Goal: Task Accomplishment & Management: Use online tool/utility

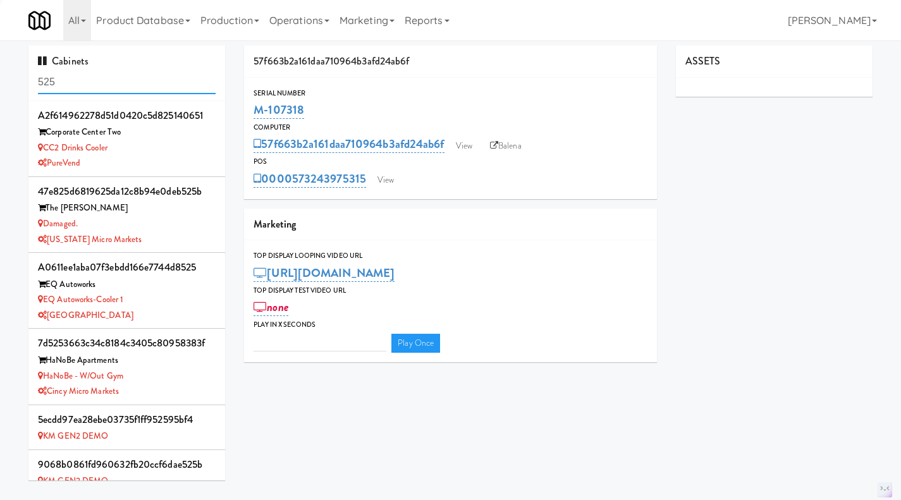
type input "3"
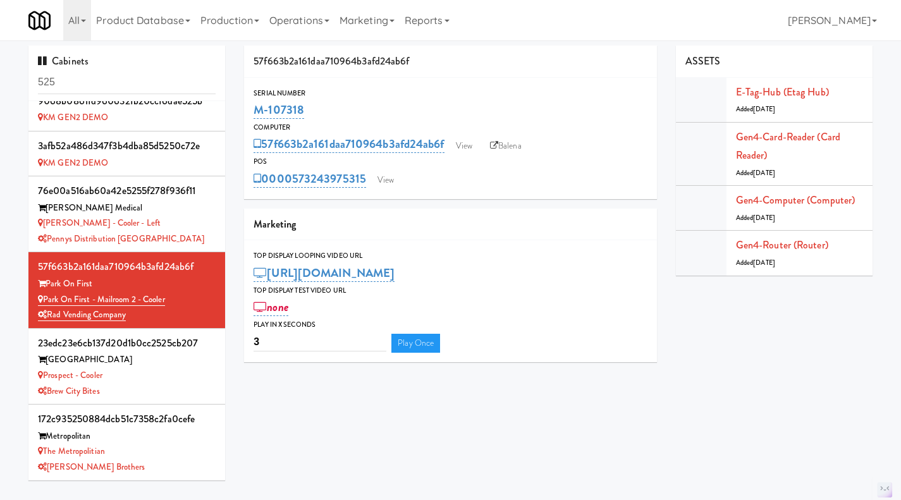
drag, startPoint x: 314, startPoint y: 112, endPoint x: 269, endPoint y: 117, distance: 44.6
click at [269, 117] on div "M-107318" at bounding box center [451, 110] width 394 height 22
click at [416, 116] on div "M-107318" at bounding box center [451, 110] width 394 height 22
drag, startPoint x: 133, startPoint y: 318, endPoint x: 45, endPoint y: 301, distance: 90.2
click at [45, 301] on div "57f663b2a161daa710964b3afd24ab6f Park On First Park on First - Mailroom 2 - Coo…" at bounding box center [127, 289] width 178 height 65
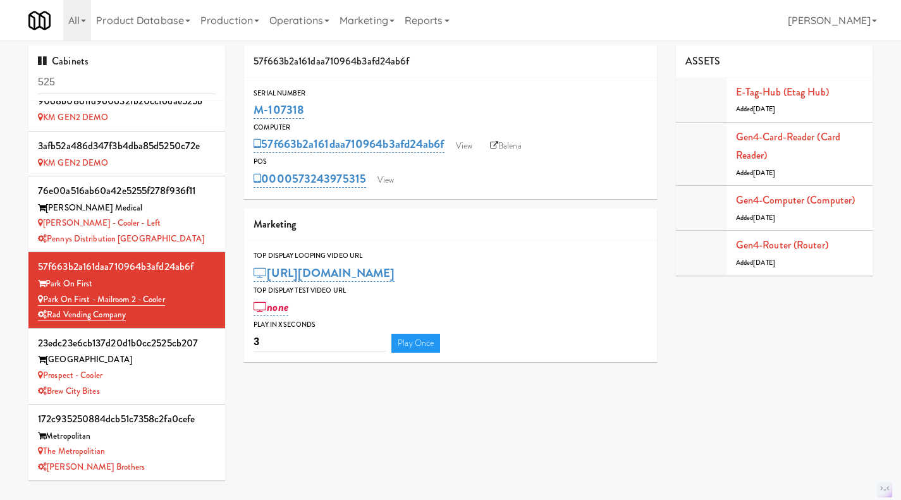
copy div "Park on First - Mailroom 2 - Cooler Rad Vending Company"
click at [171, 302] on div "Park on First - Mailroom 2 - Cooler" at bounding box center [127, 300] width 178 height 16
drag, startPoint x: 173, startPoint y: 301, endPoint x: 44, endPoint y: 301, distance: 129.7
click at [44, 301] on div "Park on First - Mailroom 2 - Cooler" at bounding box center [127, 300] width 178 height 16
click at [176, 301] on div "Park on First - Mailroom 2 - Cooler" at bounding box center [127, 300] width 178 height 16
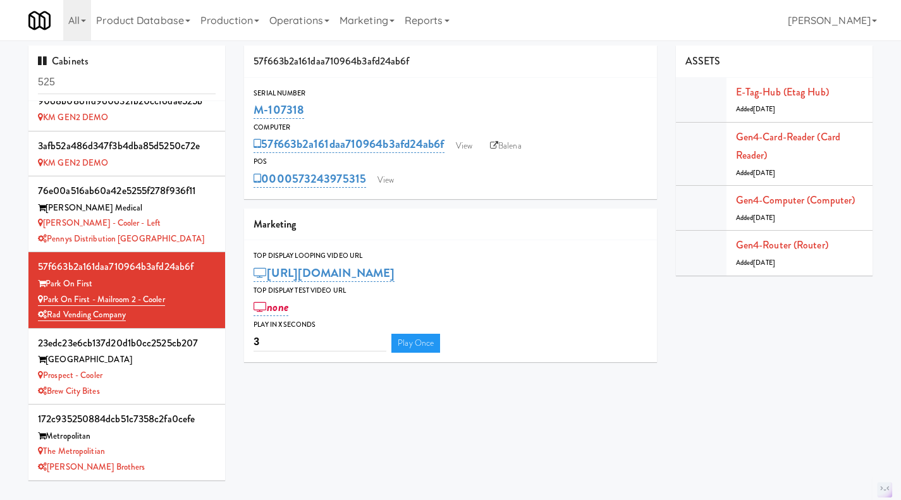
drag, startPoint x: 167, startPoint y: 300, endPoint x: 46, endPoint y: 299, distance: 121.4
click at [46, 299] on div "Park on First - Mailroom 2 - Cooler" at bounding box center [127, 300] width 178 height 16
copy link "Park on First - Mailroom 2 - Cooler"
click at [103, 78] on input "525" at bounding box center [127, 82] width 178 height 23
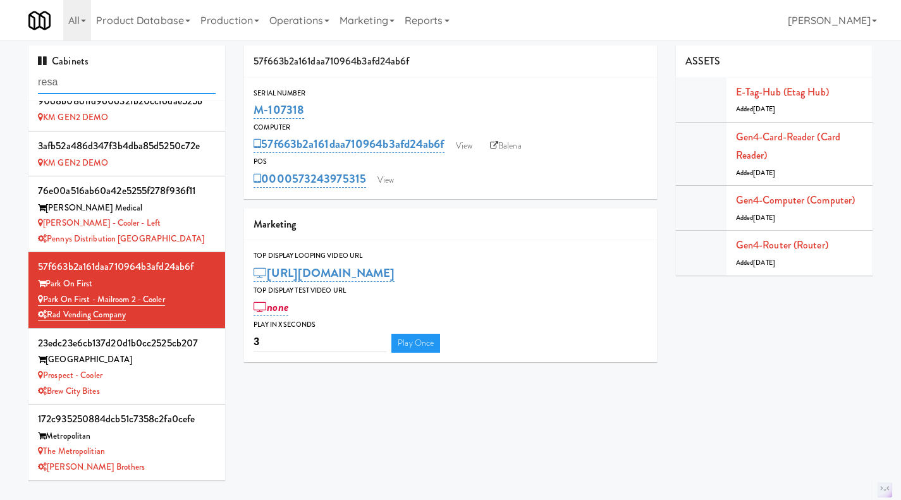
scroll to position [0, 0]
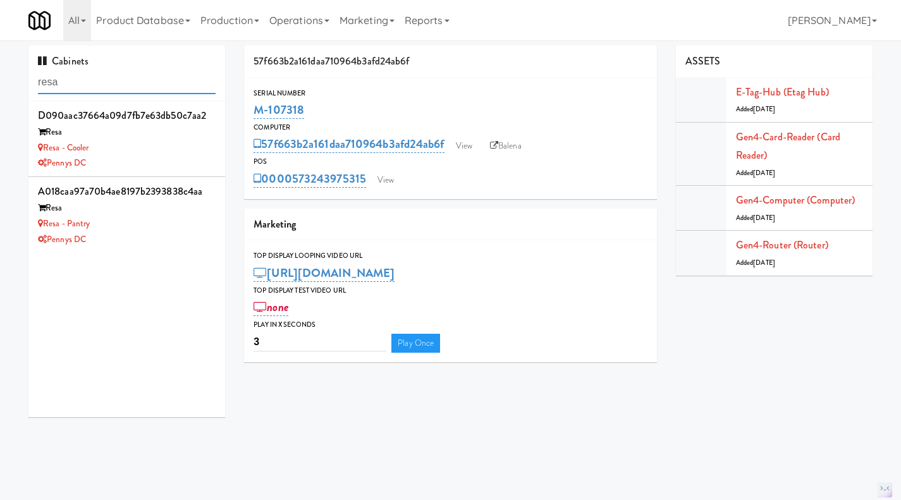
type input "resa"
click at [142, 244] on div "Pennys DC" at bounding box center [127, 240] width 178 height 16
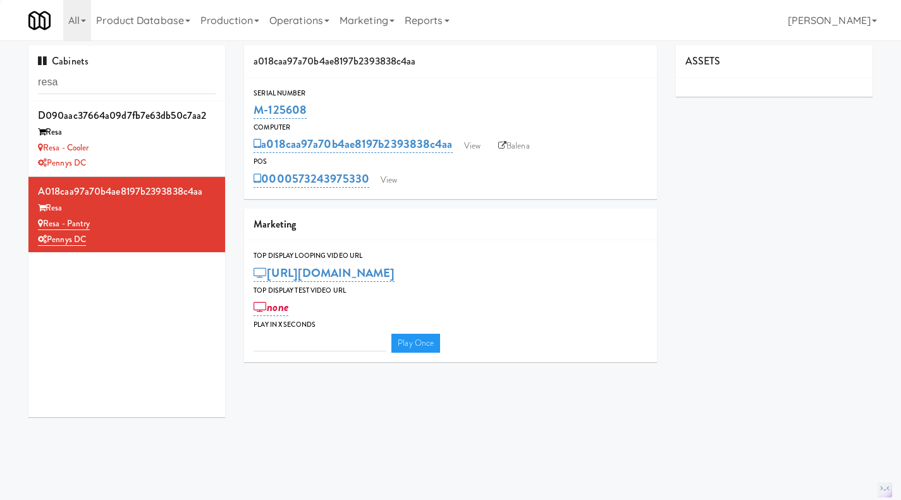
type input "3"
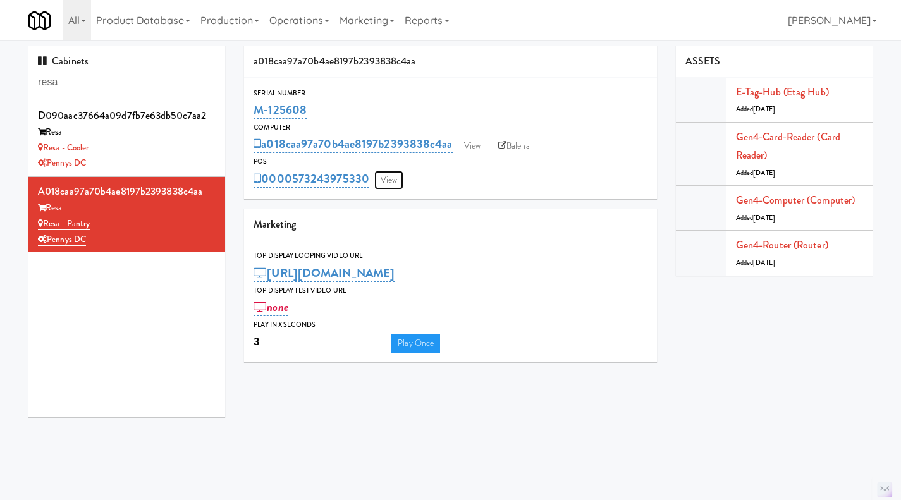
click at [392, 180] on link "View" at bounding box center [388, 180] width 29 height 19
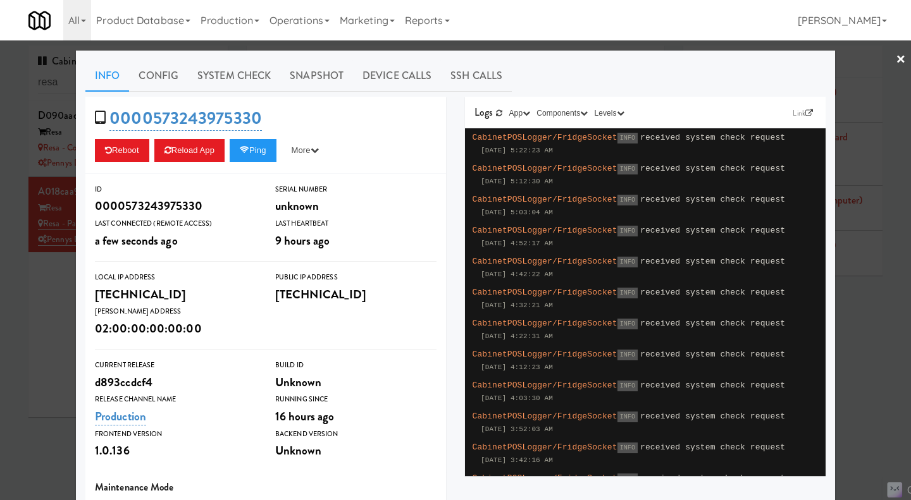
click at [44, 304] on div at bounding box center [455, 250] width 911 height 500
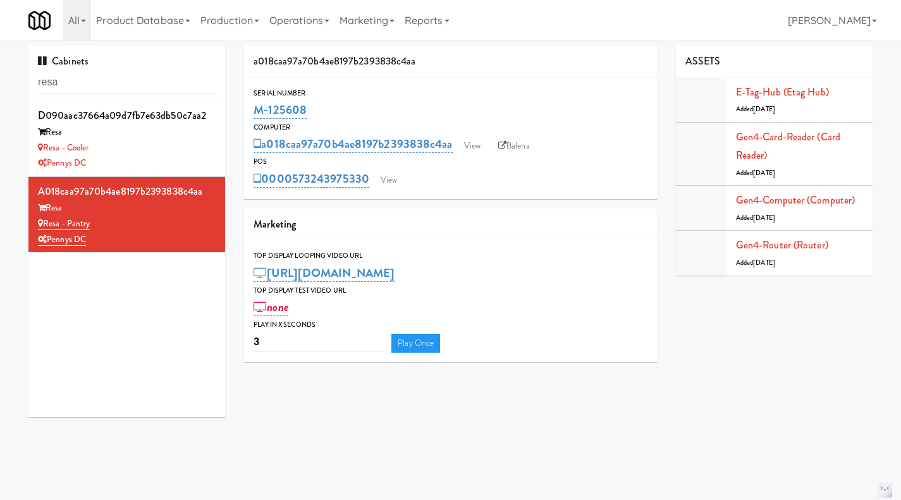
click at [168, 145] on div "Resa - Cooler" at bounding box center [127, 148] width 178 height 16
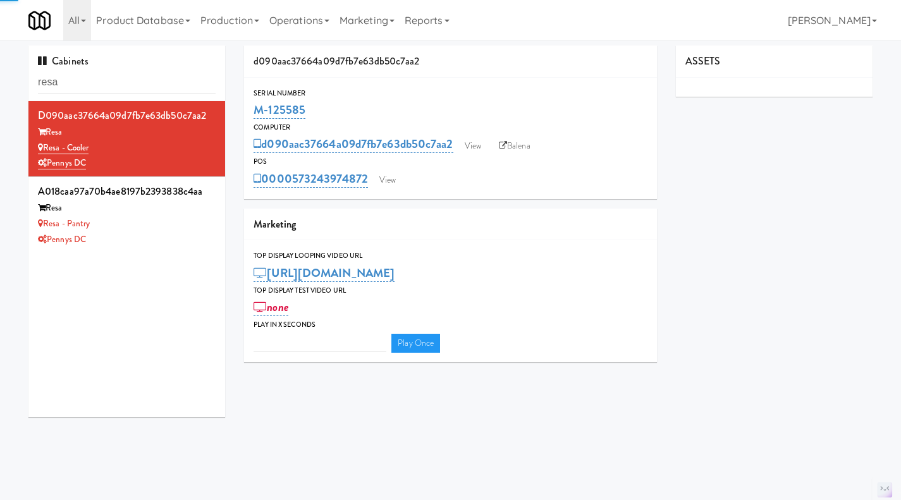
type input "3"
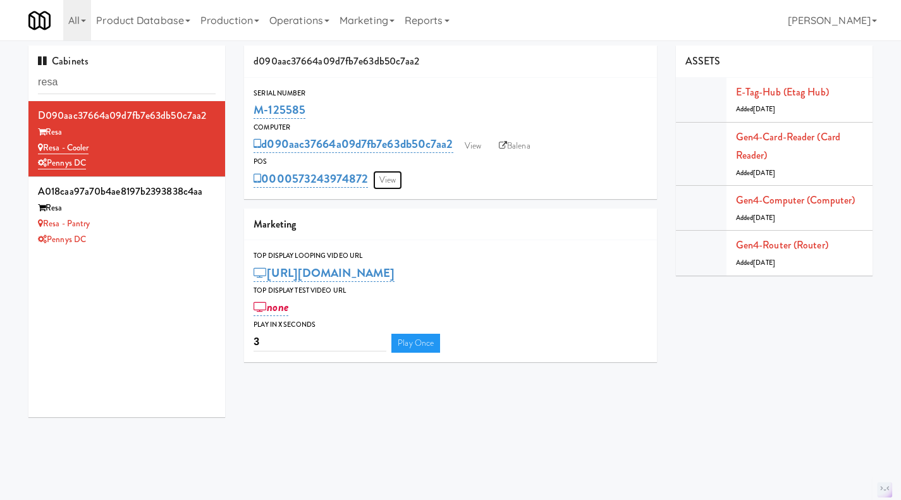
click at [392, 179] on link "View" at bounding box center [387, 180] width 29 height 19
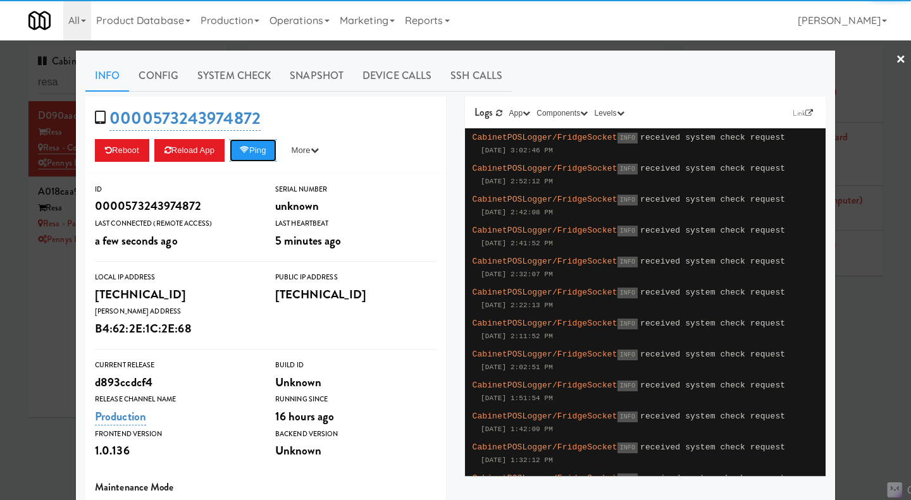
click at [262, 156] on button "Ping" at bounding box center [253, 150] width 47 height 23
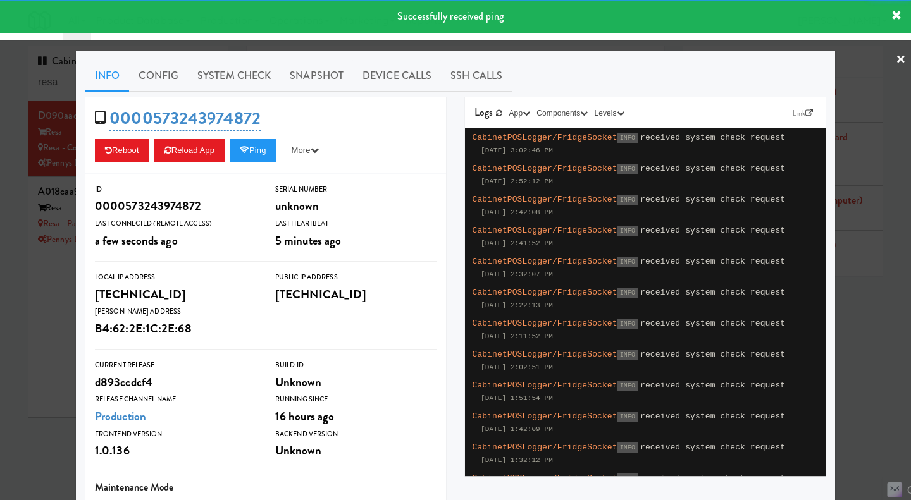
click at [229, 81] on link "System Check" at bounding box center [234, 76] width 92 height 32
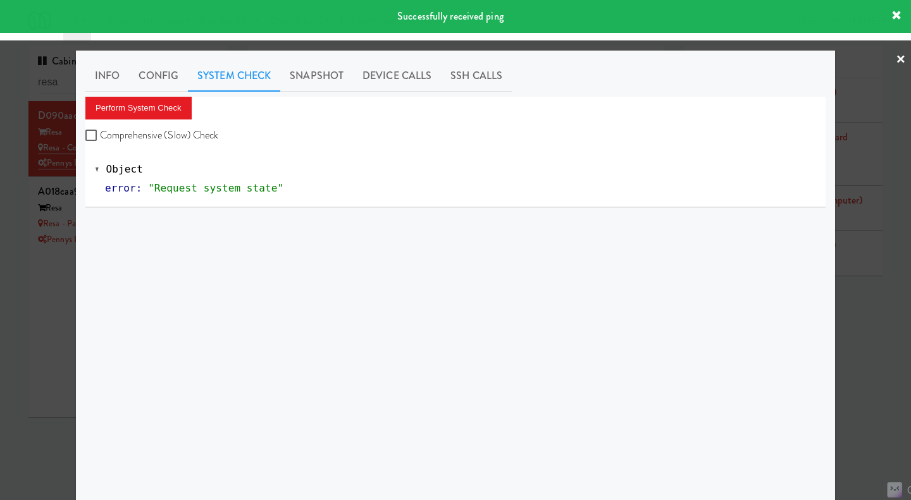
click at [166, 133] on label "Comprehensive (Slow) Check" at bounding box center [151, 135] width 133 height 19
click at [100, 133] on input "Comprehensive (Slow) Check" at bounding box center [92, 136] width 15 height 10
checkbox input "true"
click at [145, 106] on button "Perform System Check" at bounding box center [138, 108] width 106 height 23
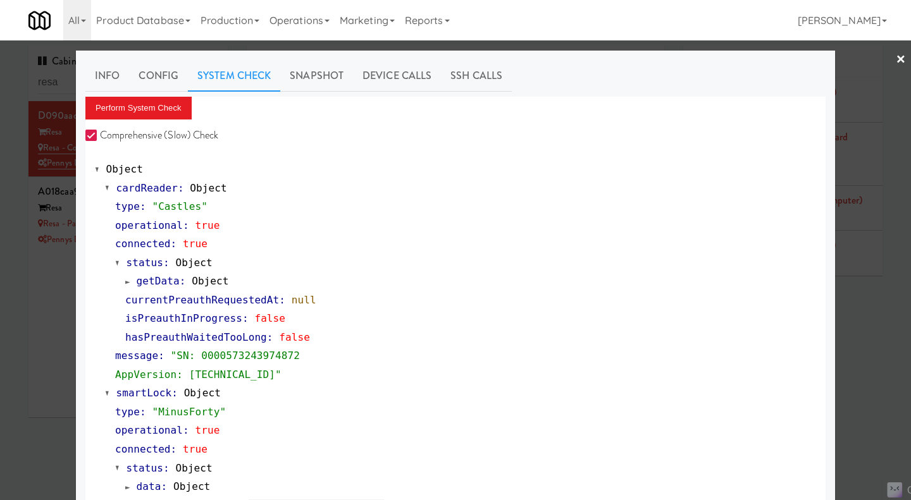
click at [45, 323] on div at bounding box center [455, 250] width 911 height 500
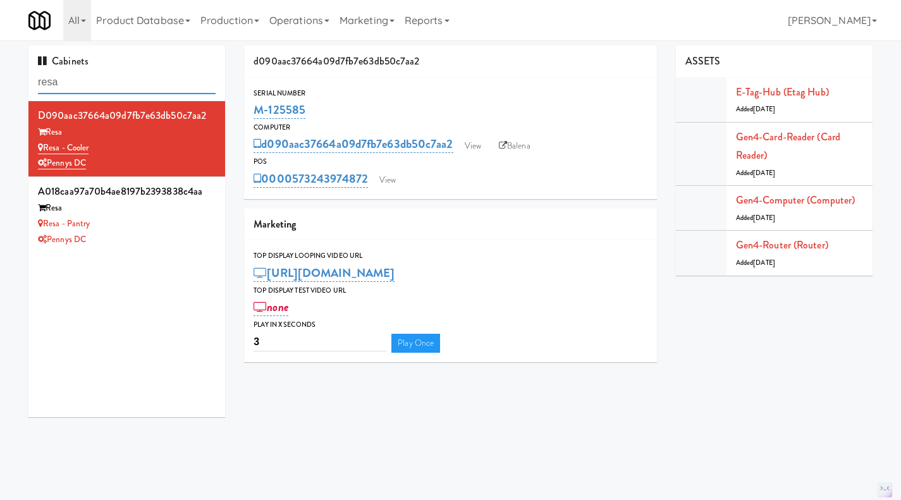
click at [75, 85] on input "resa" at bounding box center [127, 82] width 178 height 23
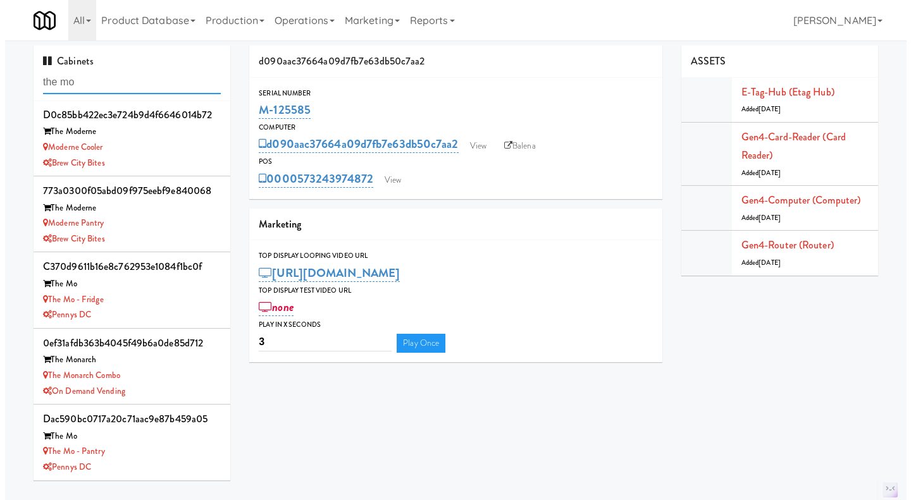
scroll to position [77, 0]
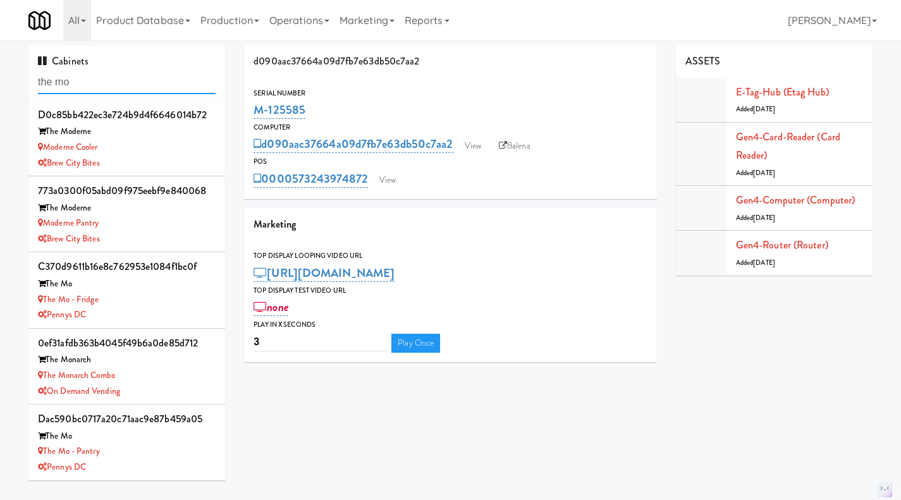
type input "the mo"
click at [156, 456] on div "The Mo - Pantry" at bounding box center [127, 452] width 178 height 16
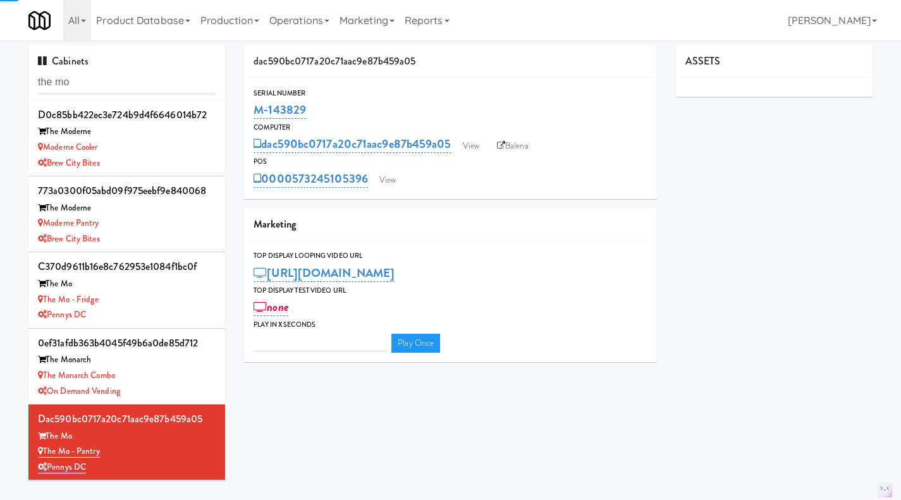
type input "3"
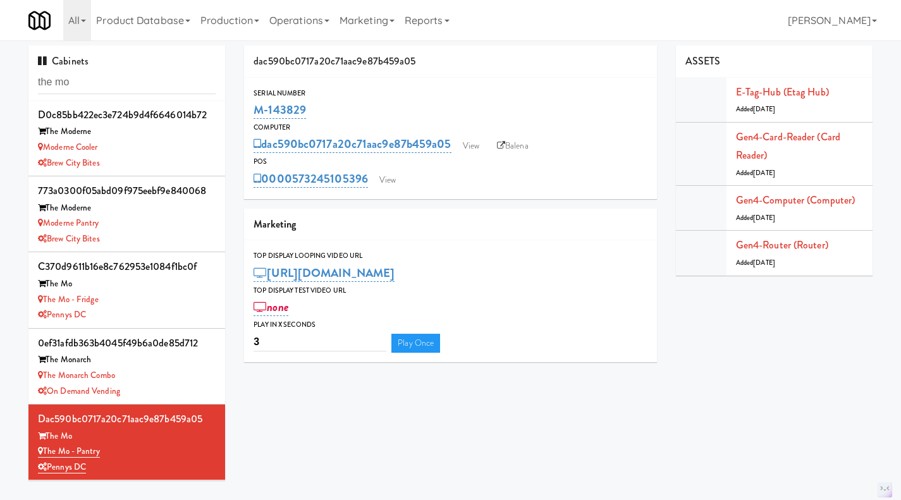
drag, startPoint x: 330, startPoint y: 114, endPoint x: 248, endPoint y: 116, distance: 82.2
click at [248, 116] on div "Serial Number M-143829" at bounding box center [450, 104] width 413 height 34
copy link "M-143829"
drag, startPoint x: 364, startPoint y: 194, endPoint x: 294, endPoint y: 192, distance: 70.2
click at [294, 192] on div "Serial Number M-143829 Computer dac590bc0717a20c71aac9e87b459a05 View Balena PO…" at bounding box center [450, 138] width 413 height 121
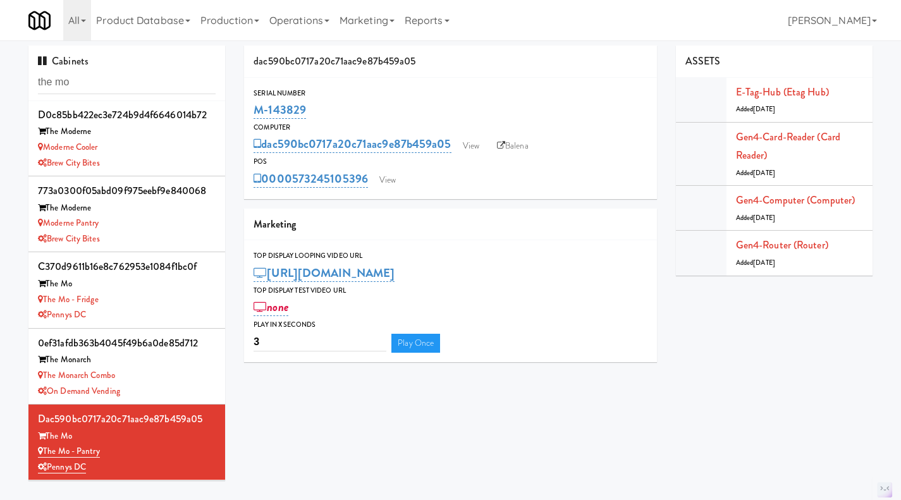
copy link "573245105396"
click at [752, 140] on link "Gen4-card-reader (Card Reader)" at bounding box center [788, 147] width 104 height 34
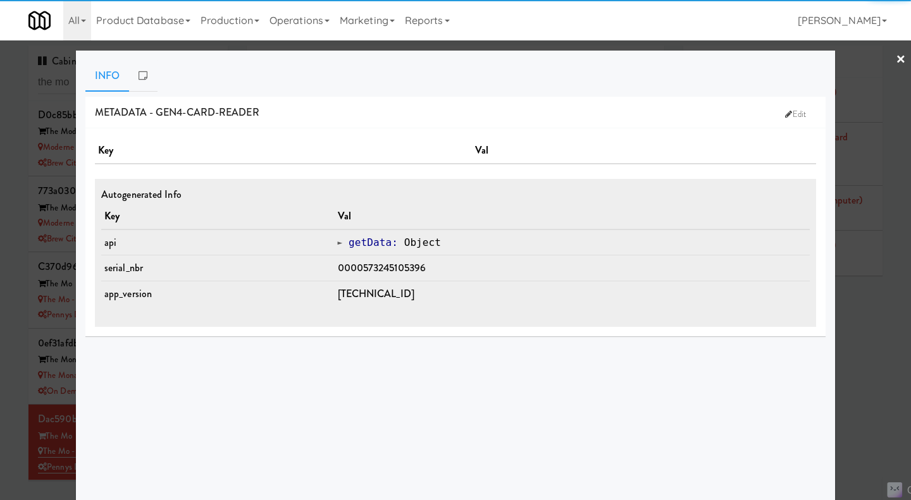
click at [879, 355] on div at bounding box center [455, 250] width 911 height 500
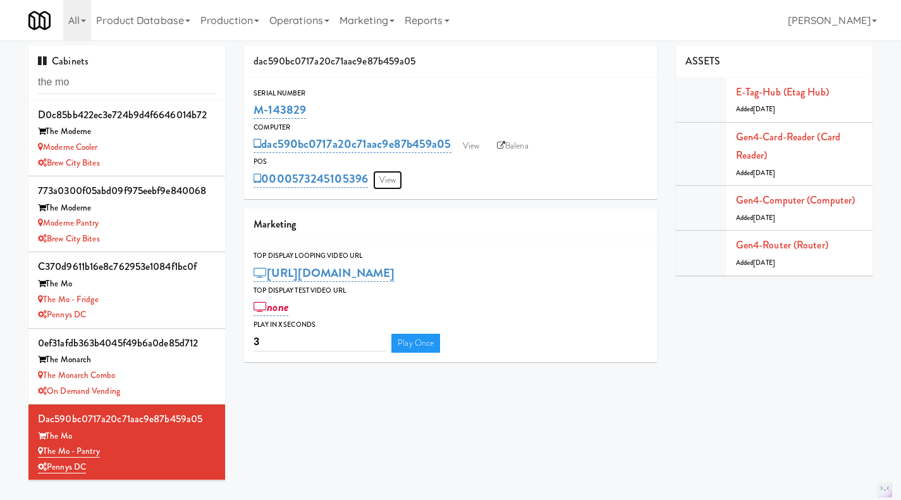
click at [399, 180] on link "View" at bounding box center [387, 180] width 29 height 19
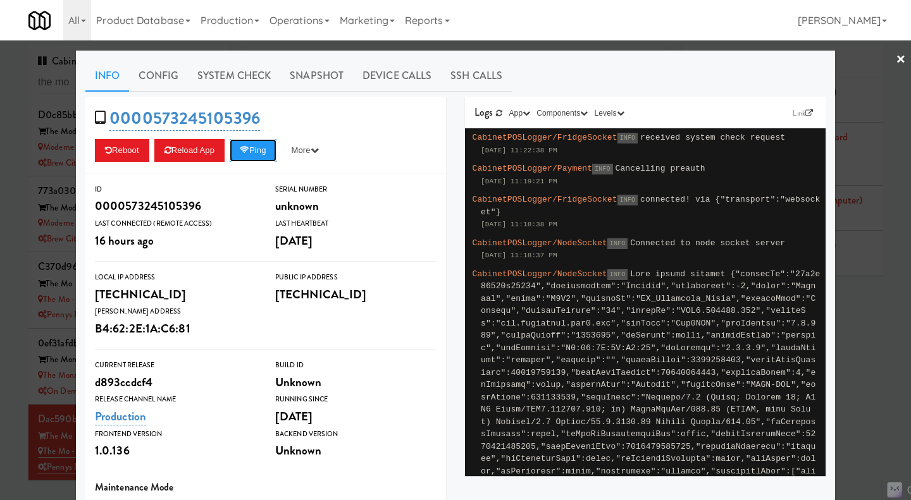
click at [257, 154] on button "Ping" at bounding box center [253, 150] width 47 height 23
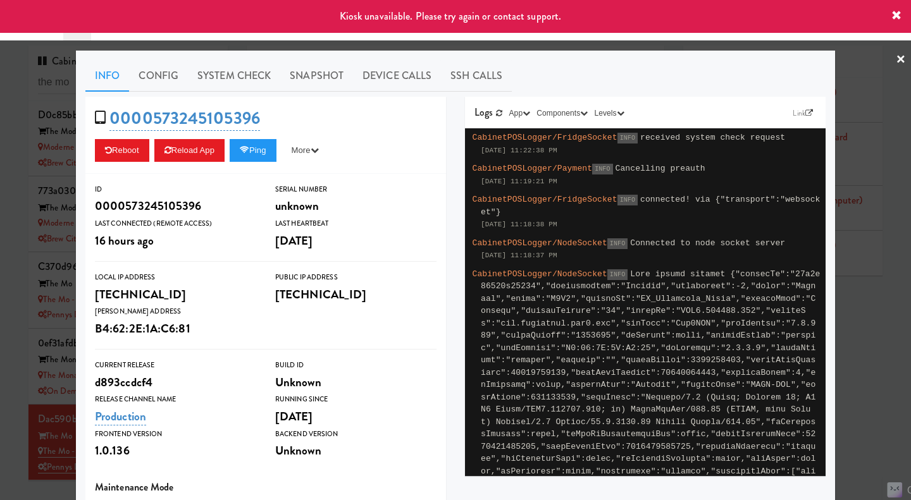
click at [875, 336] on div at bounding box center [455, 250] width 911 height 500
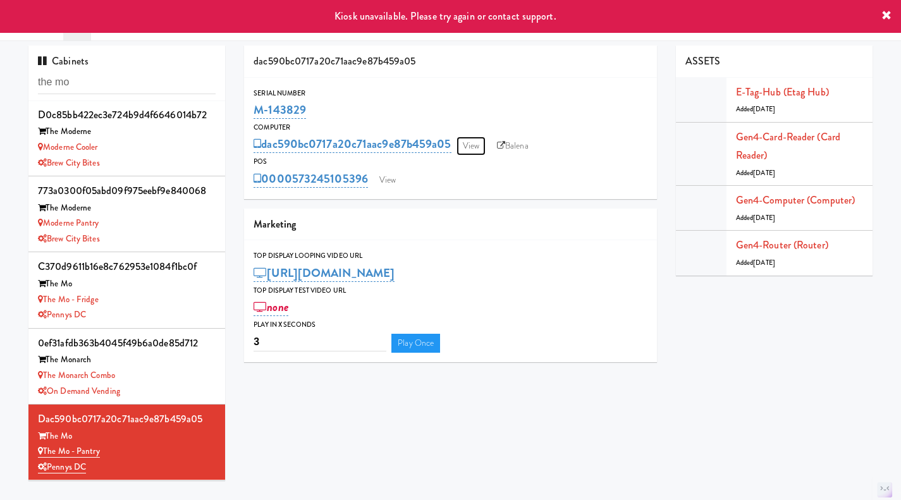
click at [472, 148] on link "View" at bounding box center [471, 146] width 29 height 19
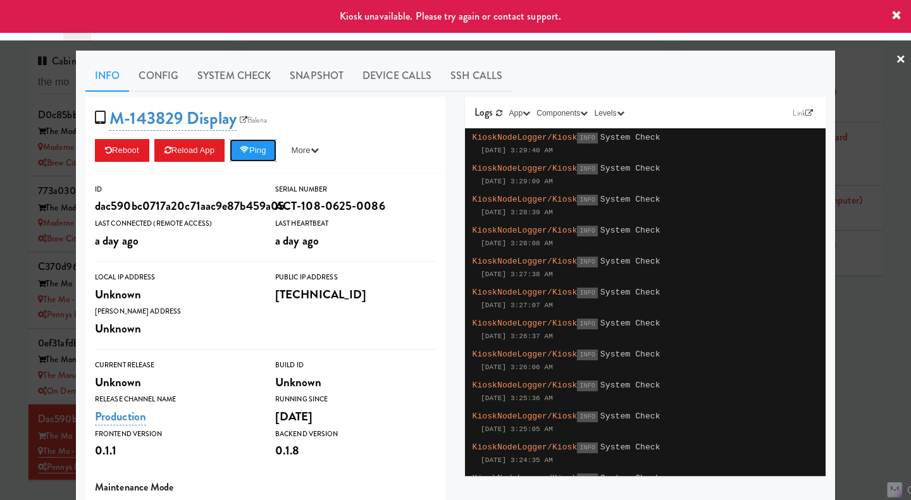
click at [258, 154] on button "Ping" at bounding box center [253, 150] width 47 height 23
click at [861, 298] on div at bounding box center [455, 250] width 911 height 500
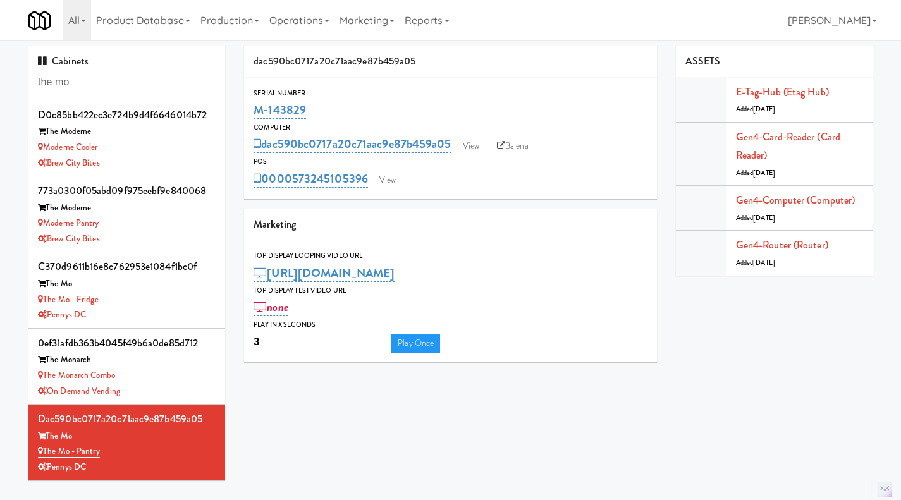
click at [151, 297] on div "The Mo - Fridge" at bounding box center [127, 300] width 178 height 16
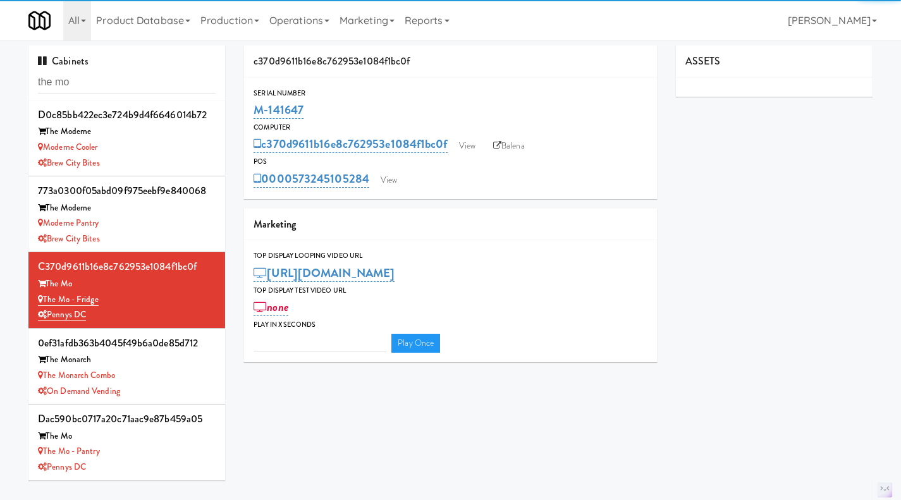
type input "3"
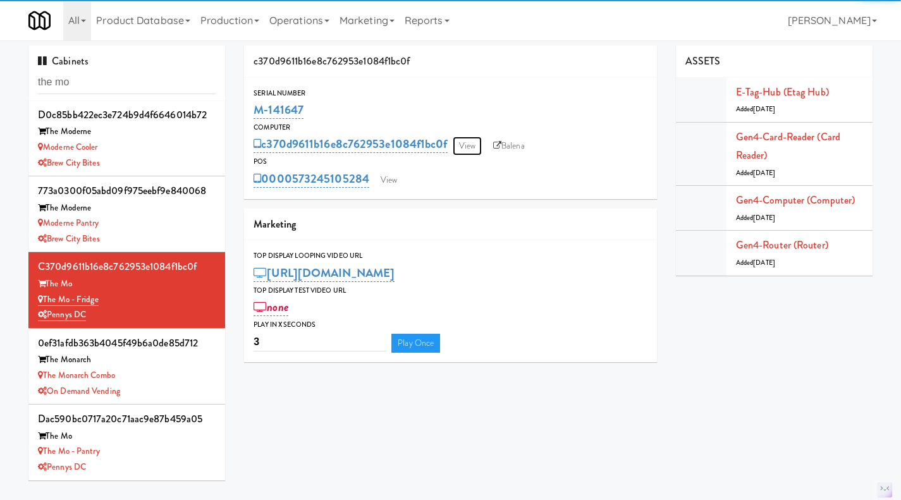
click at [469, 144] on link "View" at bounding box center [467, 146] width 29 height 19
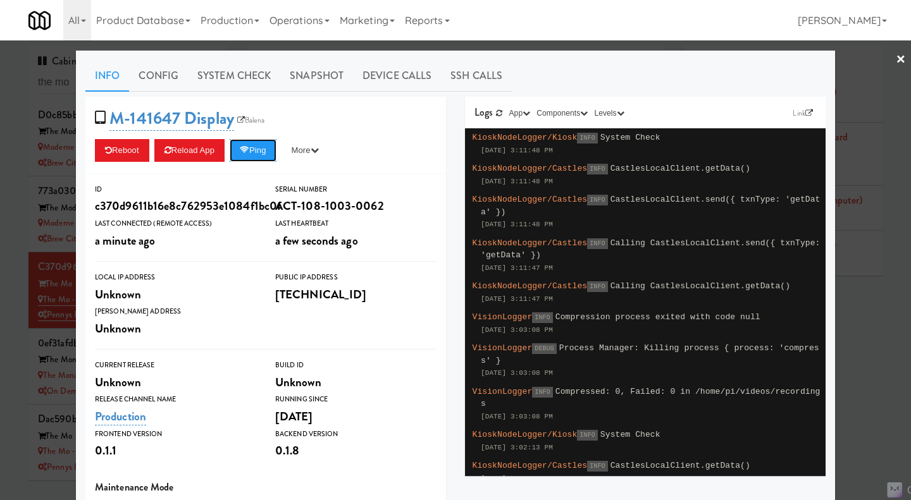
click at [257, 147] on button "Ping" at bounding box center [253, 150] width 47 height 23
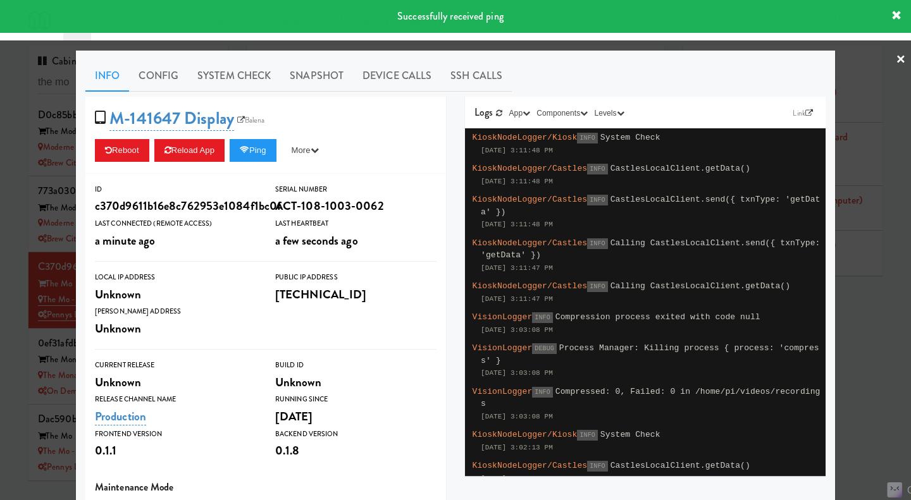
click at [859, 318] on div at bounding box center [455, 250] width 911 height 500
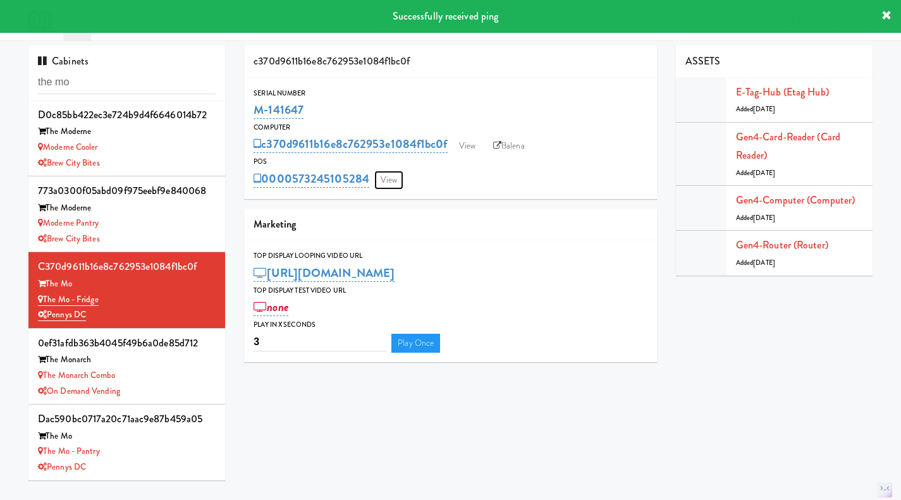
click at [388, 176] on link "View" at bounding box center [388, 180] width 29 height 19
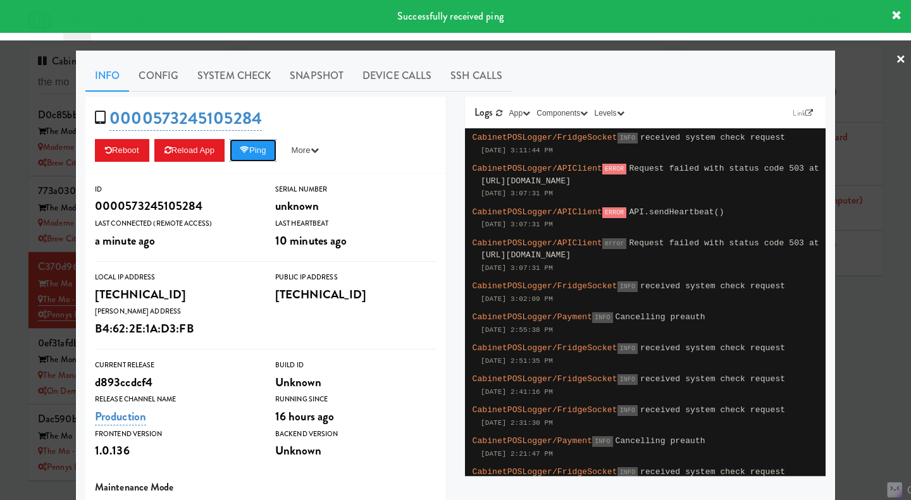
click at [258, 151] on button "Ping" at bounding box center [253, 150] width 47 height 23
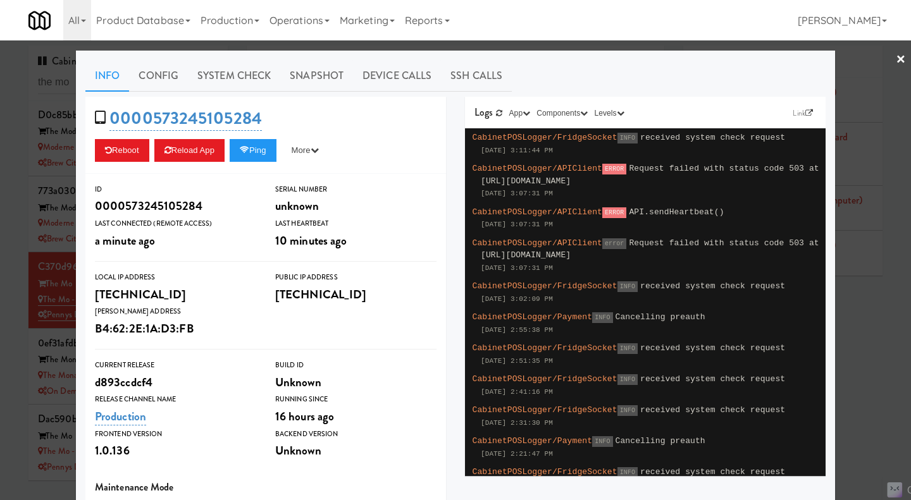
click at [197, 78] on link "System Check" at bounding box center [234, 76] width 92 height 32
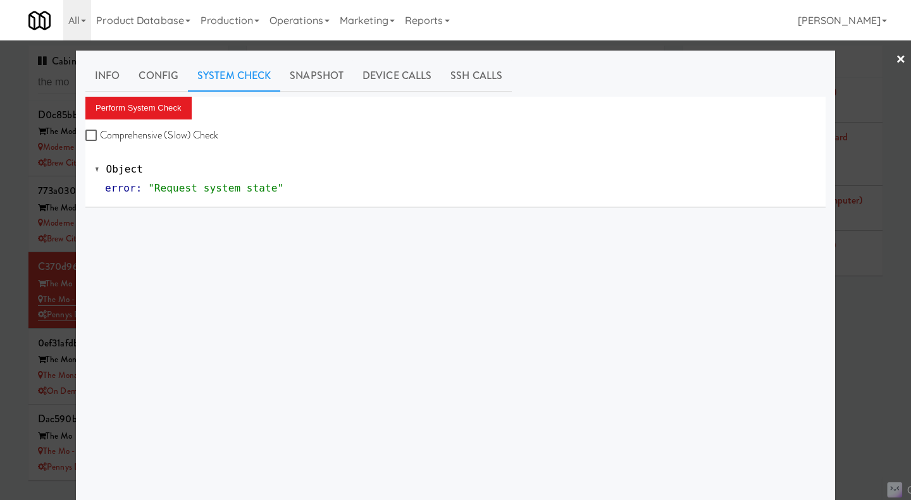
click at [187, 129] on label "Comprehensive (Slow) Check" at bounding box center [151, 135] width 133 height 19
click at [100, 131] on input "Comprehensive (Slow) Check" at bounding box center [92, 136] width 15 height 10
checkbox input "true"
click at [170, 108] on button "Perform System Check" at bounding box center [138, 108] width 106 height 23
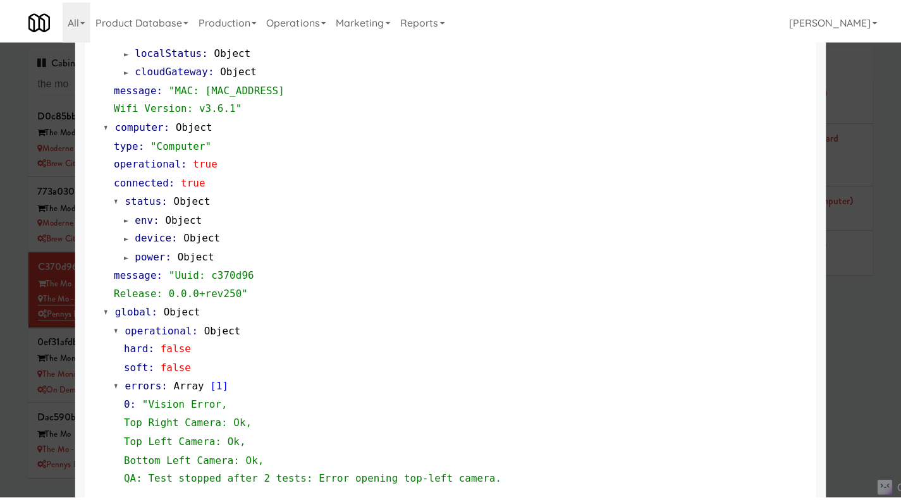
scroll to position [1202, 0]
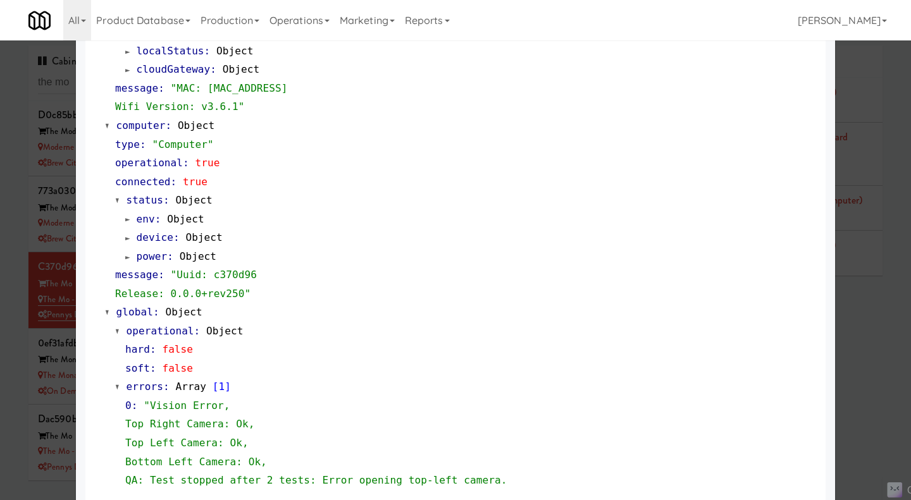
click at [857, 311] on div at bounding box center [455, 250] width 911 height 500
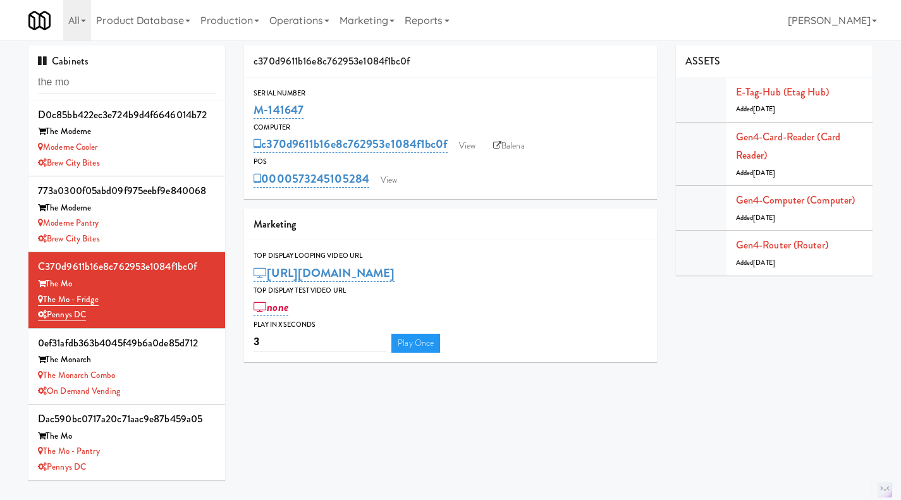
click at [171, 459] on div "The Mo - Pantry" at bounding box center [127, 452] width 178 height 16
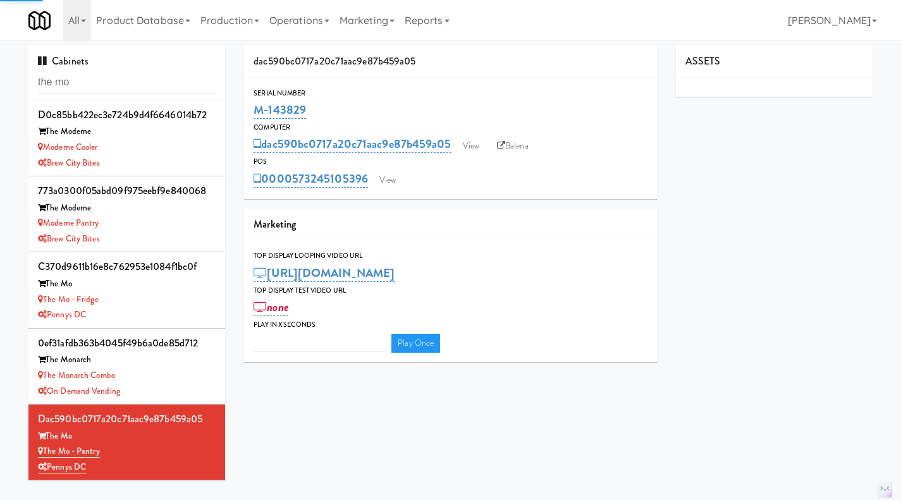
type input "3"
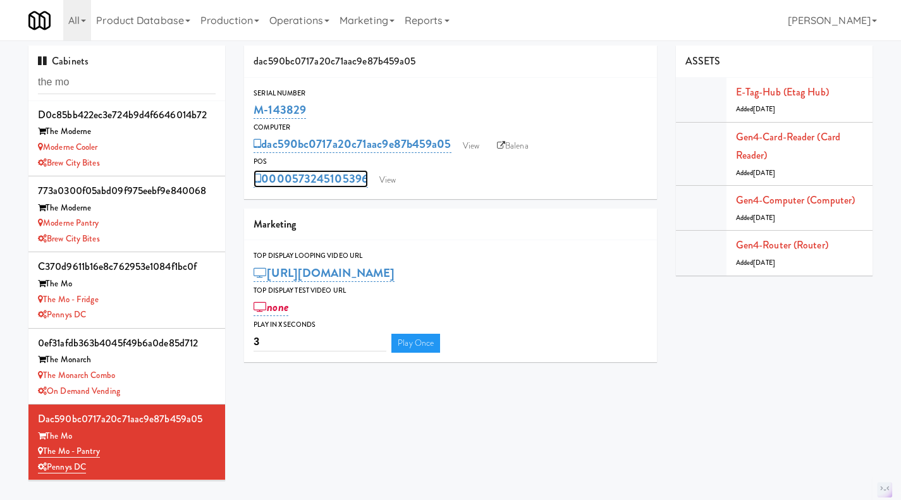
click at [309, 182] on link "0000573245105396" at bounding box center [311, 179] width 114 height 18
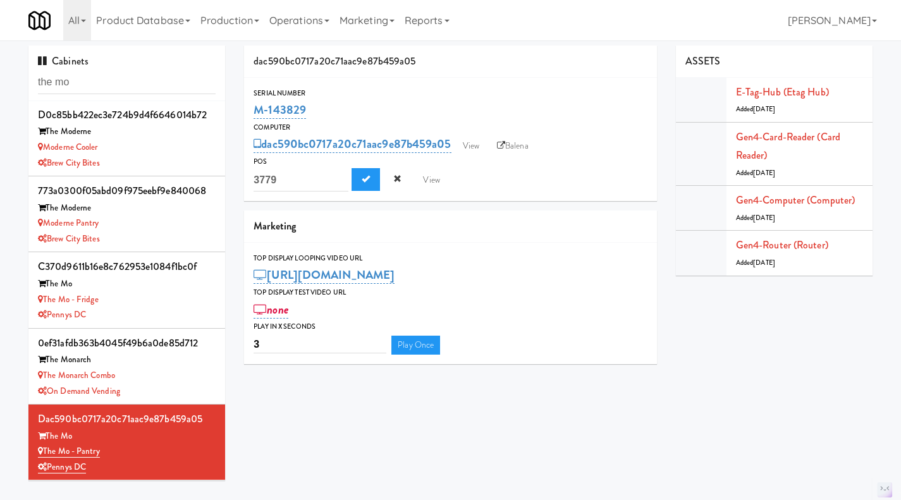
click at [283, 21] on link "Operations" at bounding box center [299, 20] width 70 height 40
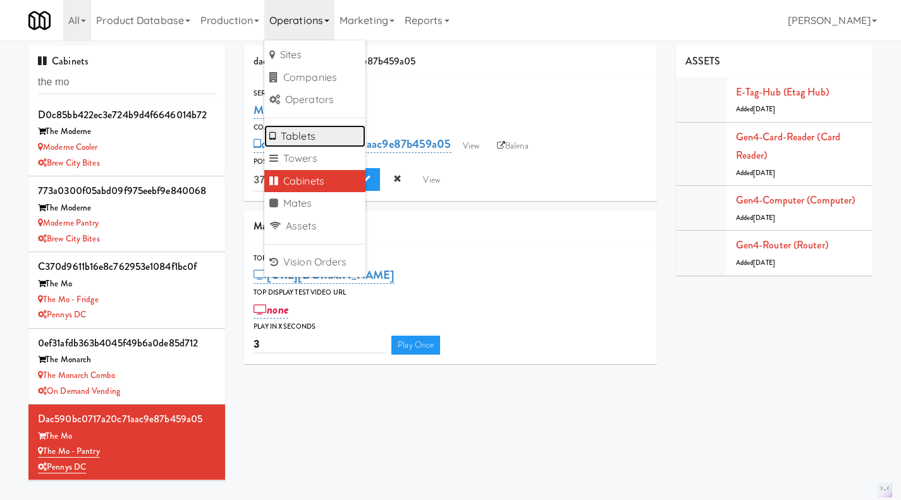
click at [305, 133] on link "Tablets" at bounding box center [314, 136] width 101 height 23
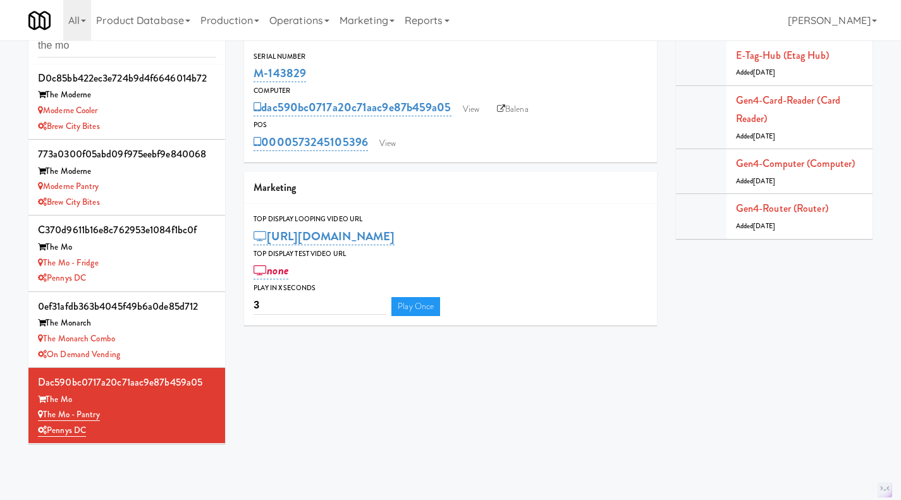
scroll to position [40, 0]
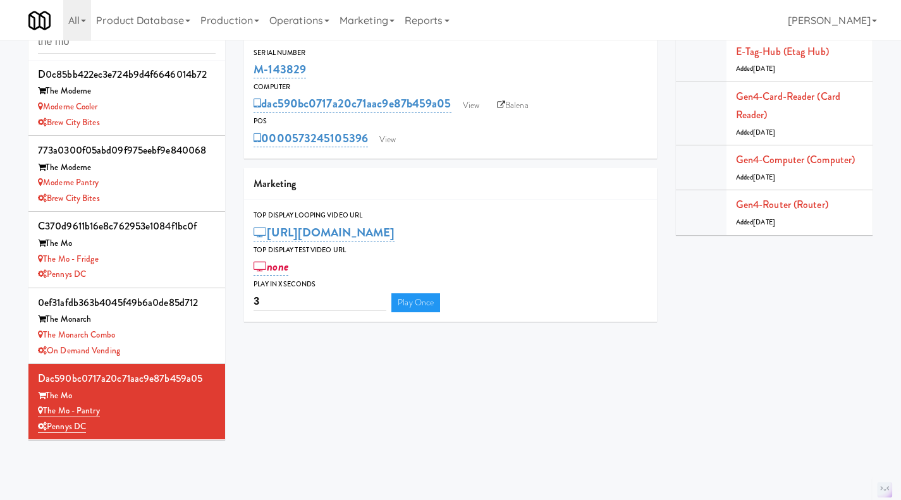
drag, startPoint x: 369, startPoint y: 153, endPoint x: 290, endPoint y: 154, distance: 79.1
click at [290, 154] on div "Serial Number M-143829 Computer dac590bc0717a20c71aac9e87b459a05 View Balena PO…" at bounding box center [450, 97] width 413 height 121
click at [399, 62] on div "M-143829" at bounding box center [451, 70] width 394 height 22
drag, startPoint x: 366, startPoint y: 155, endPoint x: 299, endPoint y: 154, distance: 67.0
click at [299, 154] on div "Serial Number M-143829 Computer dac590bc0717a20c71aac9e87b459a05 View Balena PO…" at bounding box center [450, 97] width 413 height 121
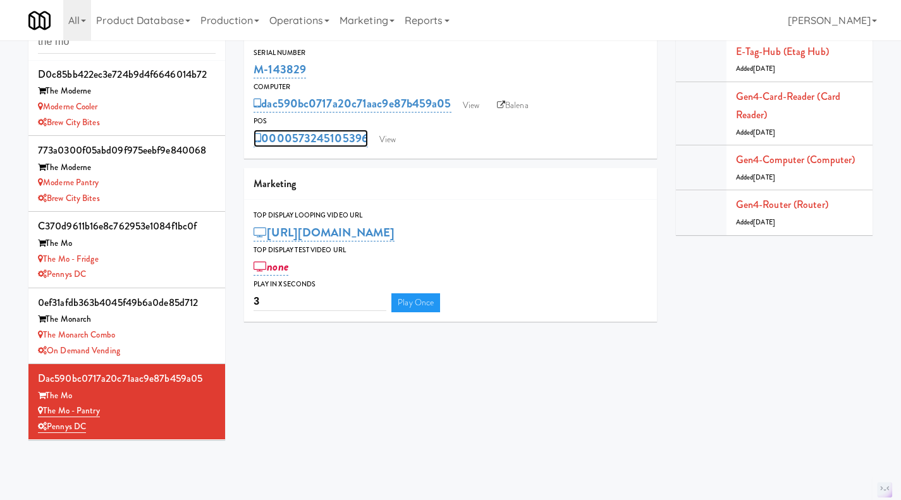
click at [295, 129] on div "0000573245105396 View" at bounding box center [451, 139] width 394 height 22
click at [289, 147] on link "0000573245105396" at bounding box center [311, 139] width 114 height 18
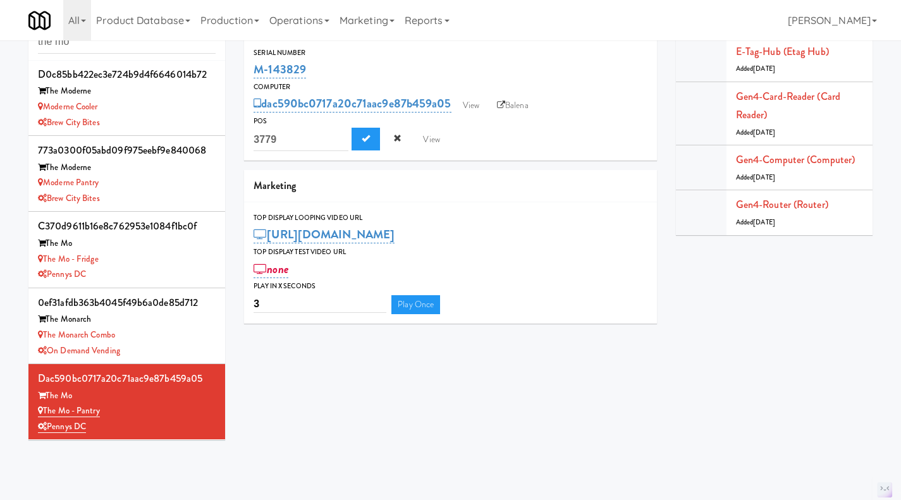
click at [469, 144] on div "0000573245105396 3779 View" at bounding box center [451, 140] width 394 height 24
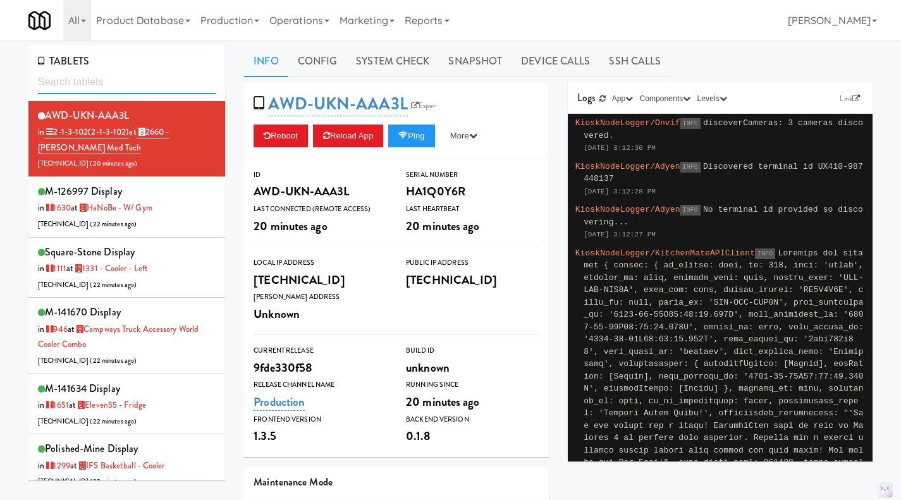
paste input "573243975312"
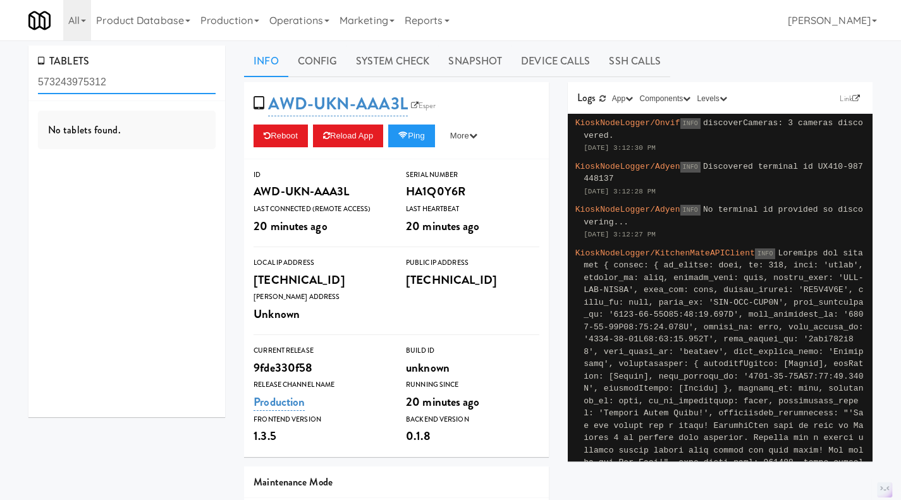
type input "573243975312"
click at [129, 85] on input "573243975312" at bounding box center [127, 82] width 178 height 23
click at [162, 86] on input "573243975312" at bounding box center [127, 82] width 178 height 23
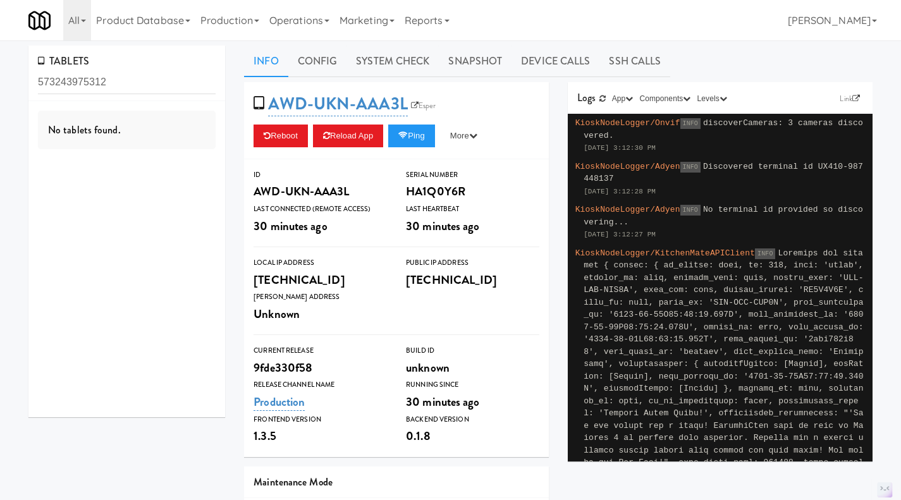
click at [293, 20] on link "Operations" at bounding box center [299, 20] width 70 height 40
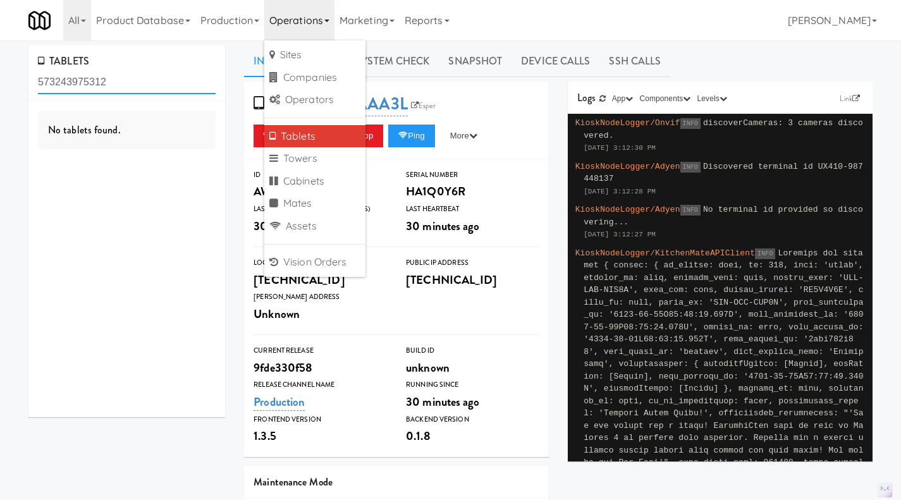
click at [113, 82] on input "573243975312" at bounding box center [127, 82] width 178 height 23
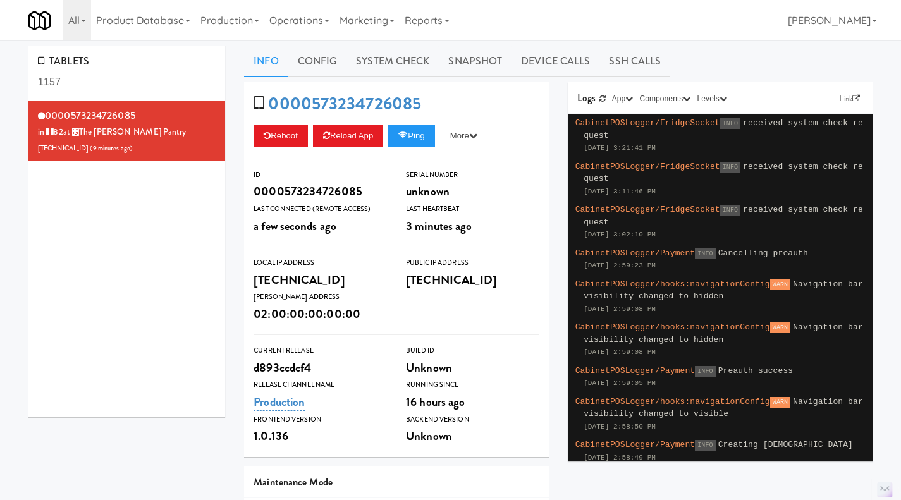
click at [111, 75] on input "1157" at bounding box center [127, 82] width 178 height 23
click at [280, 17] on link "Operations" at bounding box center [299, 20] width 70 height 40
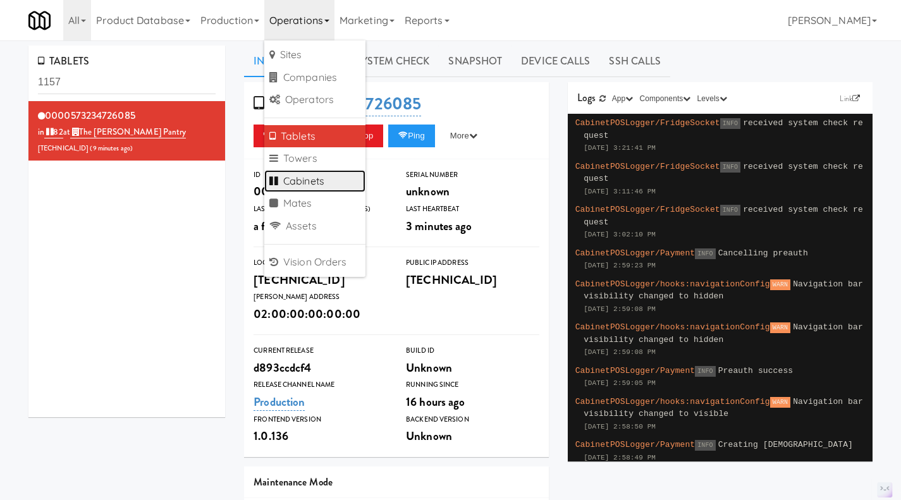
click at [335, 174] on link "Cabinets" at bounding box center [314, 181] width 101 height 23
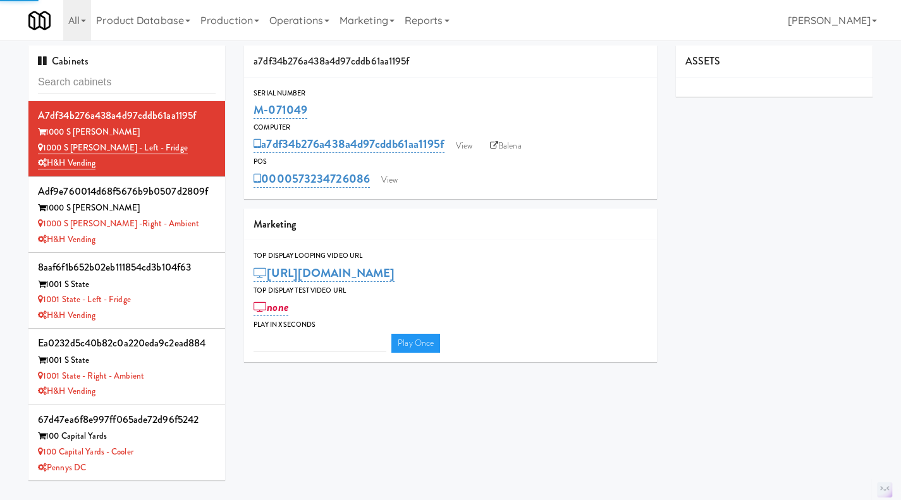
type input "3"
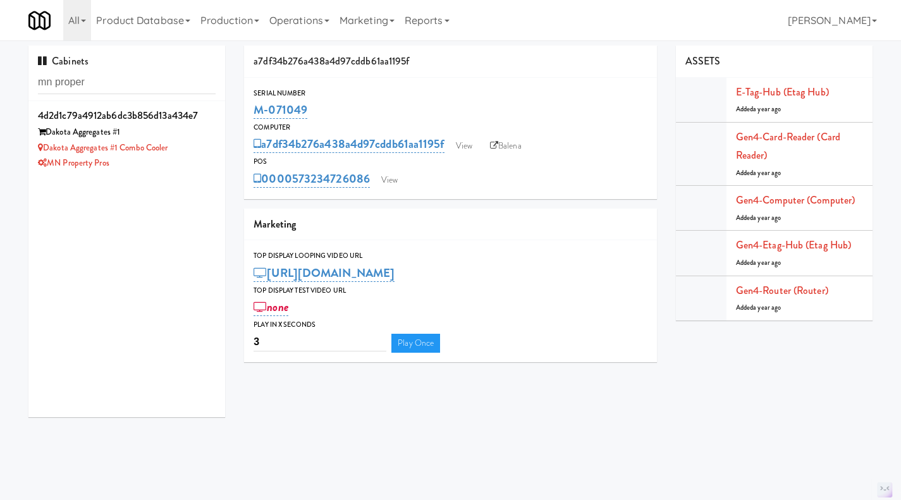
type input "mn proper"
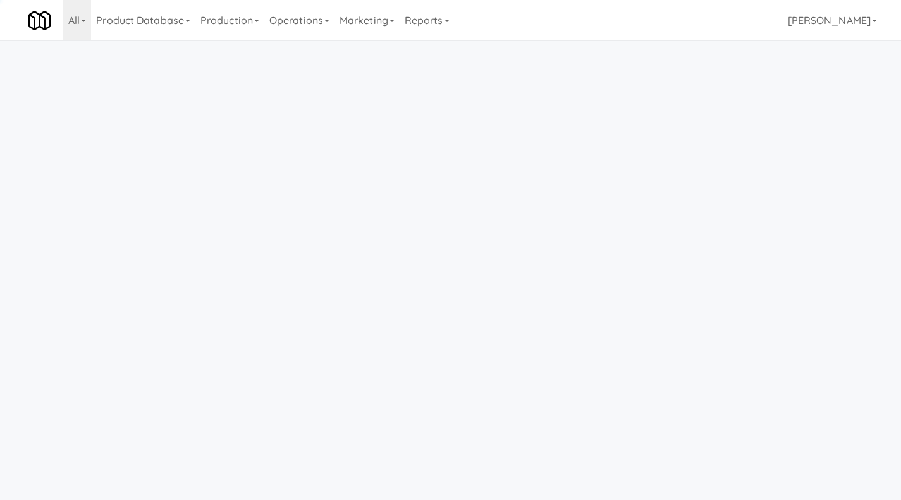
scroll to position [40, 0]
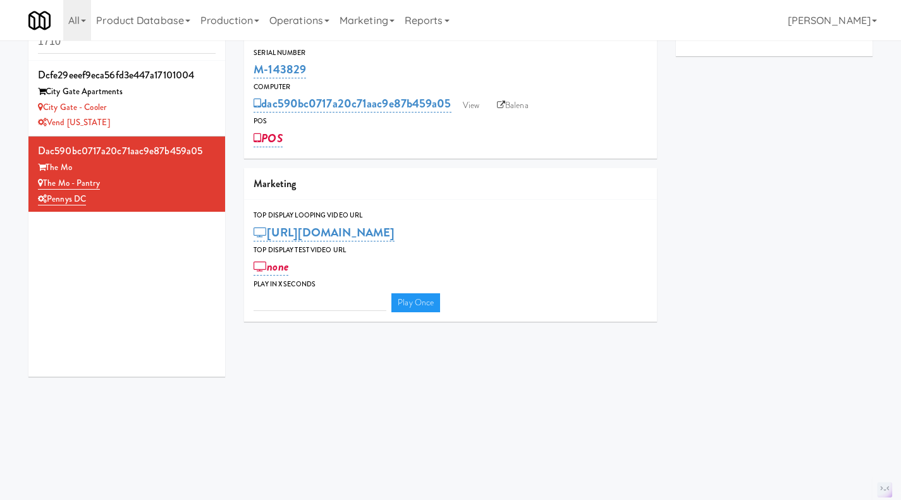
drag, startPoint x: 316, startPoint y: 69, endPoint x: 253, endPoint y: 67, distance: 63.3
click at [253, 67] on div "Serial Number M-143829" at bounding box center [450, 64] width 413 height 34
copy link "M-143829"
click at [515, 107] on link "Balena" at bounding box center [513, 105] width 44 height 19
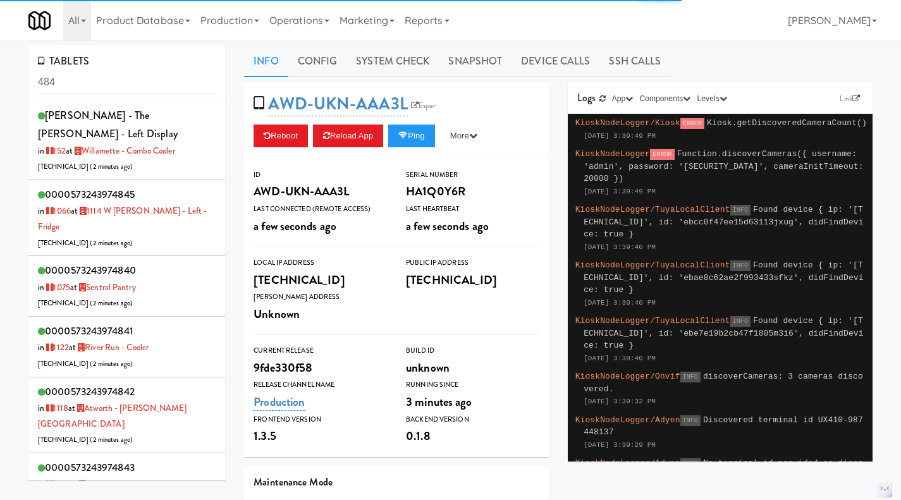
scroll to position [856, 0]
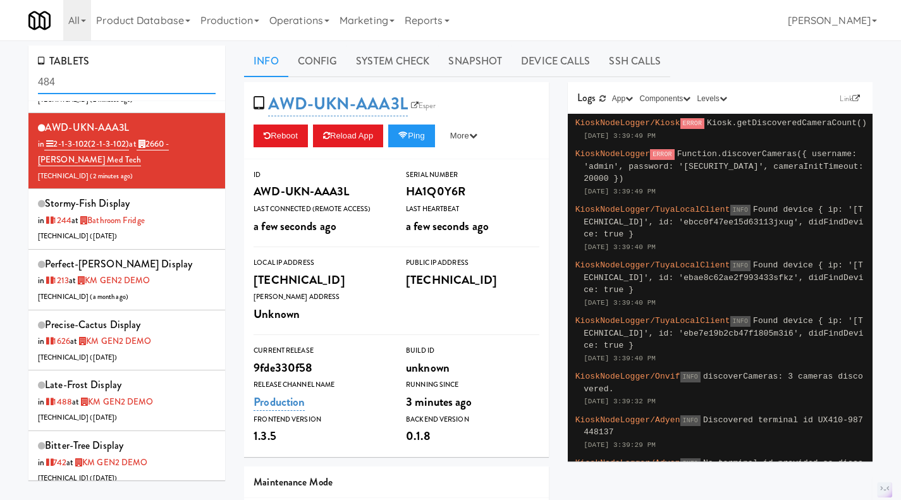
click at [73, 77] on input "484" at bounding box center [127, 82] width 178 height 23
click at [75, 76] on input "484" at bounding box center [127, 82] width 178 height 23
paste input "573243975312"
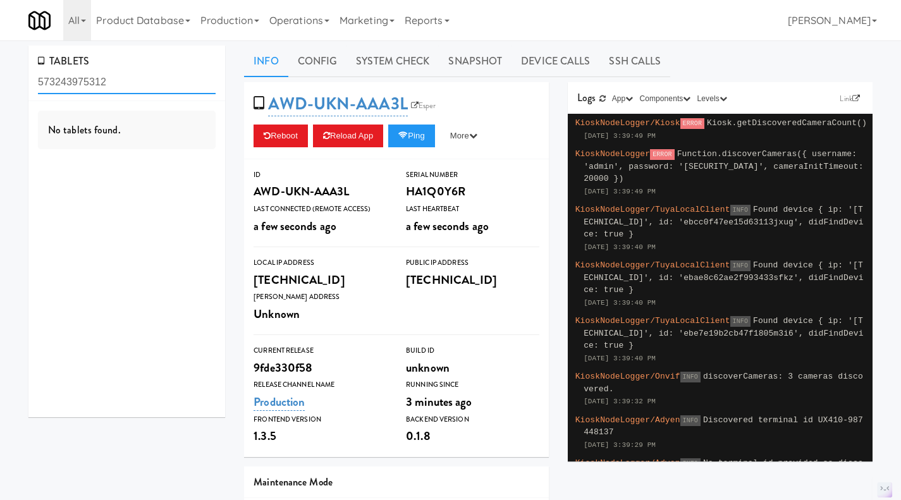
scroll to position [0, 0]
type input "573243975312"
click at [78, 82] on input "573243975312" at bounding box center [127, 82] width 178 height 23
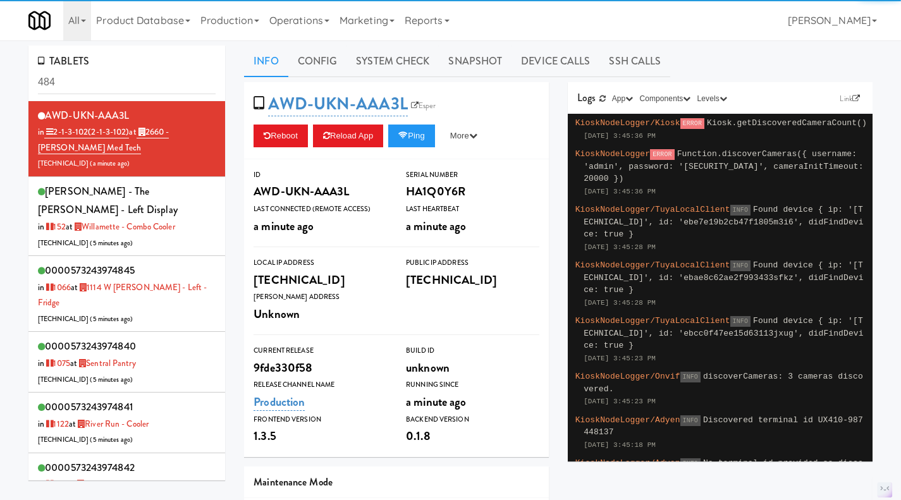
click at [142, 85] on input "484" at bounding box center [127, 82] width 178 height 23
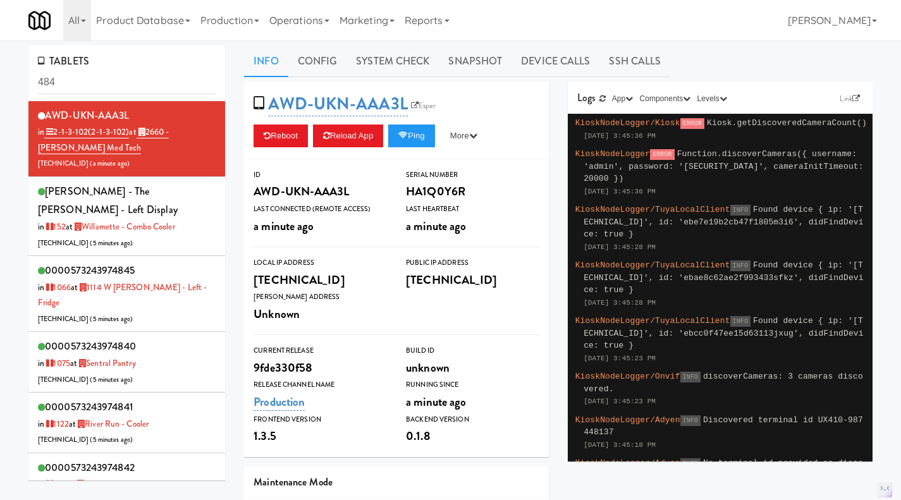
click at [142, 85] on input "484" at bounding box center [127, 82] width 178 height 23
click at [144, 83] on input "484" at bounding box center [127, 82] width 178 height 23
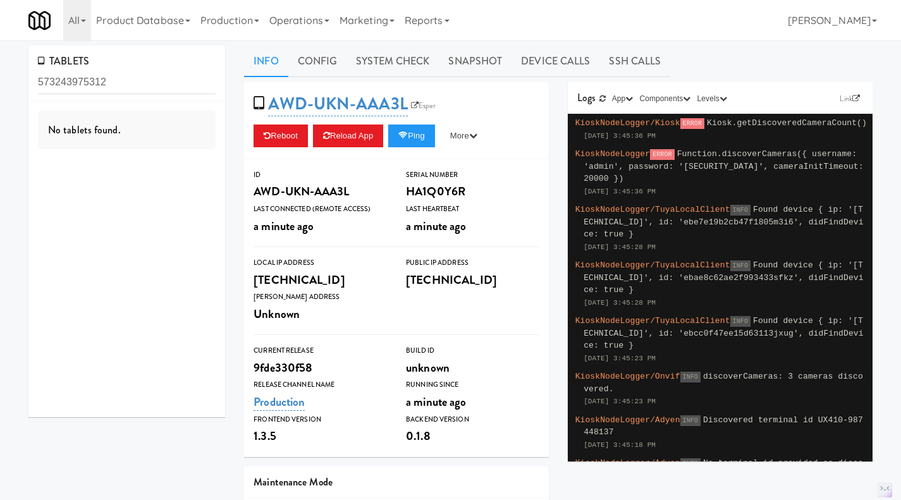
type input "573243975312"
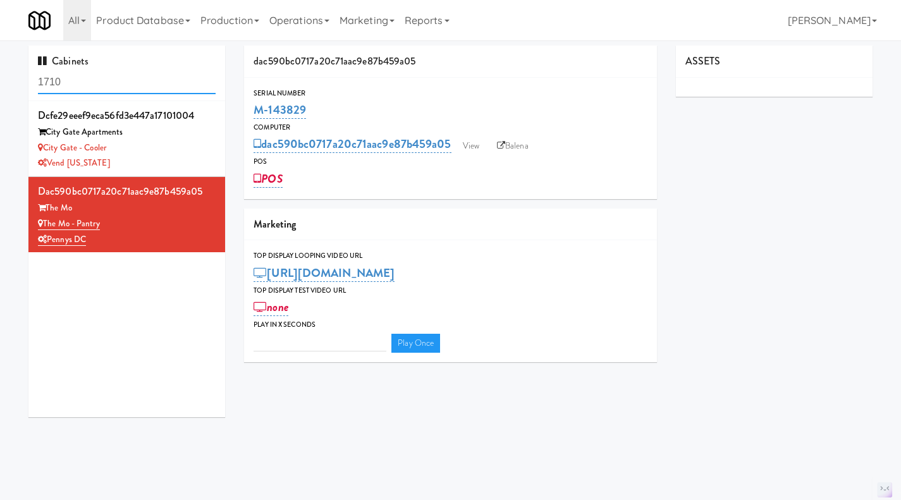
click at [119, 71] on input "1710" at bounding box center [127, 82] width 178 height 23
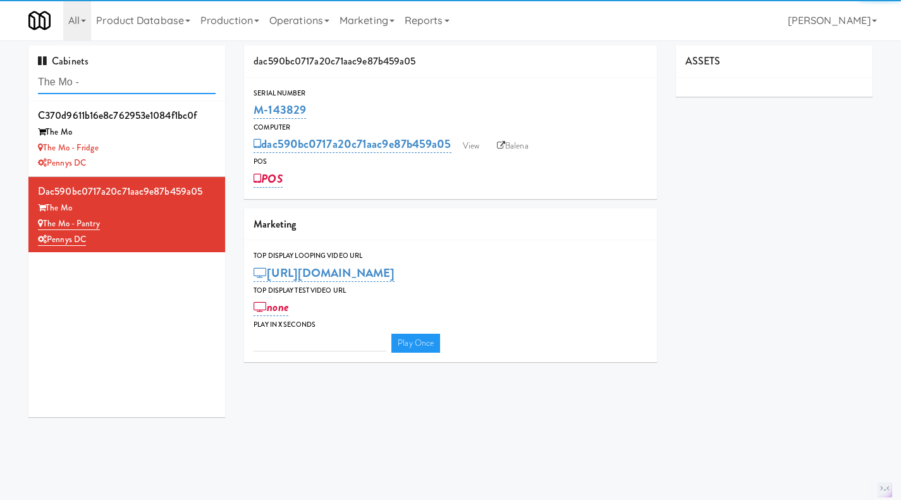
type input "The Mo -"
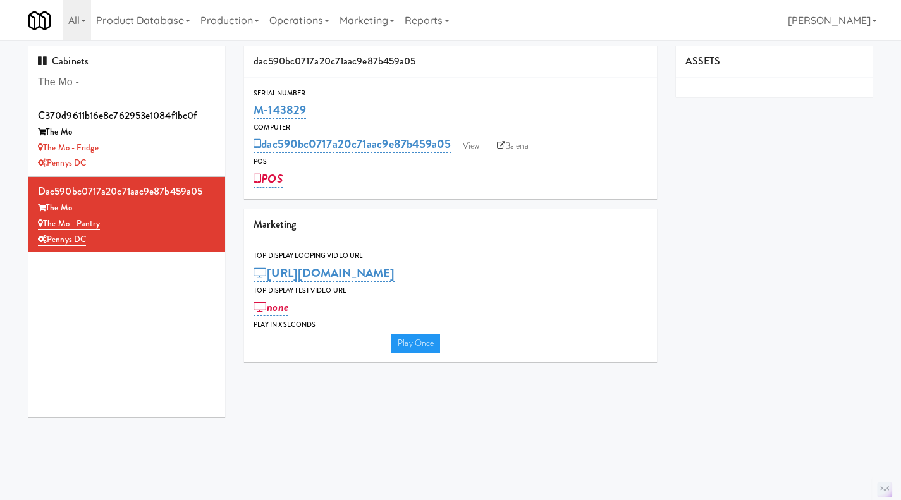
click at [163, 147] on div "The Mo - Fridge" at bounding box center [127, 148] width 178 height 16
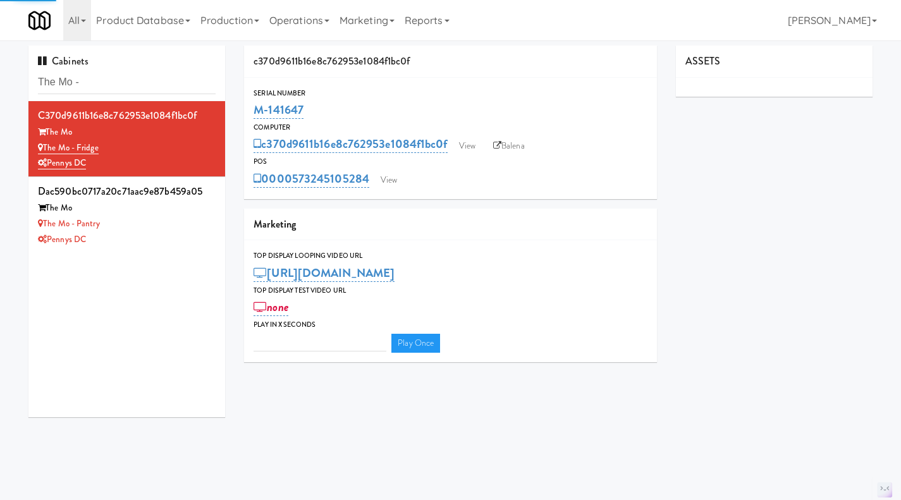
type input "3"
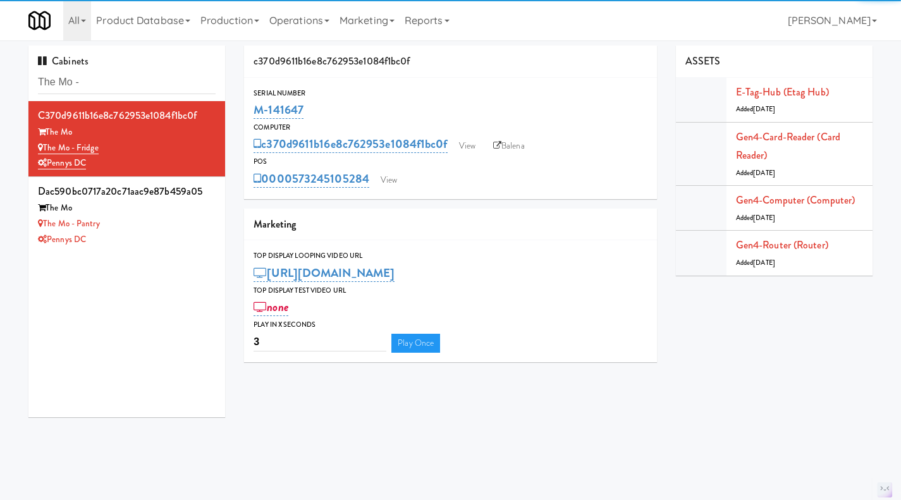
drag, startPoint x: 314, startPoint y: 120, endPoint x: 253, endPoint y: 114, distance: 61.0
click at [253, 114] on div "Serial Number M-141647" at bounding box center [450, 104] width 413 height 34
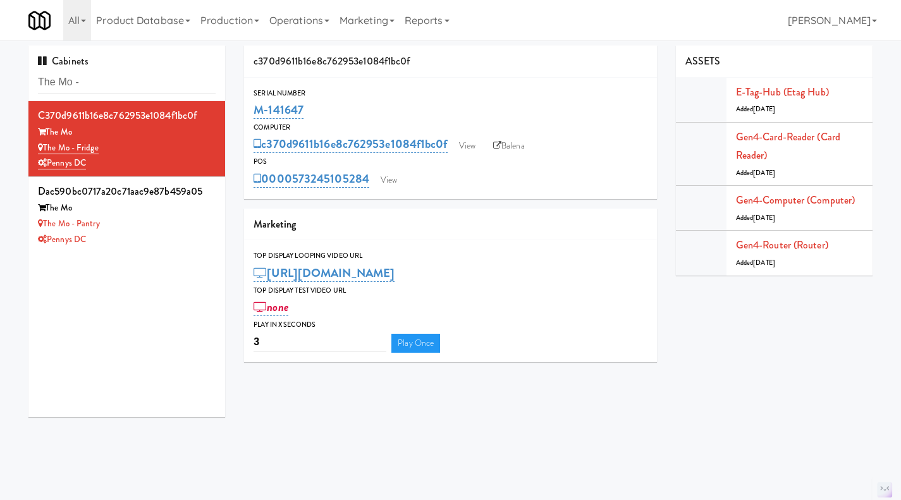
copy link "M-141647"
click at [170, 228] on div "The Mo - Pantry" at bounding box center [127, 224] width 178 height 16
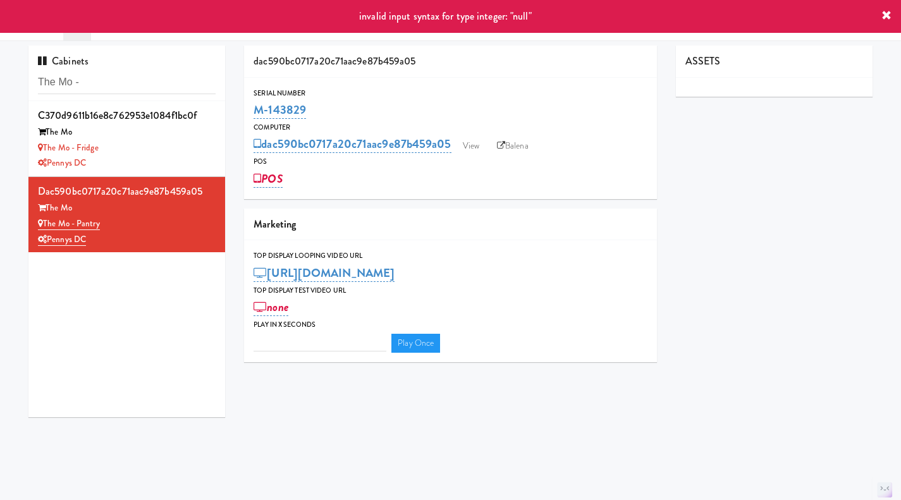
drag, startPoint x: 319, startPoint y: 108, endPoint x: 254, endPoint y: 112, distance: 65.9
click at [254, 112] on div "M-143829" at bounding box center [451, 110] width 394 height 22
drag, startPoint x: 152, startPoint y: 160, endPoint x: 233, endPoint y: 144, distance: 82.6
click at [157, 160] on div "Pennys DC" at bounding box center [127, 164] width 178 height 16
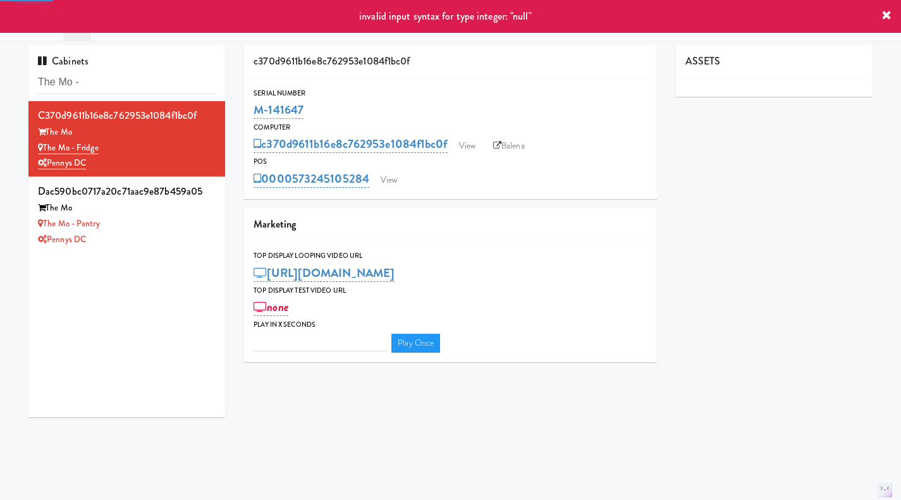
type input "3"
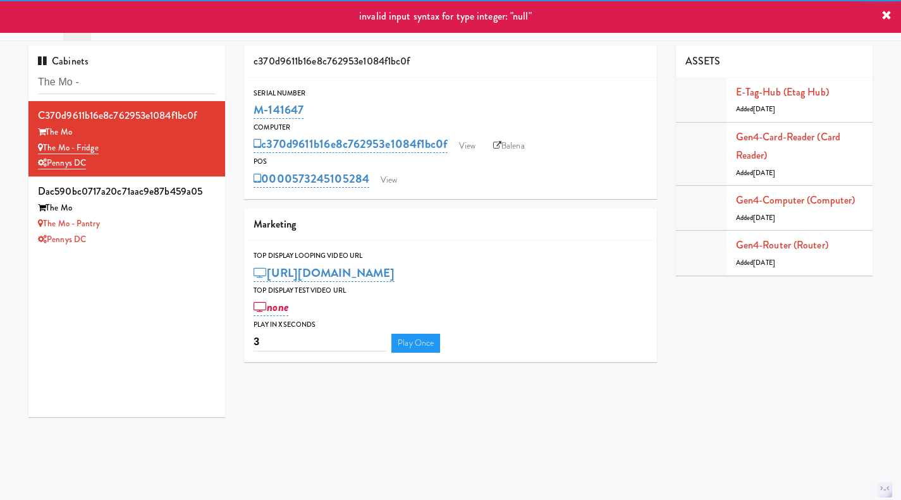
drag, startPoint x: 324, startPoint y: 108, endPoint x: 246, endPoint y: 109, distance: 78.4
click at [246, 109] on div "Serial Number M-141647" at bounding box center [450, 104] width 413 height 34
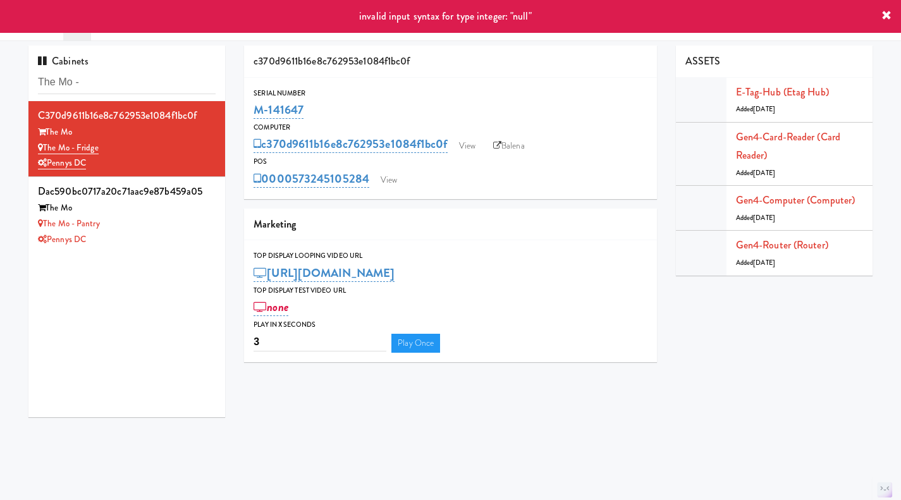
copy link "M-141647"
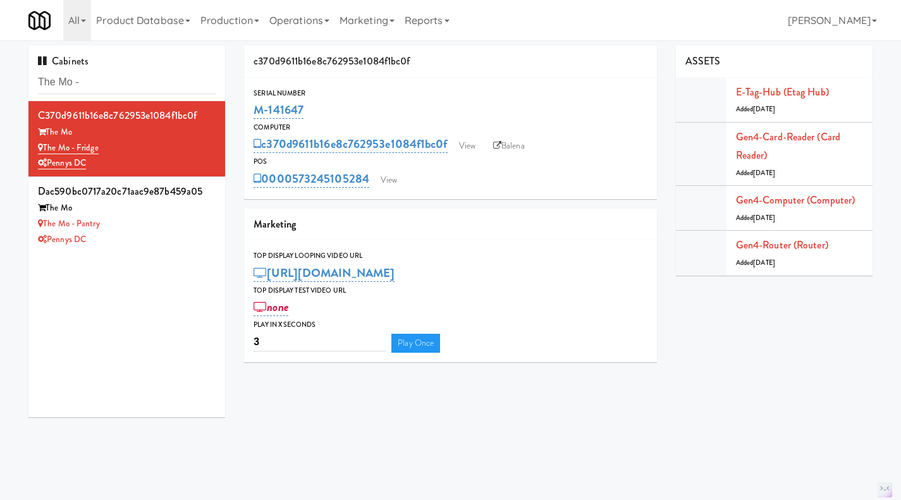
click at [185, 234] on div "Pennys DC" at bounding box center [127, 240] width 178 height 16
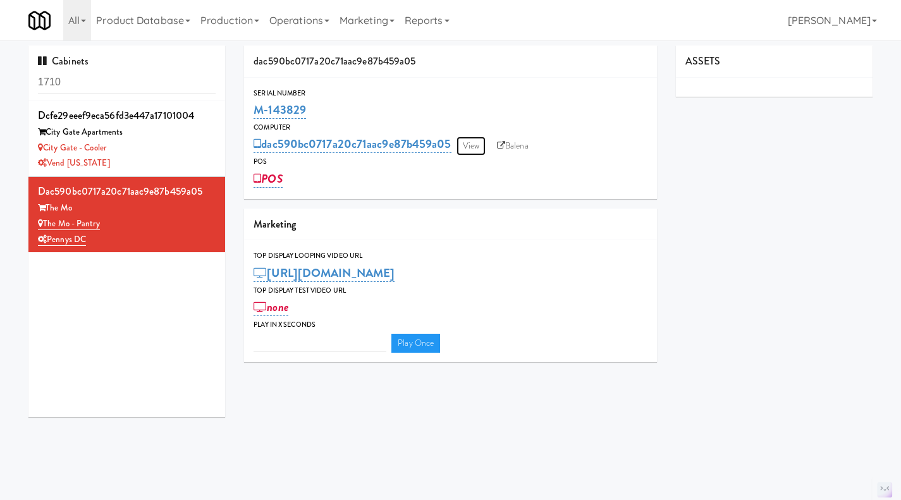
click at [478, 146] on link "View" at bounding box center [471, 146] width 29 height 19
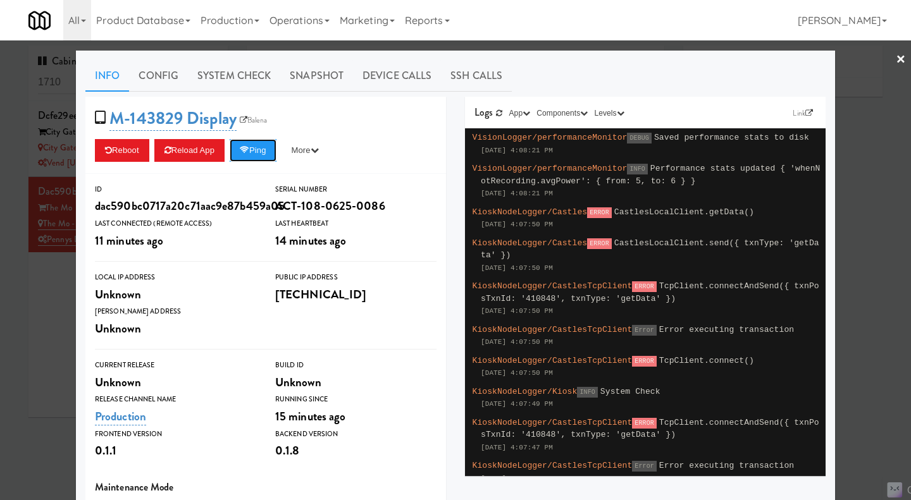
click at [250, 152] on button "Ping" at bounding box center [253, 150] width 47 height 23
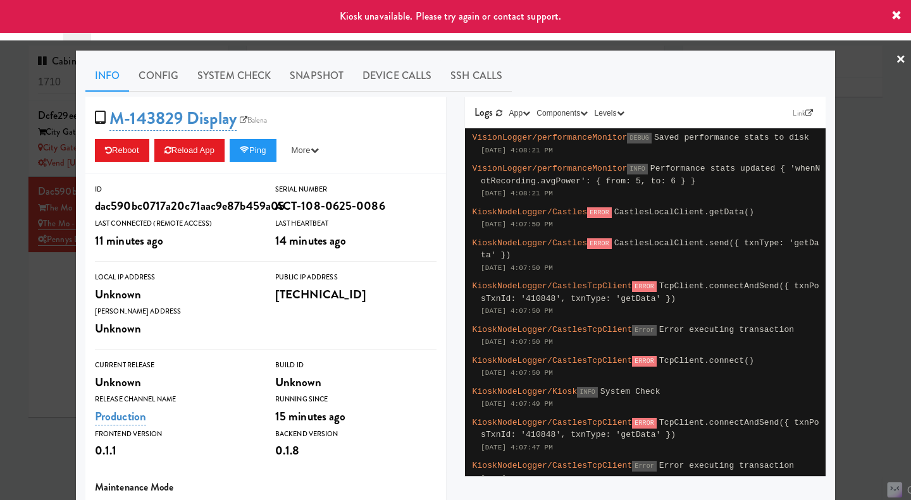
click at [867, 334] on div at bounding box center [455, 250] width 911 height 500
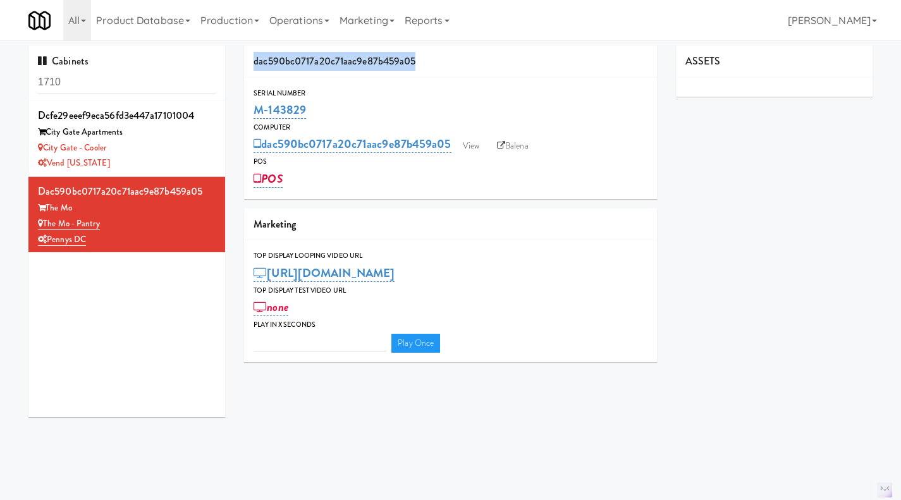
drag, startPoint x: 404, startPoint y: 53, endPoint x: 254, endPoint y: 48, distance: 150.0
click at [254, 48] on div "dac590bc0717a20c71aac9e87b459a05" at bounding box center [450, 62] width 413 height 32
click at [474, 151] on link "View" at bounding box center [471, 146] width 29 height 19
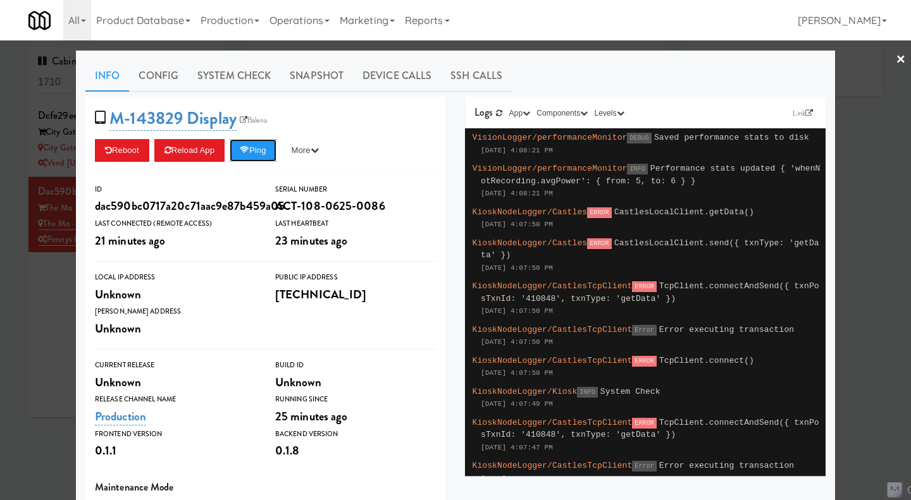
click at [246, 148] on icon at bounding box center [244, 150] width 9 height 8
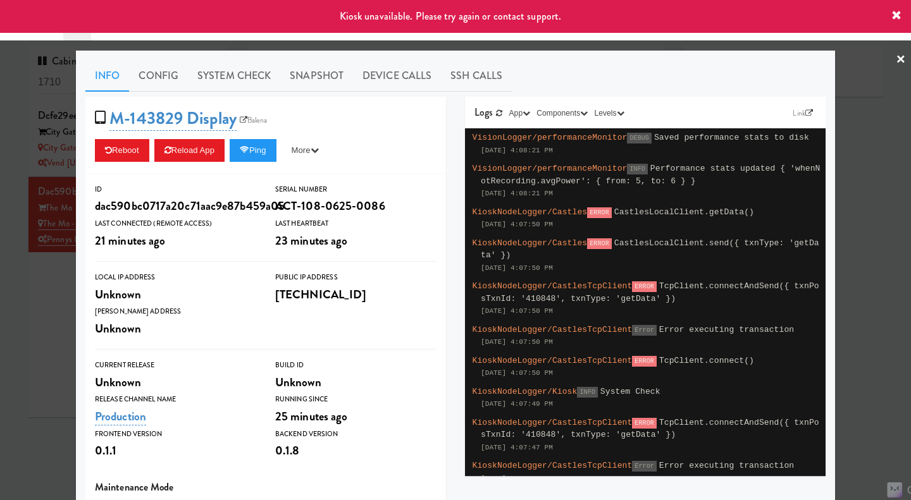
click at [42, 333] on div at bounding box center [455, 250] width 911 height 500
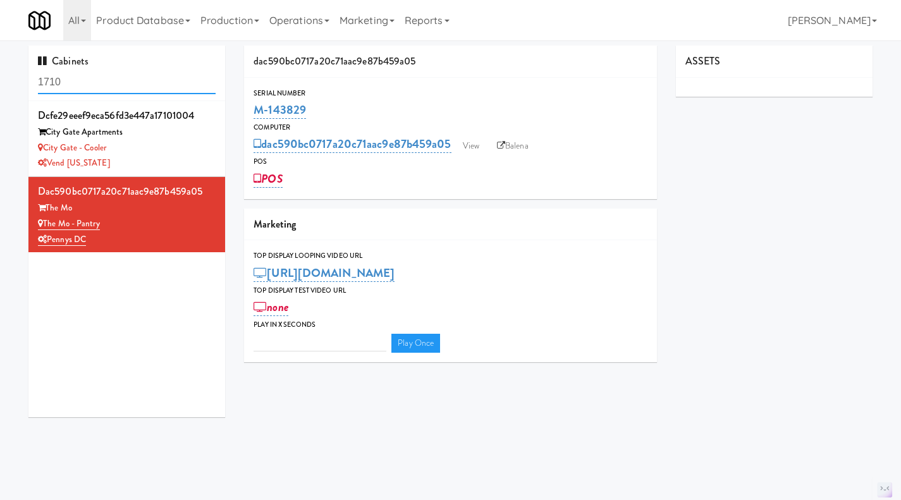
click at [81, 80] on input "1710" at bounding box center [127, 82] width 178 height 23
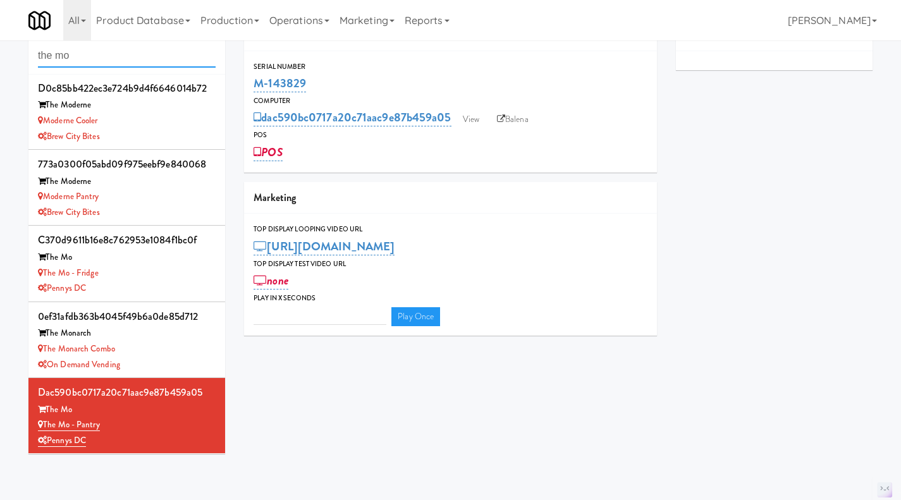
scroll to position [40, 0]
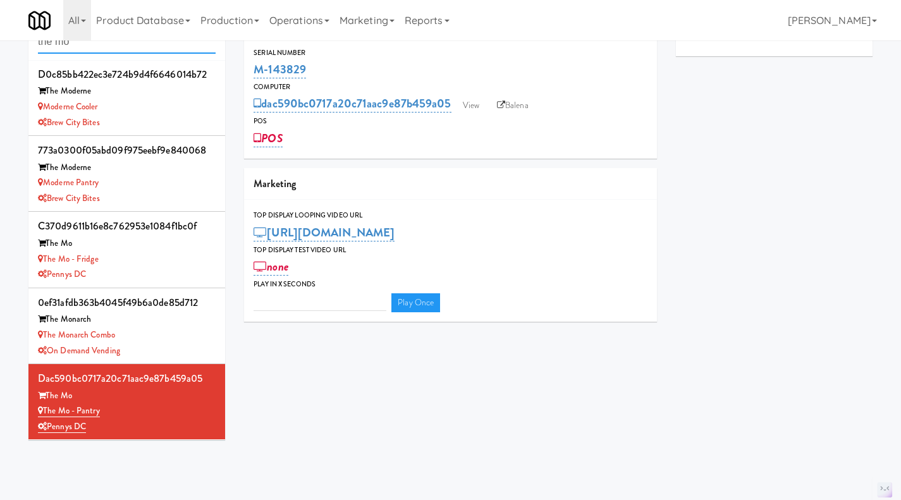
type input "the mo"
click at [178, 429] on div "Pennys DC" at bounding box center [127, 427] width 178 height 16
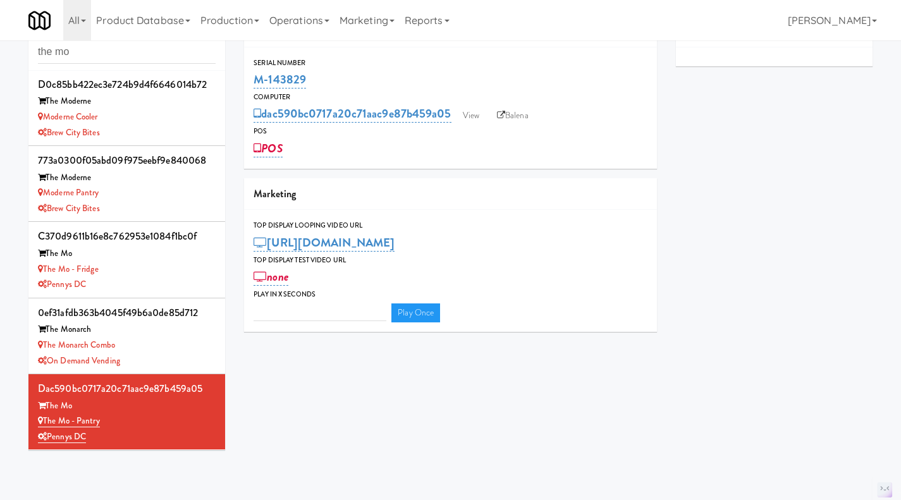
scroll to position [0, 0]
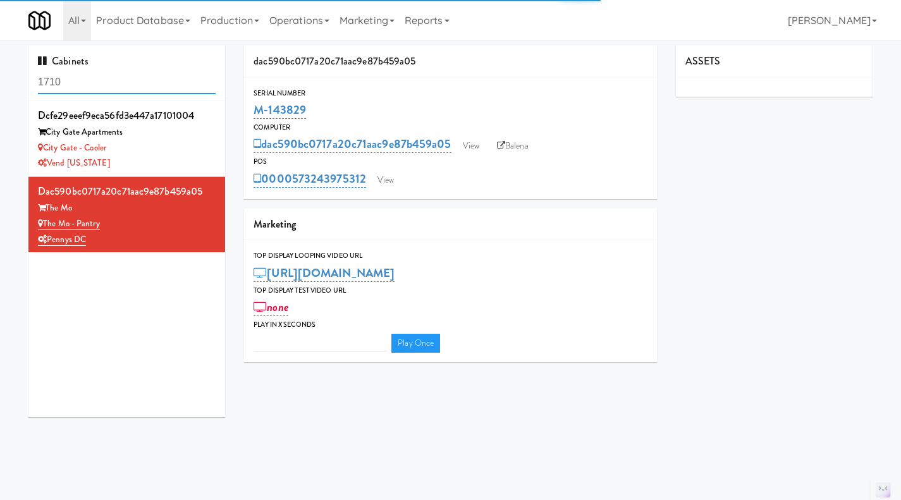
type input "3"
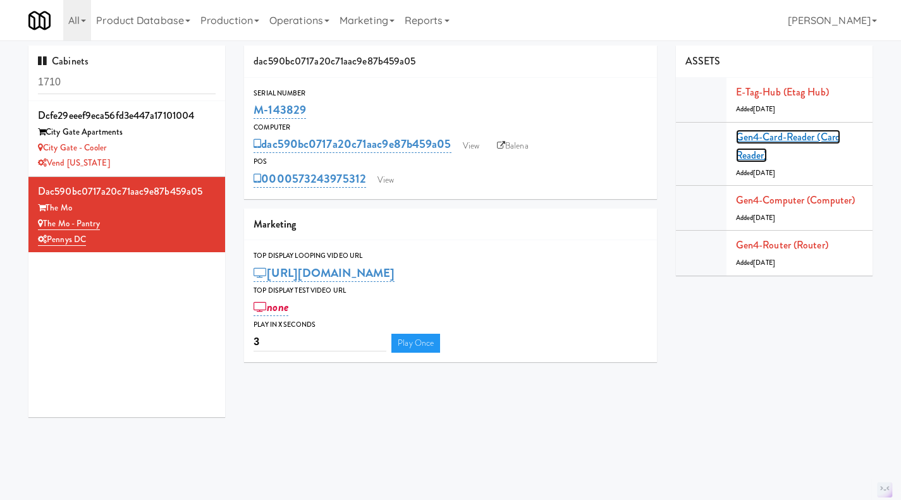
click at [772, 137] on link "Gen4-card-reader (Card Reader)" at bounding box center [788, 147] width 104 height 34
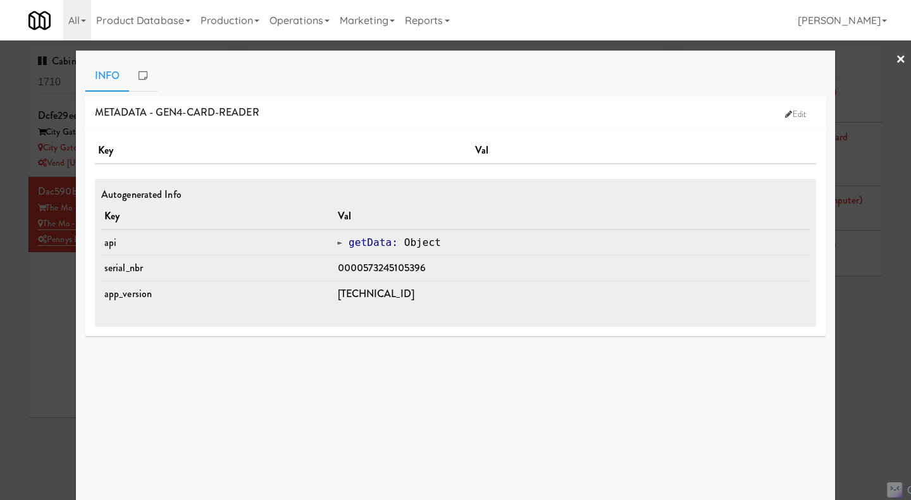
click at [868, 374] on div at bounding box center [455, 250] width 911 height 500
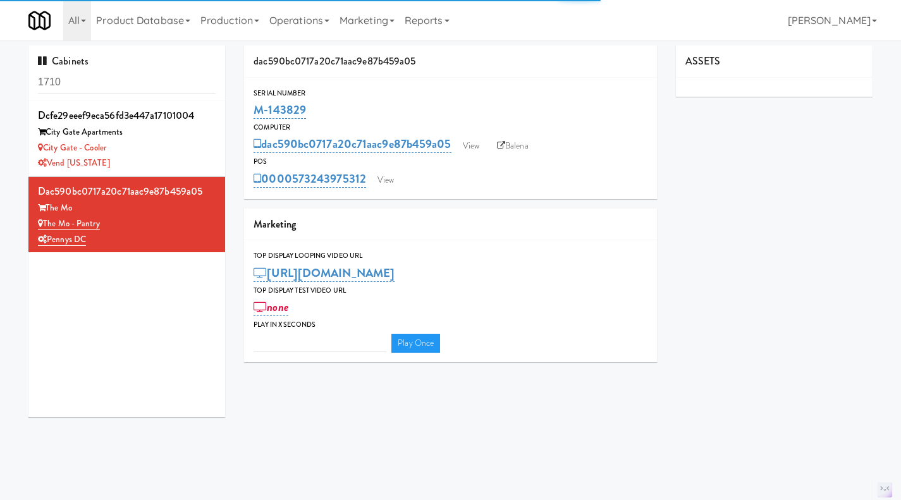
type input "3"
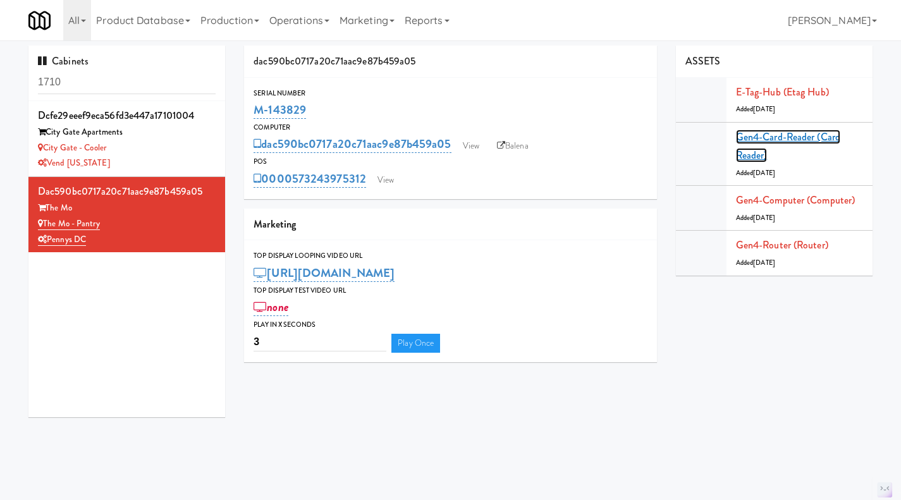
click at [781, 140] on link "Gen4-card-reader (Card Reader)" at bounding box center [788, 147] width 104 height 34
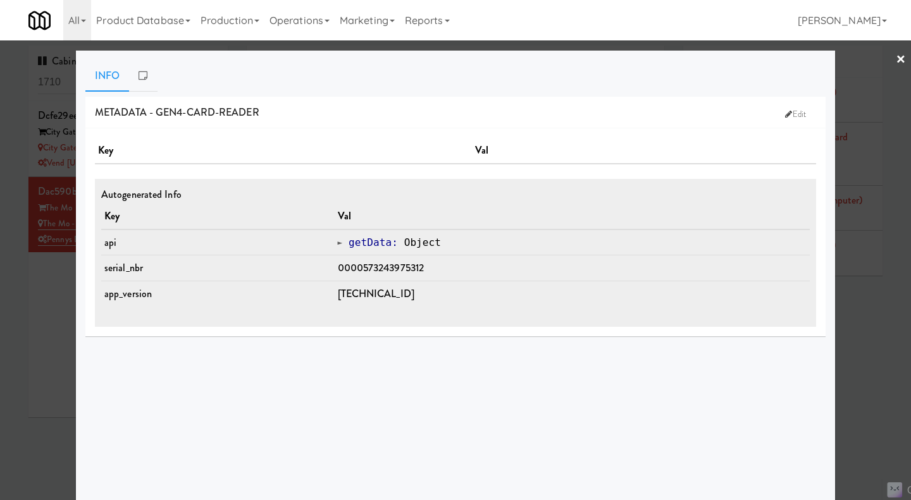
click at [855, 311] on div at bounding box center [455, 250] width 911 height 500
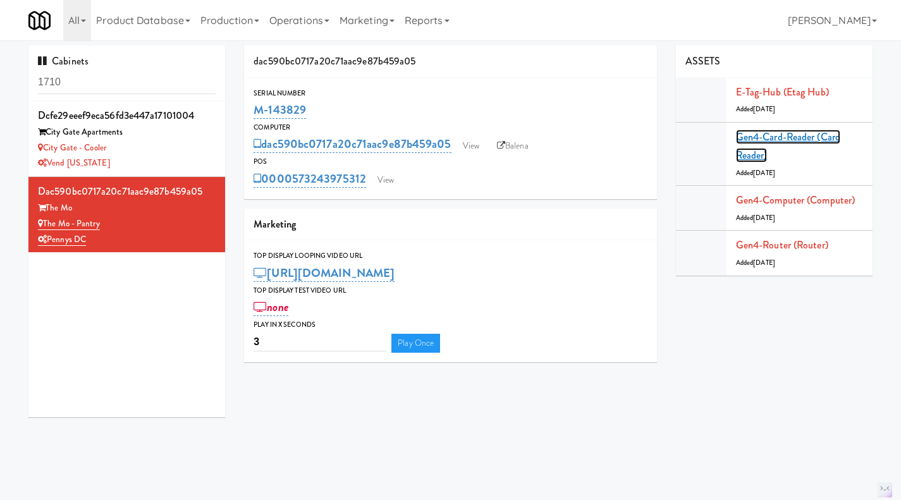
click at [777, 137] on link "Gen4-card-reader (Card Reader)" at bounding box center [788, 147] width 104 height 34
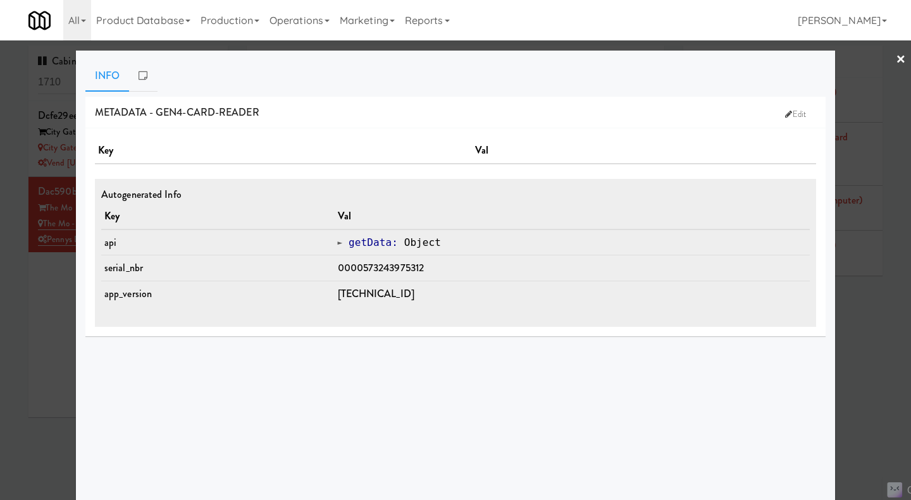
click at [5, 354] on div at bounding box center [455, 250] width 911 height 500
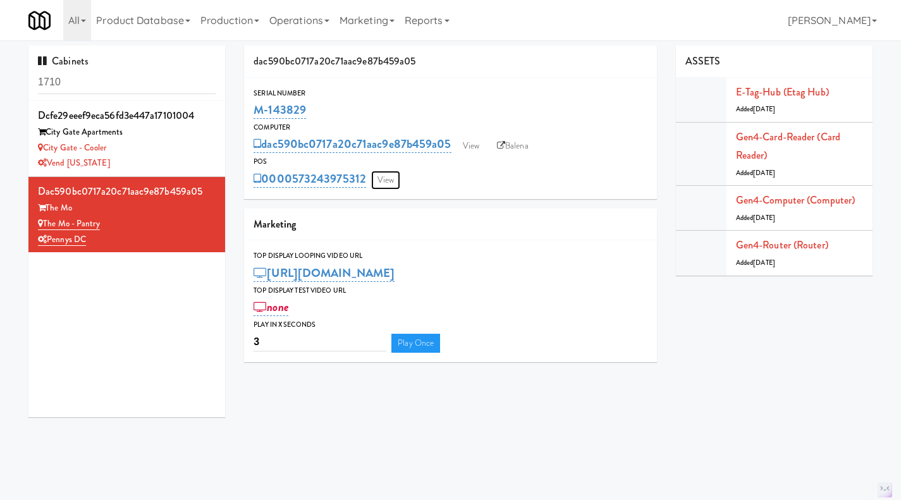
click at [398, 176] on link "View" at bounding box center [385, 180] width 29 height 19
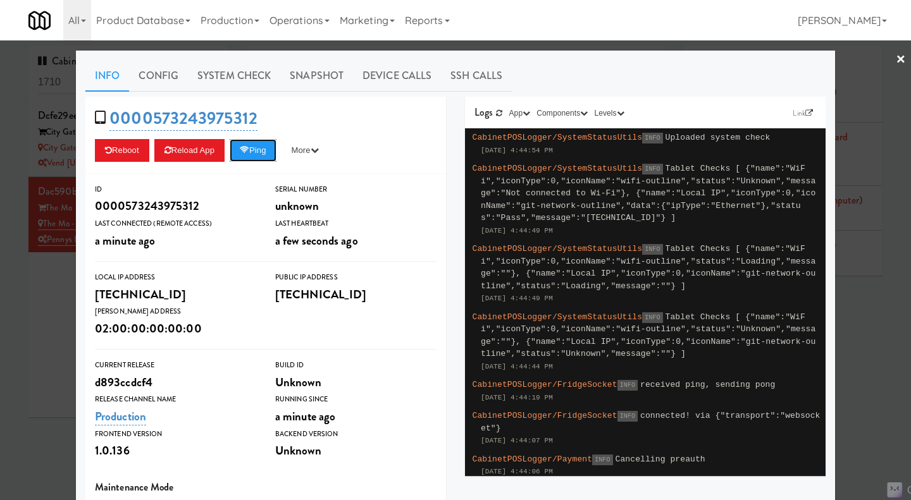
click at [251, 158] on button "Ping" at bounding box center [253, 150] width 47 height 23
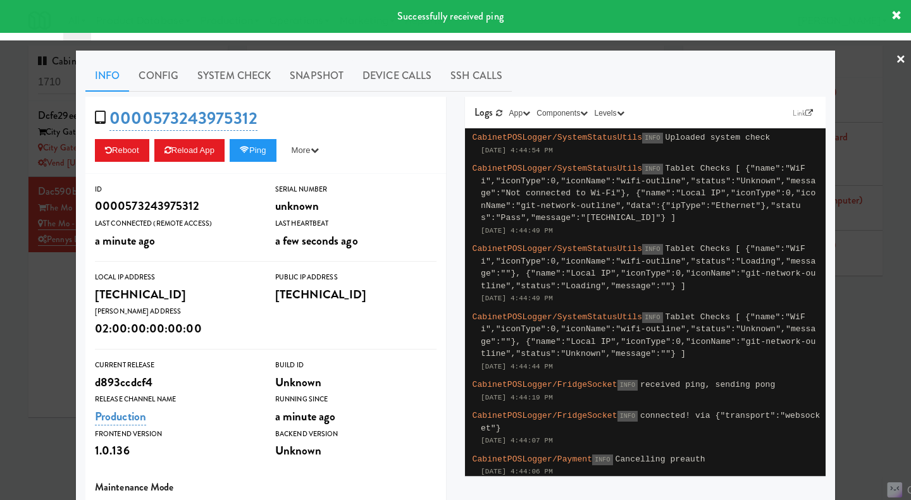
click at [227, 78] on link "System Check" at bounding box center [234, 76] width 92 height 32
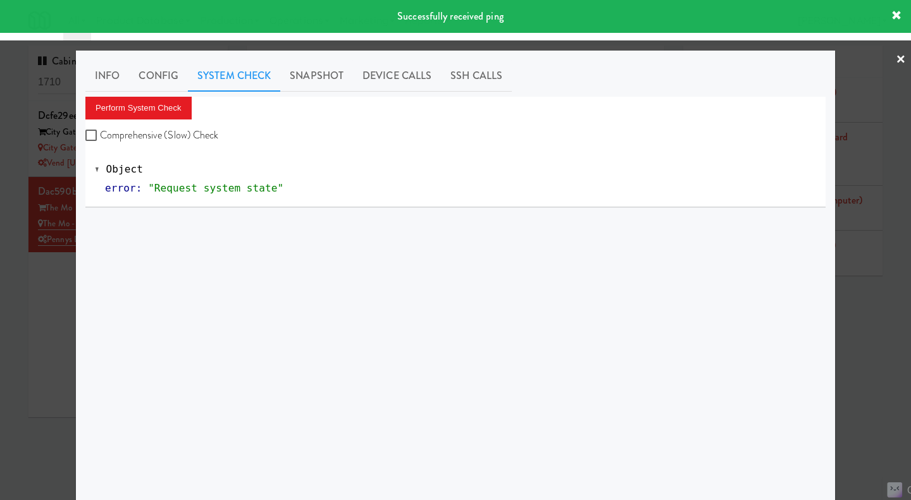
click at [176, 136] on label "Comprehensive (Slow) Check" at bounding box center [151, 135] width 133 height 19
click at [100, 136] on input "Comprehensive (Slow) Check" at bounding box center [92, 136] width 15 height 10
checkbox input "true"
click at [161, 116] on button "Perform System Check" at bounding box center [138, 108] width 106 height 23
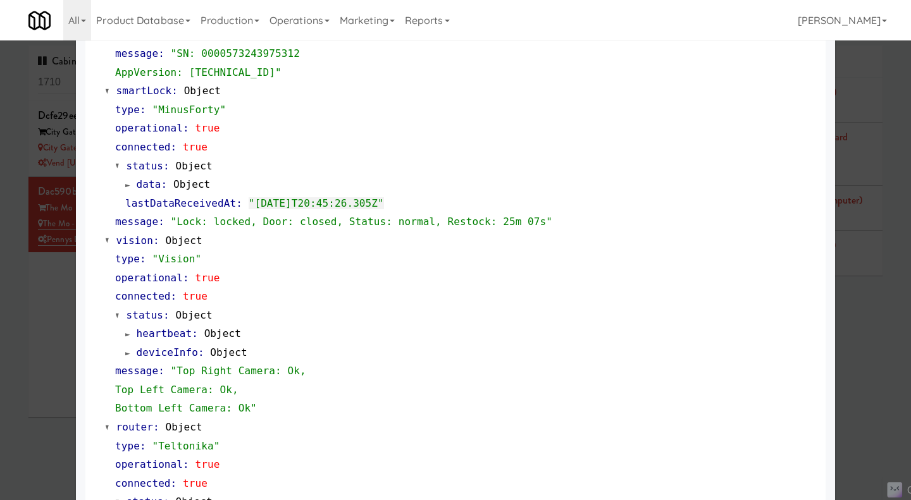
scroll to position [302, 0]
click at [886, 347] on div at bounding box center [455, 250] width 911 height 500
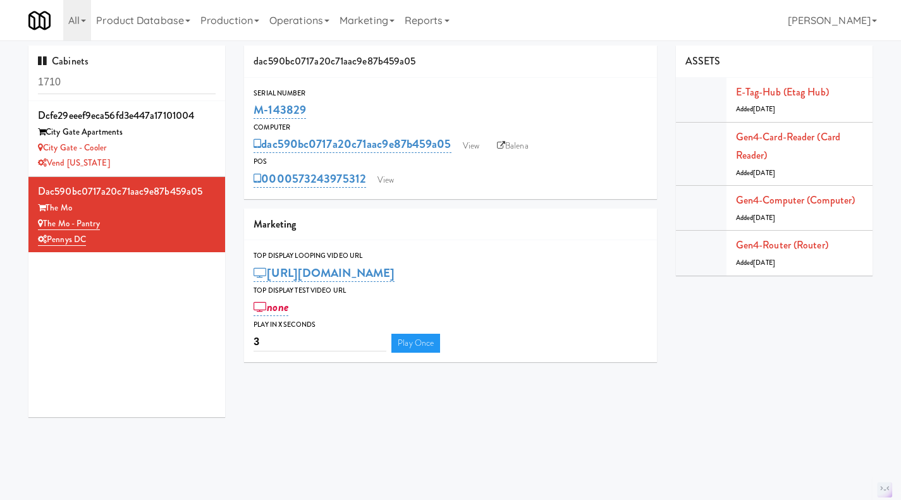
drag, startPoint x: 366, startPoint y: 188, endPoint x: 297, endPoint y: 190, distance: 69.0
click at [297, 190] on div "Serial Number M-143829 Computer dac590bc0717a20c71aac9e87b459a05 View Balena PO…" at bounding box center [450, 138] width 413 height 121
click at [372, 194] on div "Serial Number M-143829 Computer dac590bc0717a20c71aac9e87b459a05 View Balena PO…" at bounding box center [450, 138] width 413 height 121
drag, startPoint x: 371, startPoint y: 194, endPoint x: 292, endPoint y: 194, distance: 78.4
click at [292, 194] on div "Serial Number M-143829 Computer dac590bc0717a20c71aac9e87b459a05 View Balena PO…" at bounding box center [450, 138] width 413 height 121
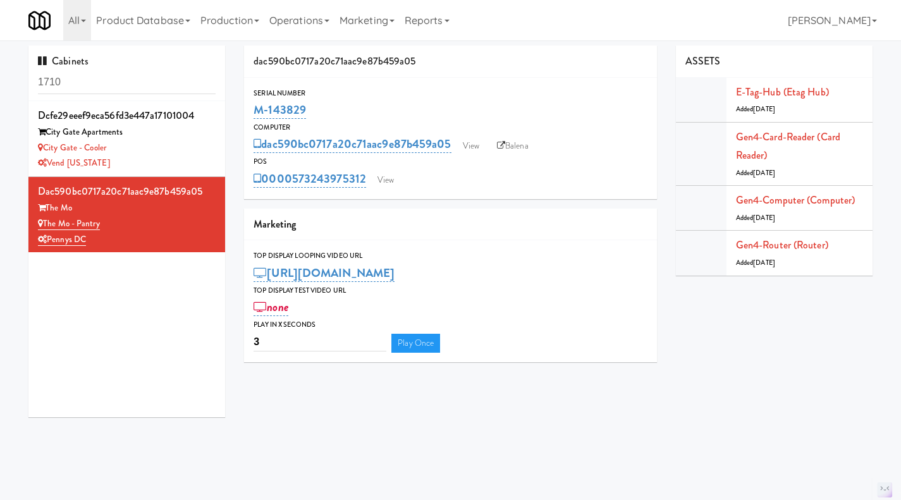
click at [454, 171] on div "0000573243975312 View" at bounding box center [451, 179] width 394 height 22
drag, startPoint x: 459, startPoint y: 156, endPoint x: 266, endPoint y: 150, distance: 192.4
click at [266, 150] on div "Serial Number M-143829 Computer dac590bc0717a20c71aac9e87b459a05 View Balena PO…" at bounding box center [450, 138] width 413 height 102
click at [356, 107] on div "M-143829" at bounding box center [451, 110] width 394 height 22
drag, startPoint x: 455, startPoint y: 156, endPoint x: 266, endPoint y: 146, distance: 189.4
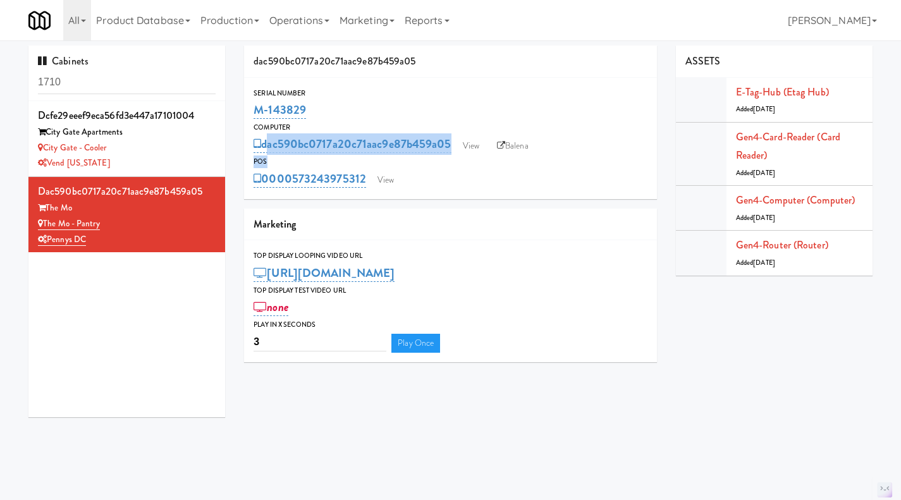
click at [266, 146] on div "Serial Number M-143829 Computer dac590bc0717a20c71aac9e87b459a05 View Balena PO…" at bounding box center [450, 138] width 413 height 102
click at [359, 108] on div "M-143829" at bounding box center [451, 110] width 394 height 22
drag, startPoint x: 453, startPoint y: 155, endPoint x: 265, endPoint y: 152, distance: 187.9
click at [265, 152] on div "Serial Number M-143829 Computer dac590bc0717a20c71aac9e87b459a05 View Balena PO…" at bounding box center [450, 138] width 413 height 102
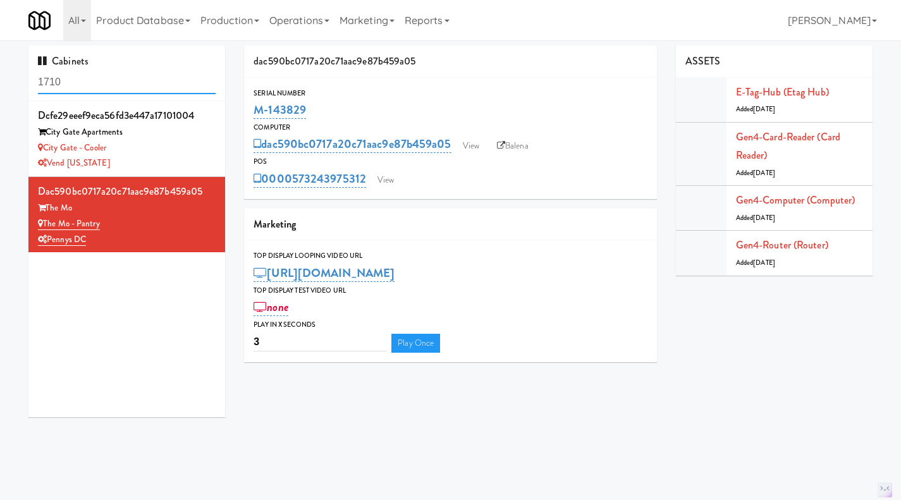
click at [105, 80] on input "1710" at bounding box center [127, 82] width 178 height 23
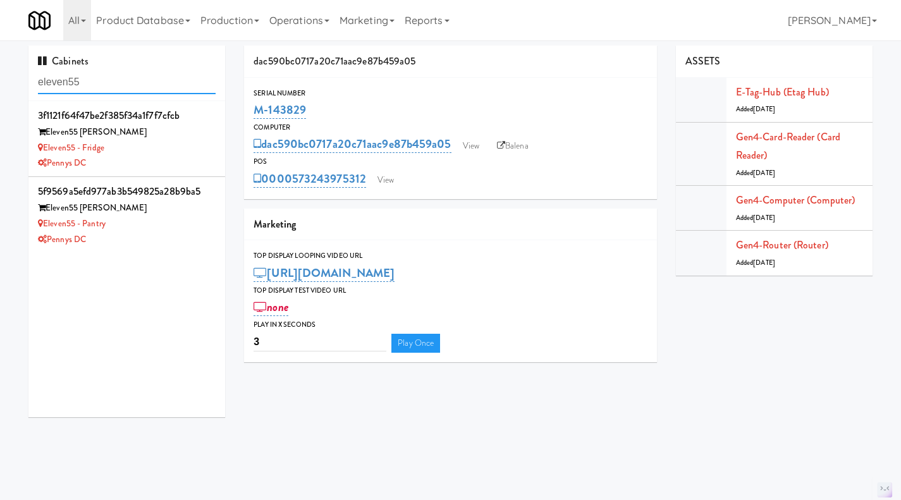
type input "eleven55"
click at [175, 217] on div "Eleven55 - Pantry" at bounding box center [127, 224] width 178 height 16
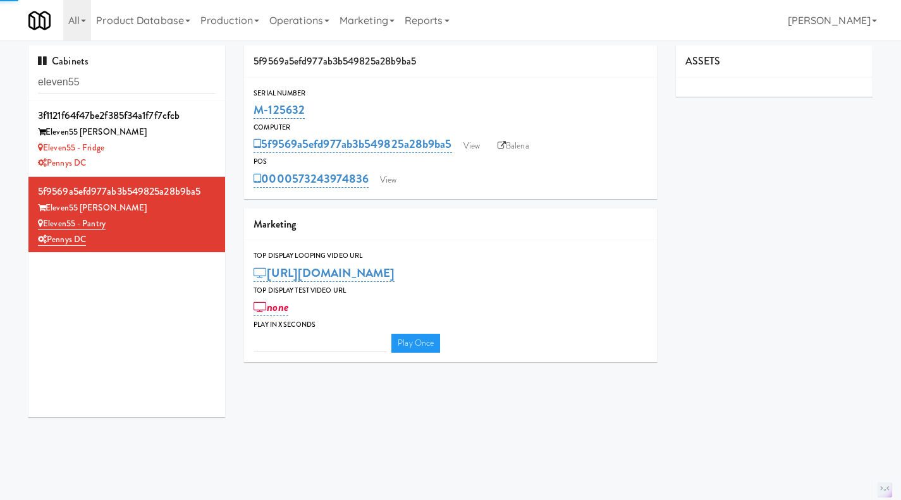
type input "3"
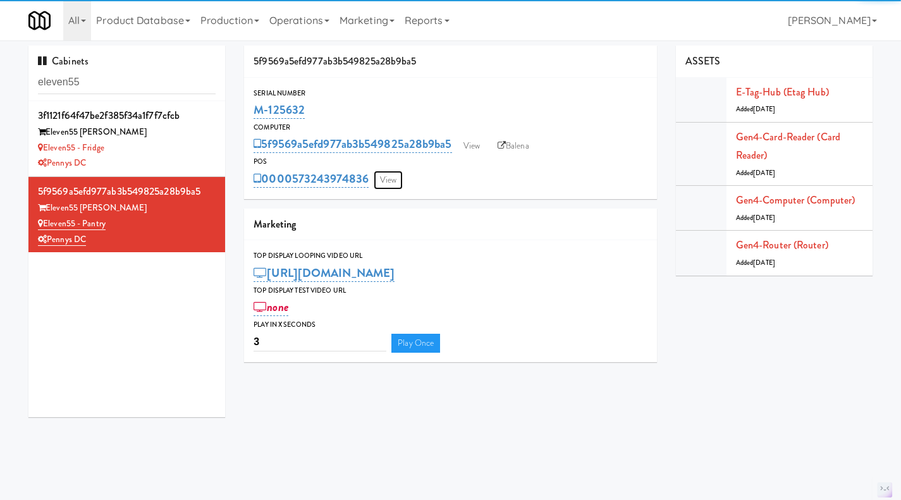
click at [400, 171] on link "View" at bounding box center [388, 180] width 29 height 19
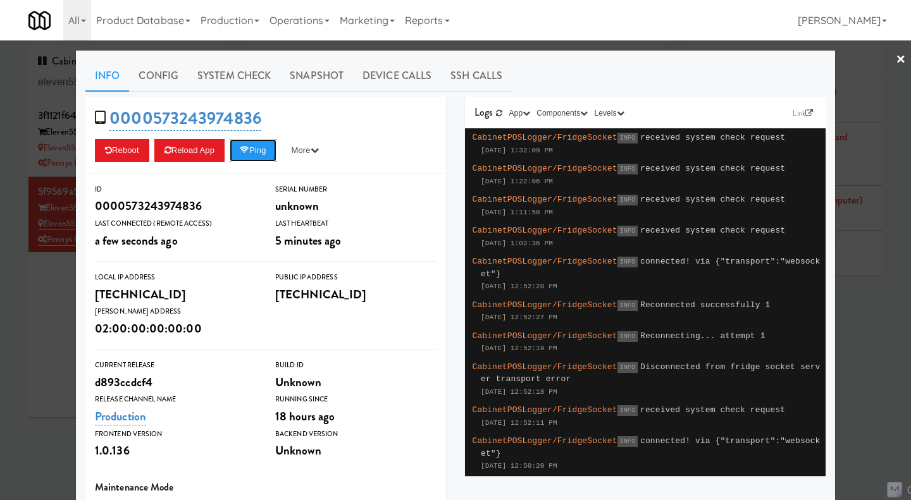
click at [255, 149] on button "Ping" at bounding box center [253, 150] width 47 height 23
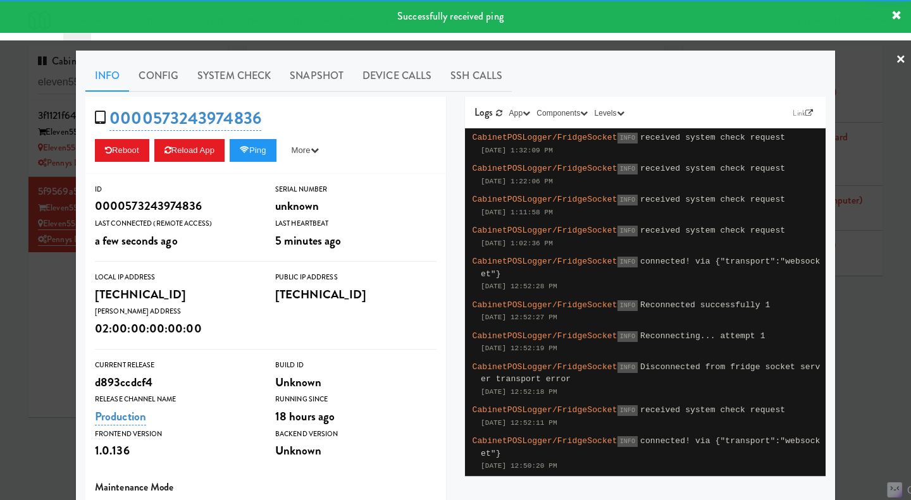
click at [249, 77] on link "System Check" at bounding box center [234, 76] width 92 height 32
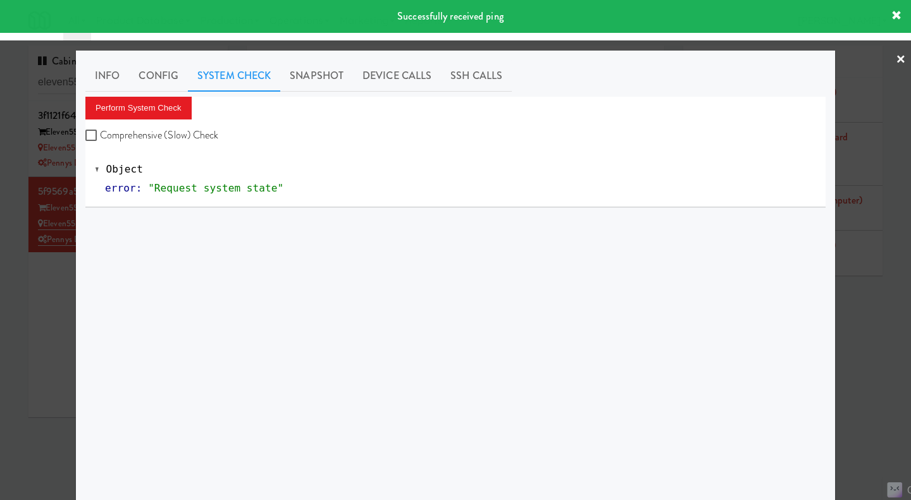
click at [152, 135] on label "Comprehensive (Slow) Check" at bounding box center [151, 135] width 133 height 19
click at [100, 135] on input "Comprehensive (Slow) Check" at bounding box center [92, 136] width 15 height 10
checkbox input "true"
click at [144, 109] on button "Perform System Check" at bounding box center [138, 108] width 106 height 23
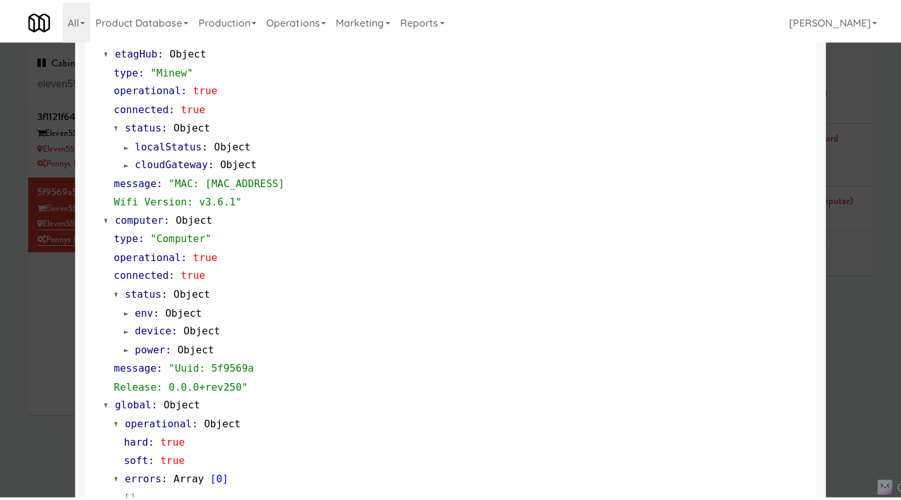
scroll to position [1061, 0]
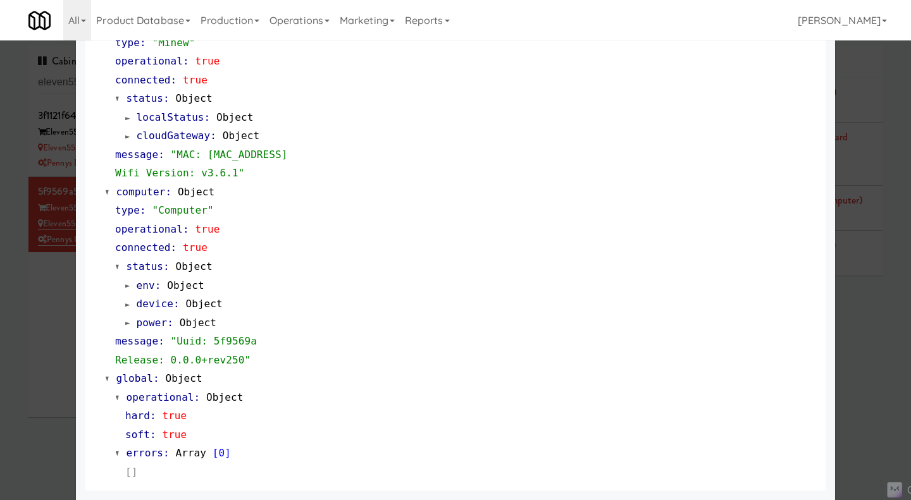
click at [870, 338] on div at bounding box center [455, 250] width 911 height 500
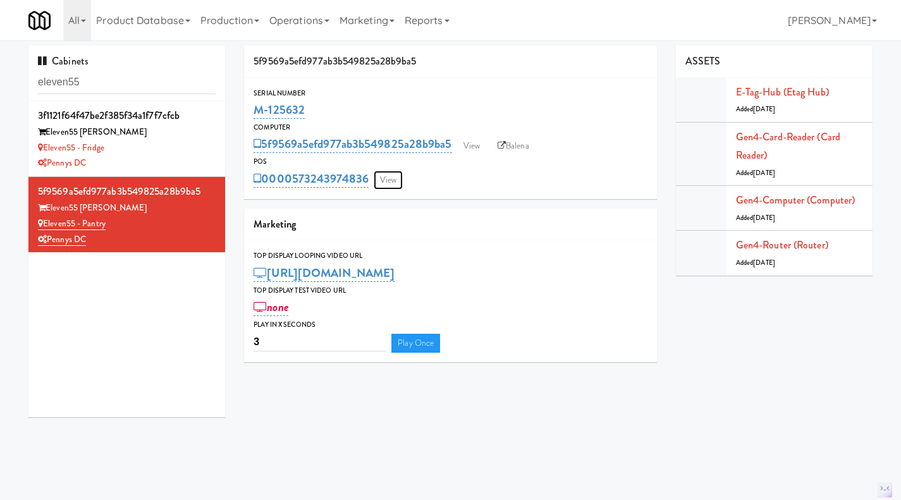
click at [386, 173] on link "View" at bounding box center [388, 180] width 29 height 19
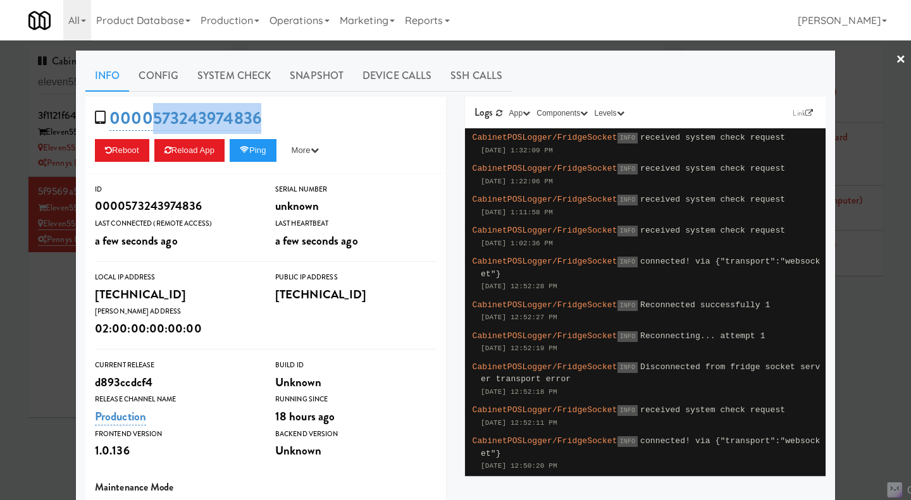
drag, startPoint x: 266, startPoint y: 114, endPoint x: 151, endPoint y: 121, distance: 114.7
click at [151, 121] on div "0000573243974836 Reboot Reload App Ping More Ping Server Restart Server Force R…" at bounding box center [265, 135] width 361 height 77
click at [292, 121] on div "0000573243974836 Reboot Reload App Ping More Ping Server Restart Server Force R…" at bounding box center [265, 135] width 361 height 77
click at [55, 307] on div at bounding box center [455, 250] width 911 height 500
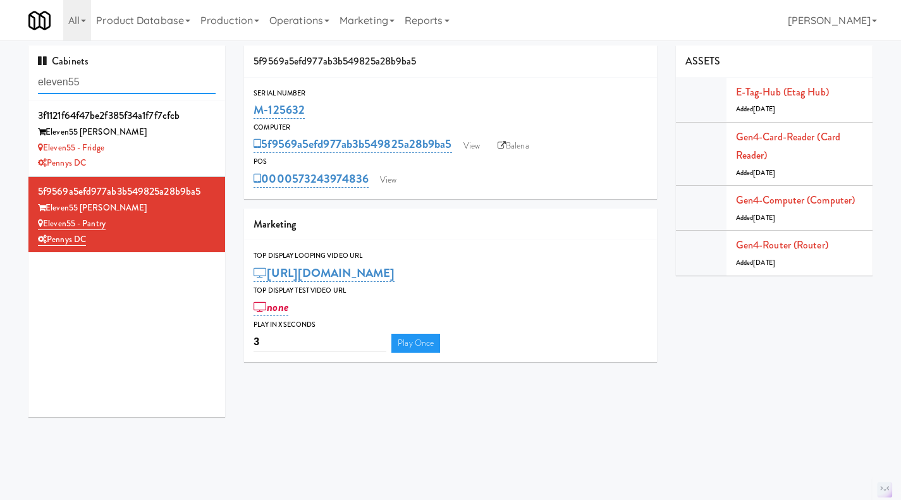
click at [120, 82] on input "eleven55" at bounding box center [127, 82] width 178 height 23
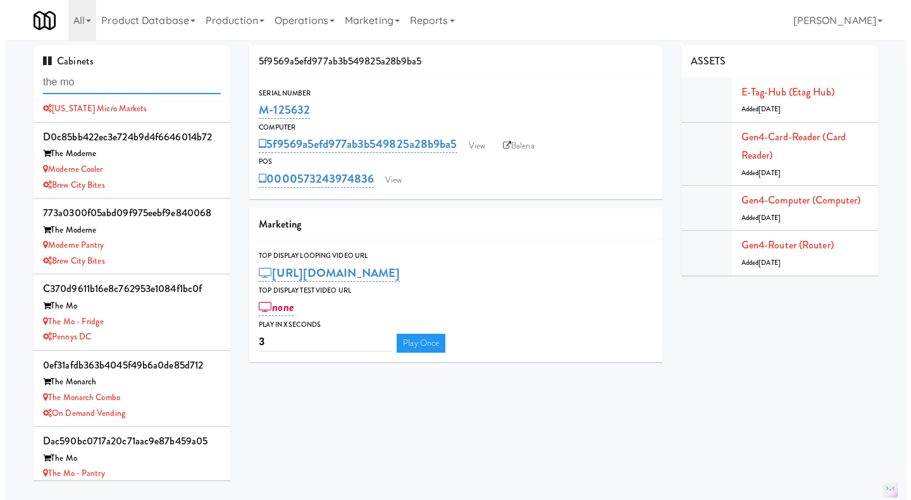
scroll to position [77, 0]
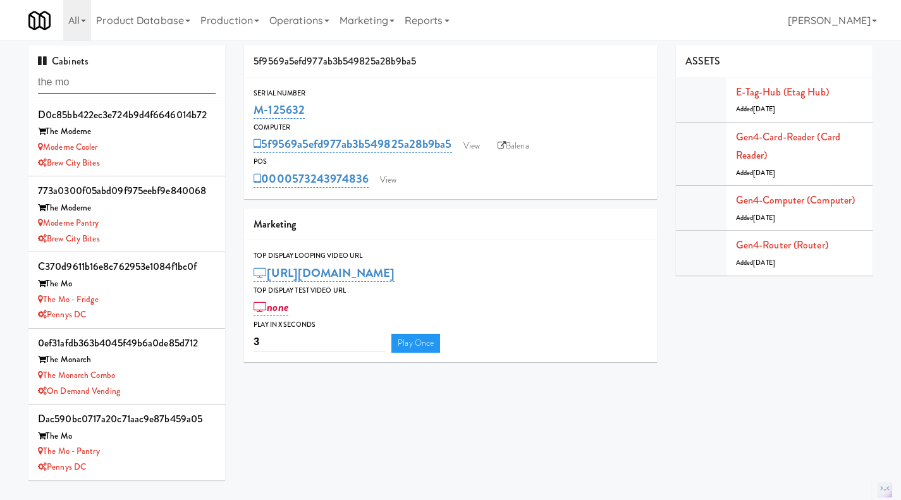
type input "the mo"
click at [157, 455] on div "The Mo - Pantry" at bounding box center [127, 452] width 178 height 16
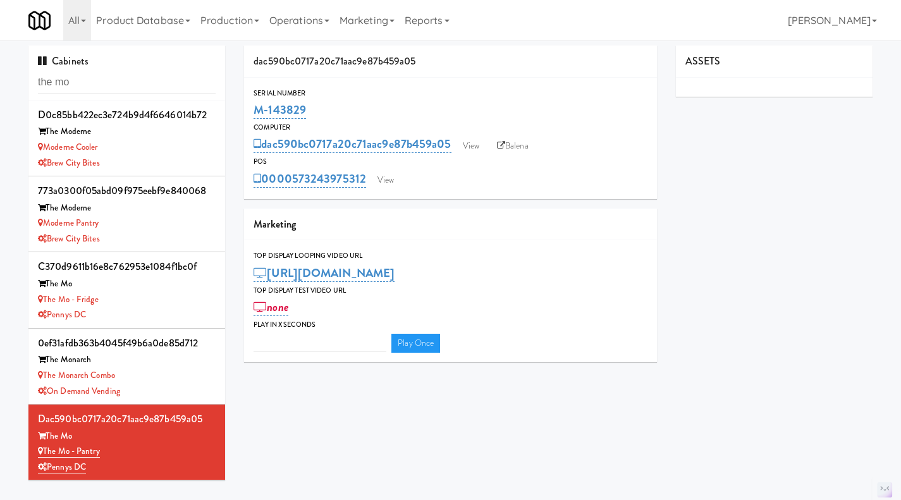
type input "3"
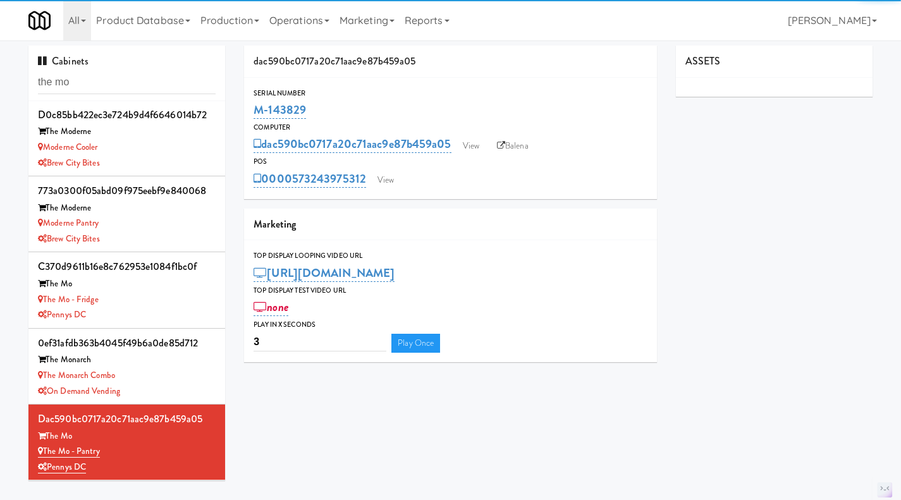
click at [400, 167] on div "POS" at bounding box center [451, 162] width 394 height 13
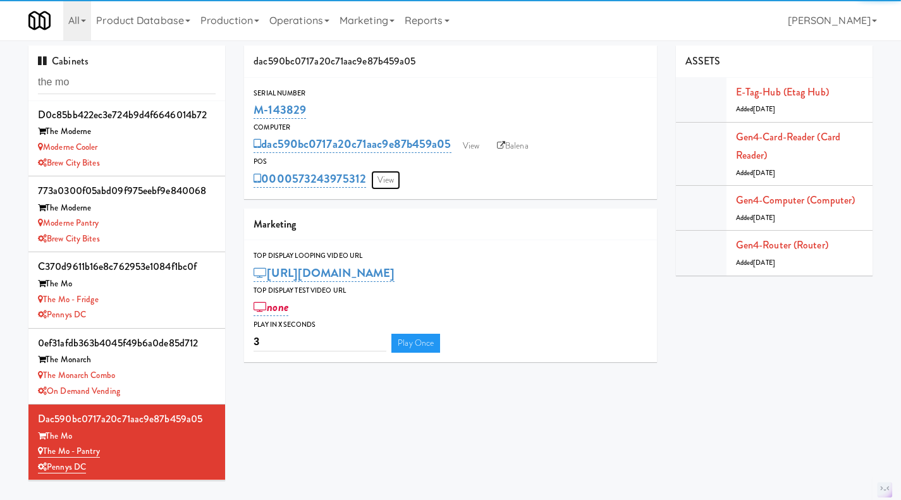
click at [393, 176] on link "View" at bounding box center [385, 180] width 29 height 19
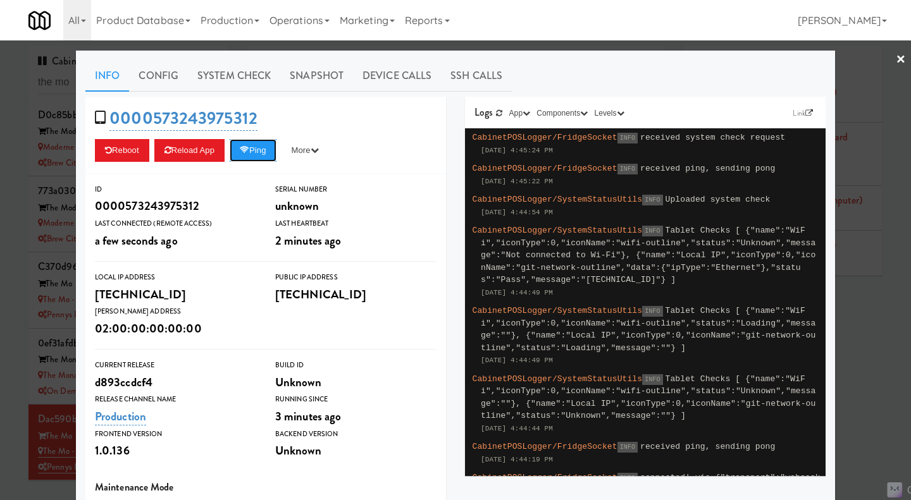
click at [264, 153] on button "Ping" at bounding box center [253, 150] width 47 height 23
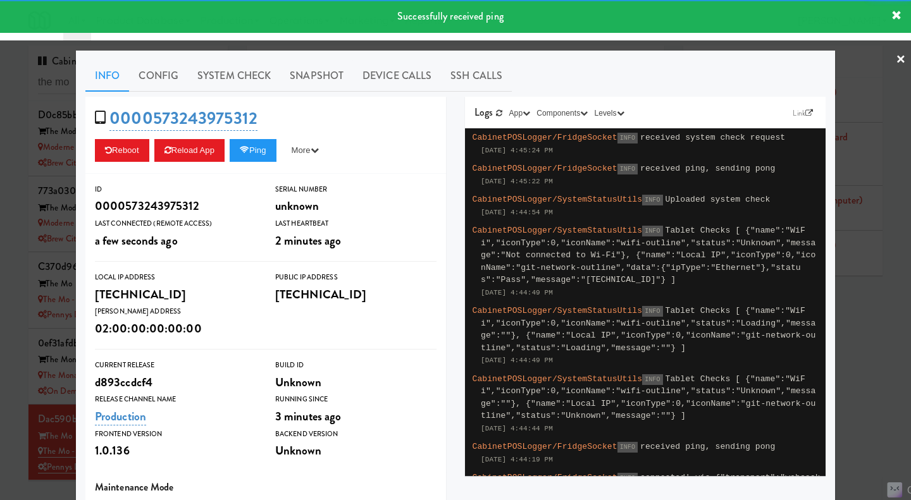
click at [235, 74] on link "System Check" at bounding box center [234, 76] width 92 height 32
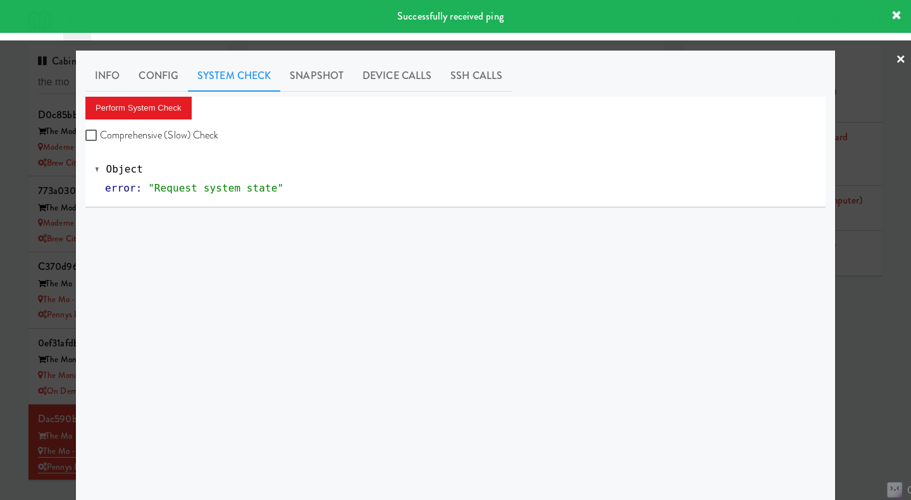
click at [204, 128] on label "Comprehensive (Slow) Check" at bounding box center [151, 135] width 133 height 19
click at [100, 131] on input "Comprehensive (Slow) Check" at bounding box center [92, 136] width 15 height 10
checkbox input "true"
drag, startPoint x: 166, startPoint y: 104, endPoint x: 178, endPoint y: 111, distance: 13.9
click at [165, 105] on button "Perform System Check" at bounding box center [138, 108] width 106 height 23
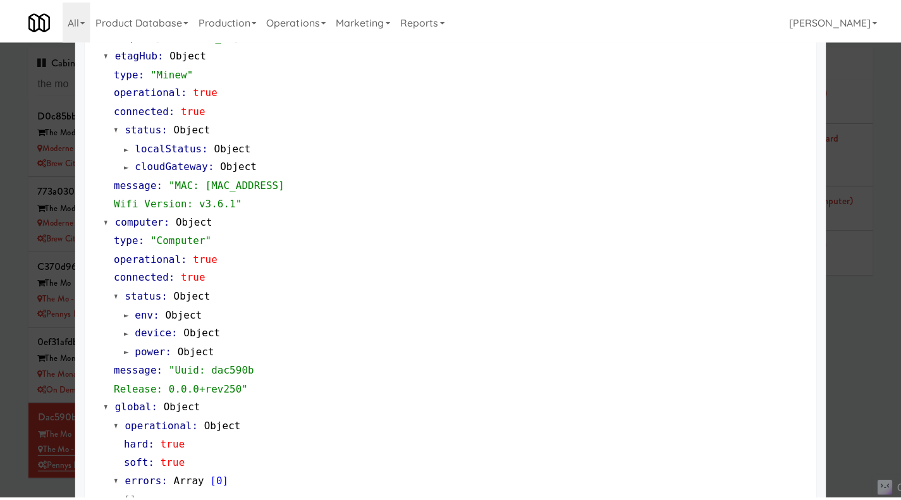
scroll to position [1061, 0]
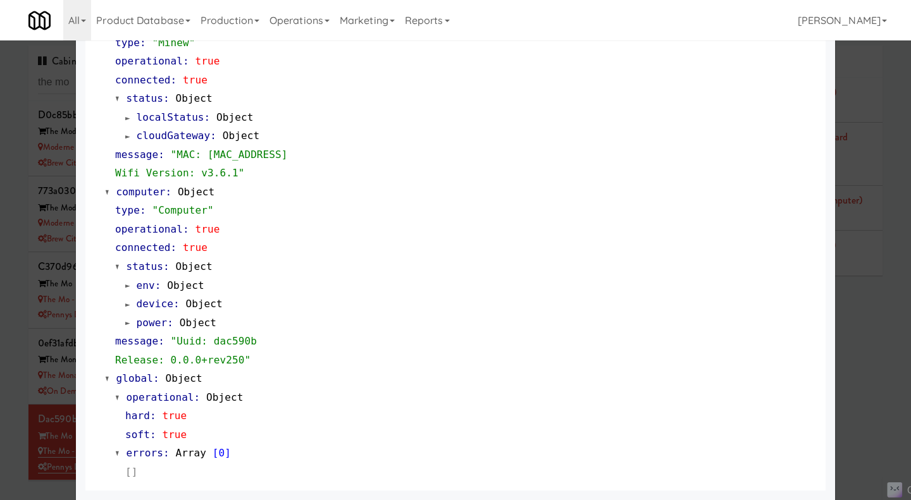
click at [865, 352] on div at bounding box center [455, 250] width 911 height 500
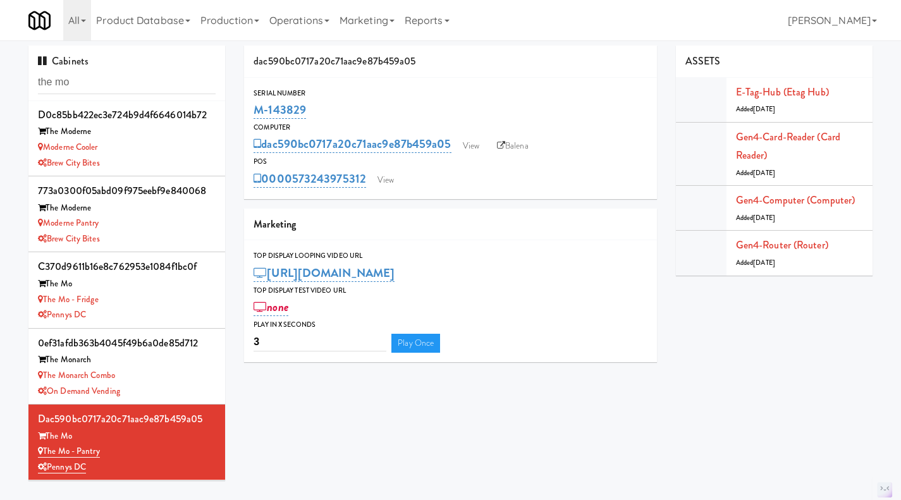
drag, startPoint x: 367, startPoint y: 193, endPoint x: 292, endPoint y: 198, distance: 75.4
click at [292, 198] on div "Serial Number M-143829 Computer dac590bc0717a20c71aac9e87b459a05 View Balena PO…" at bounding box center [450, 138] width 413 height 121
click at [455, 164] on div "POS" at bounding box center [451, 162] width 394 height 13
drag, startPoint x: 458, startPoint y: 160, endPoint x: 271, endPoint y: 159, distance: 187.2
click at [271, 159] on div "POS" at bounding box center [451, 162] width 394 height 13
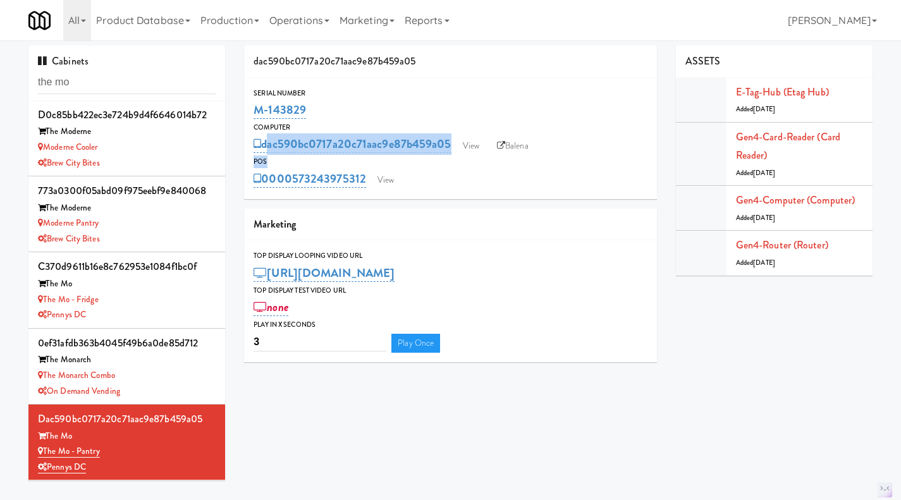
drag, startPoint x: 267, startPoint y: 162, endPoint x: 263, endPoint y: 149, distance: 13.2
click at [263, 149] on div "Serial Number M-143829 Computer dac590bc0717a20c71aac9e87b459a05 View Balena PO…" at bounding box center [450, 138] width 413 height 102
click at [445, 116] on div "M-143829" at bounding box center [451, 110] width 394 height 22
drag, startPoint x: 268, startPoint y: 157, endPoint x: 264, endPoint y: 150, distance: 8.8
click at [264, 150] on div "Serial Number M-143829 Computer dac590bc0717a20c71aac9e87b459a05 View Balena PO…" at bounding box center [450, 138] width 413 height 102
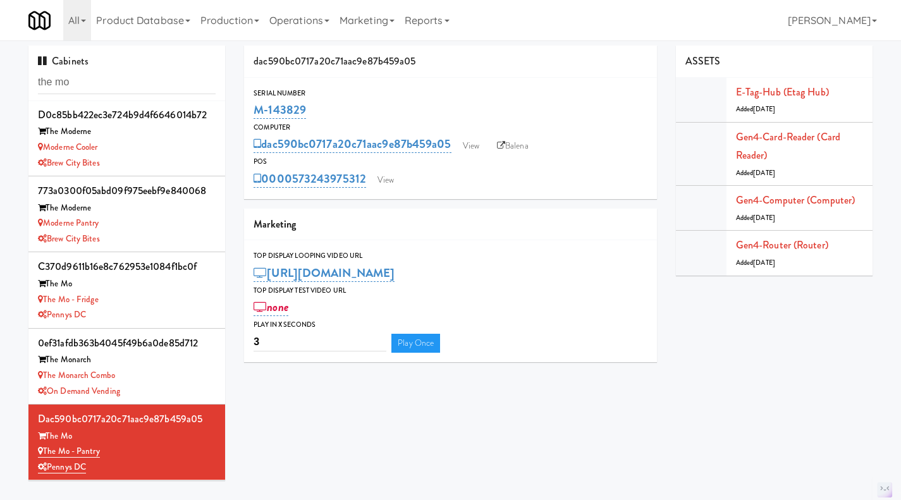
click at [366, 105] on div "M-143829" at bounding box center [451, 110] width 394 height 22
drag, startPoint x: 272, startPoint y: 160, endPoint x: 262, endPoint y: 150, distance: 13.9
click at [262, 150] on div "Serial Number M-143829 Computer dac590bc0717a20c71aac9e87b459a05 View Balena PO…" at bounding box center [450, 138] width 413 height 102
click at [381, 104] on div "M-143829" at bounding box center [451, 110] width 394 height 22
drag, startPoint x: 271, startPoint y: 159, endPoint x: 265, endPoint y: 151, distance: 10.5
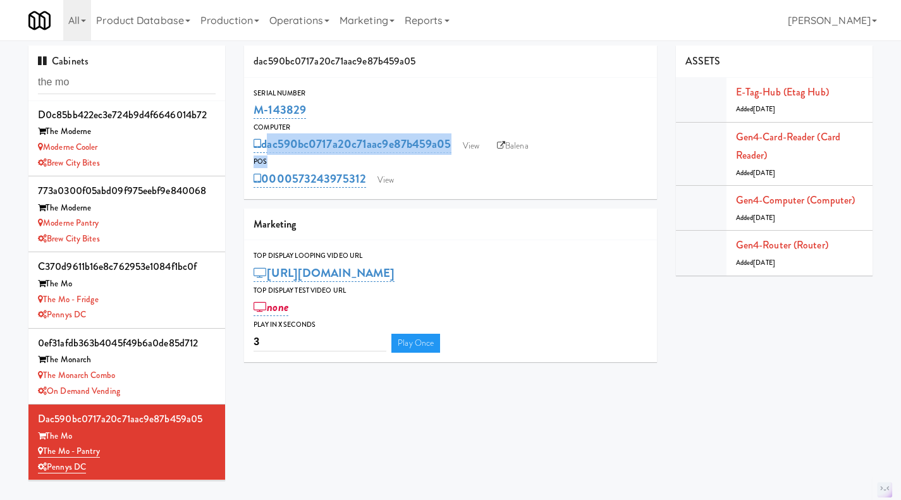
click at [265, 151] on div "Serial Number M-143829 Computer dac590bc0717a20c71aac9e87b459a05 View Balena PO…" at bounding box center [450, 138] width 413 height 102
click at [357, 111] on div "M-143829" at bounding box center [451, 110] width 394 height 22
drag, startPoint x: 269, startPoint y: 160, endPoint x: 297, endPoint y: 140, distance: 33.9
click at [266, 151] on div "Serial Number M-143829 Computer dac590bc0717a20c71aac9e87b459a05 View Balena PO…" at bounding box center [450, 138] width 413 height 102
click at [340, 117] on div "M-143829" at bounding box center [451, 110] width 394 height 22
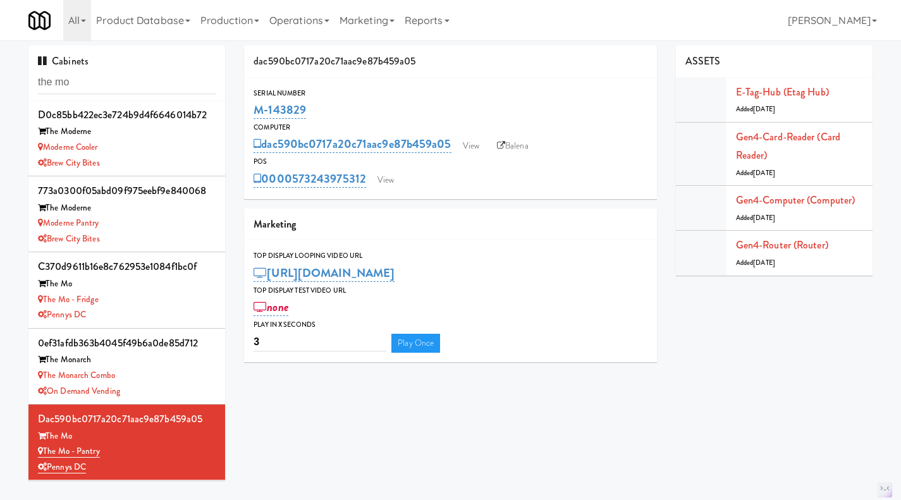
click at [280, 19] on link "Operations" at bounding box center [299, 20] width 70 height 40
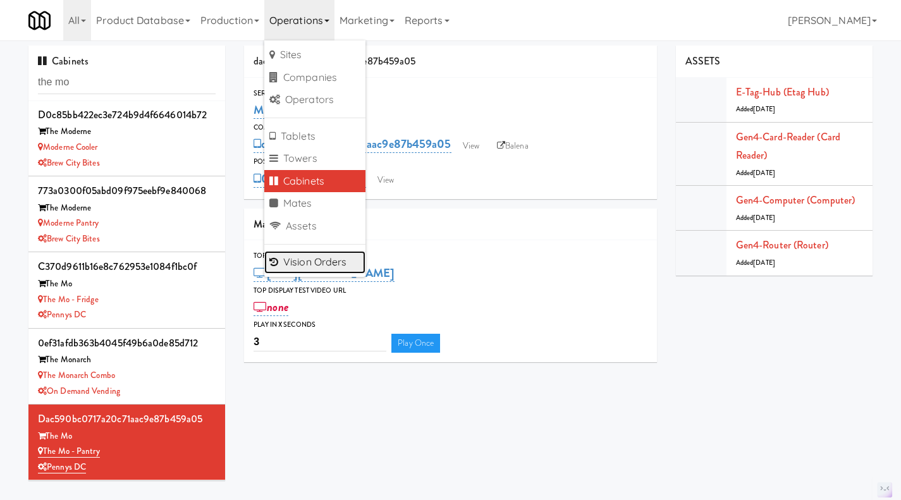
click at [330, 269] on link "Vision Orders" at bounding box center [314, 262] width 101 height 23
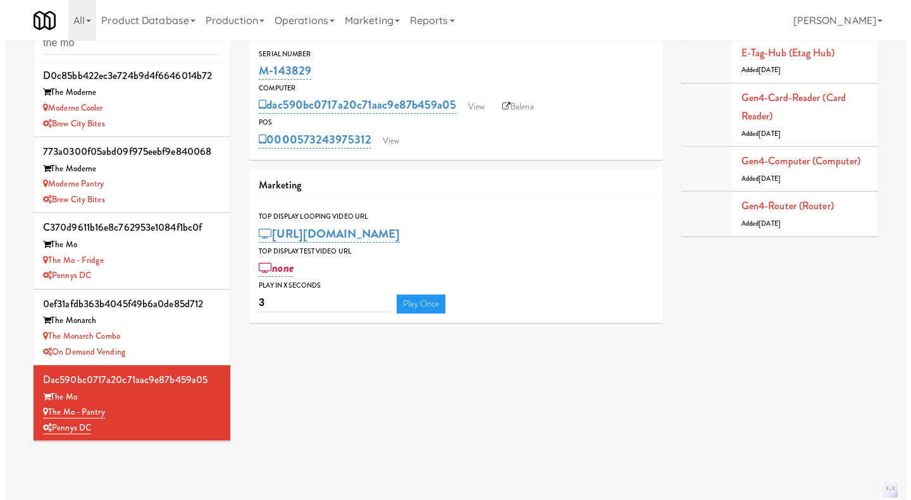
scroll to position [40, 0]
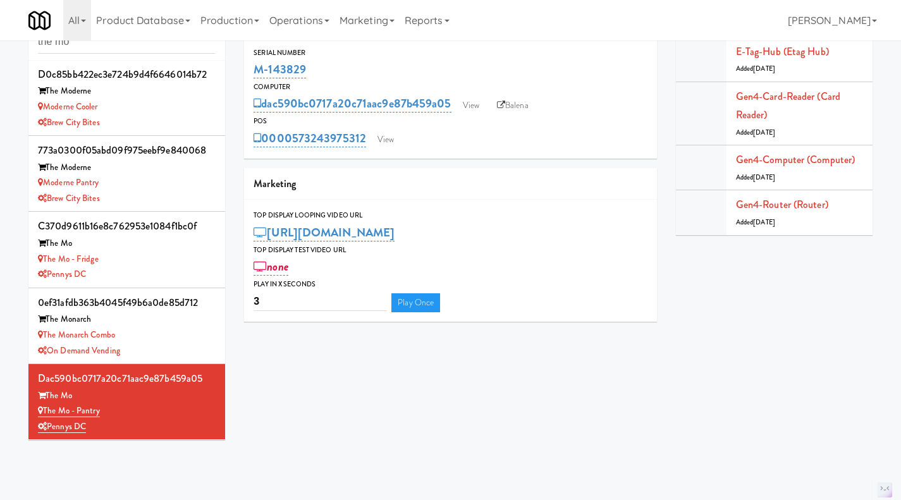
drag, startPoint x: 111, startPoint y: 413, endPoint x: 46, endPoint y: 410, distance: 65.2
click at [46, 410] on div "The Mo - Pantry" at bounding box center [127, 412] width 178 height 16
copy link "The Mo - Pantry"
click at [392, 147] on link "View" at bounding box center [385, 139] width 29 height 19
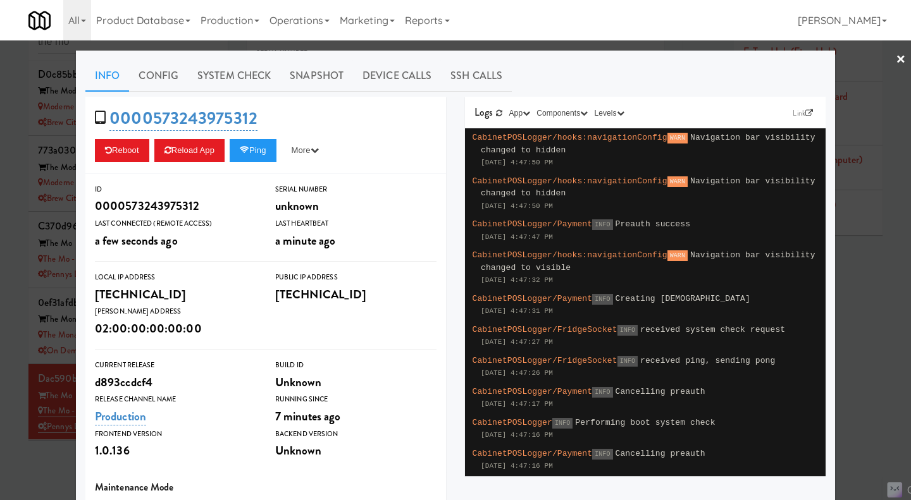
click at [653, 46] on div at bounding box center [455, 250] width 911 height 500
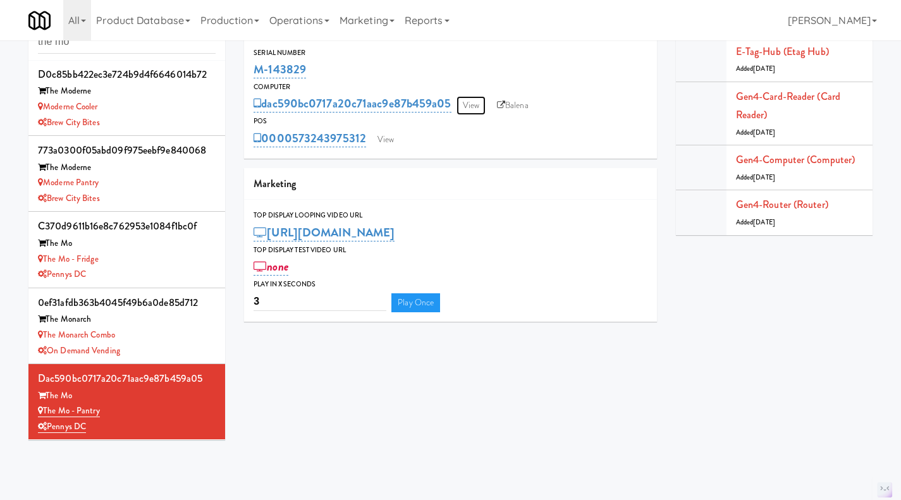
click at [469, 103] on link "View" at bounding box center [471, 105] width 29 height 19
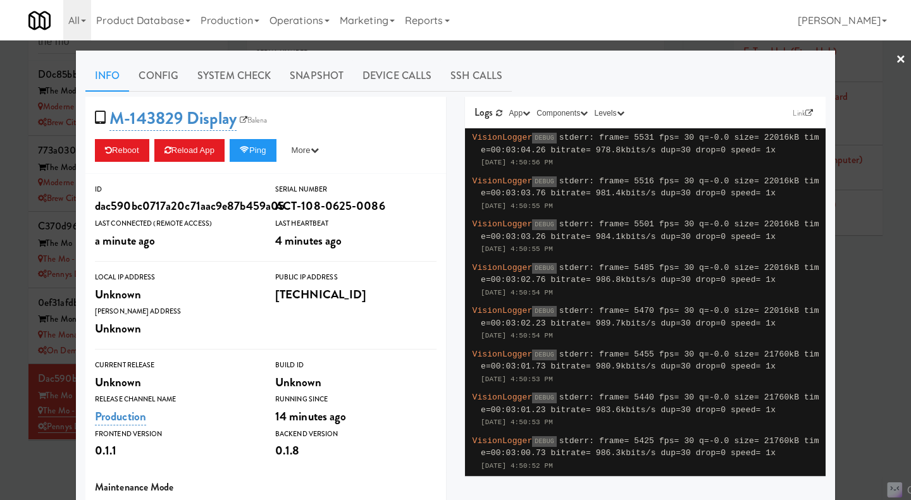
click at [629, 44] on div at bounding box center [455, 250] width 911 height 500
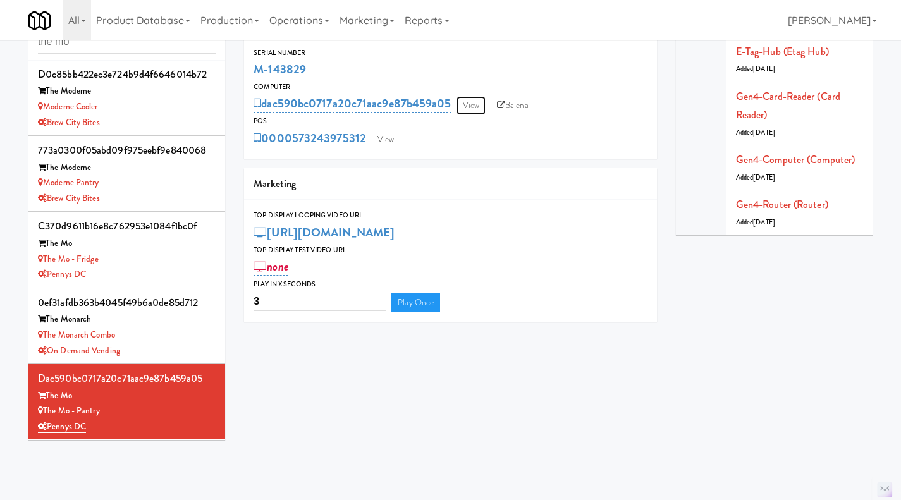
click at [469, 107] on link "View" at bounding box center [471, 105] width 29 height 19
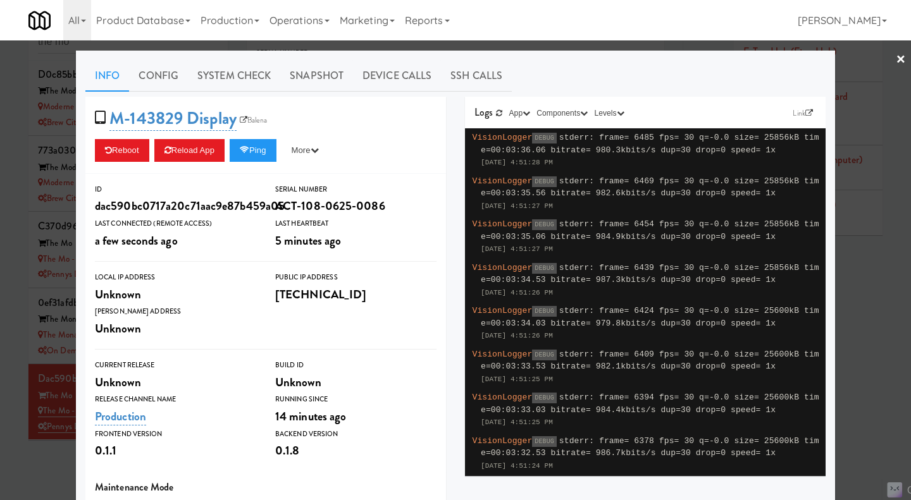
click at [860, 295] on div at bounding box center [455, 250] width 911 height 500
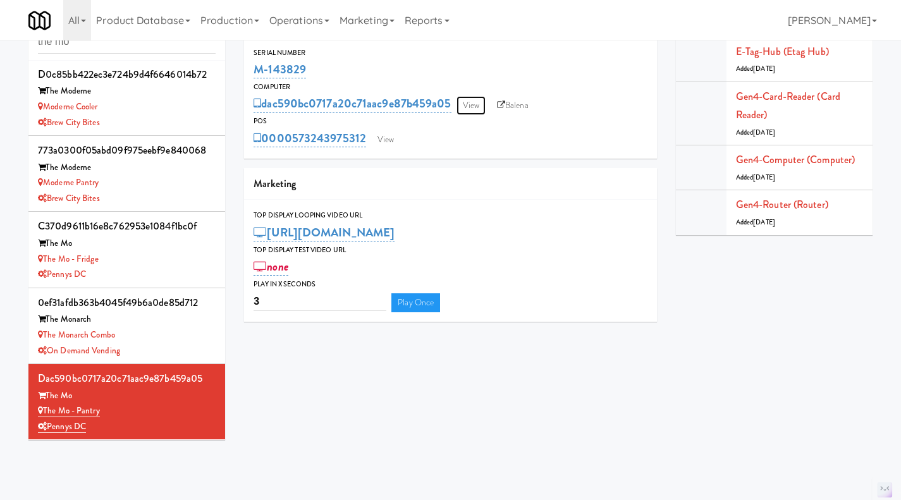
click at [469, 111] on link "View" at bounding box center [471, 105] width 29 height 19
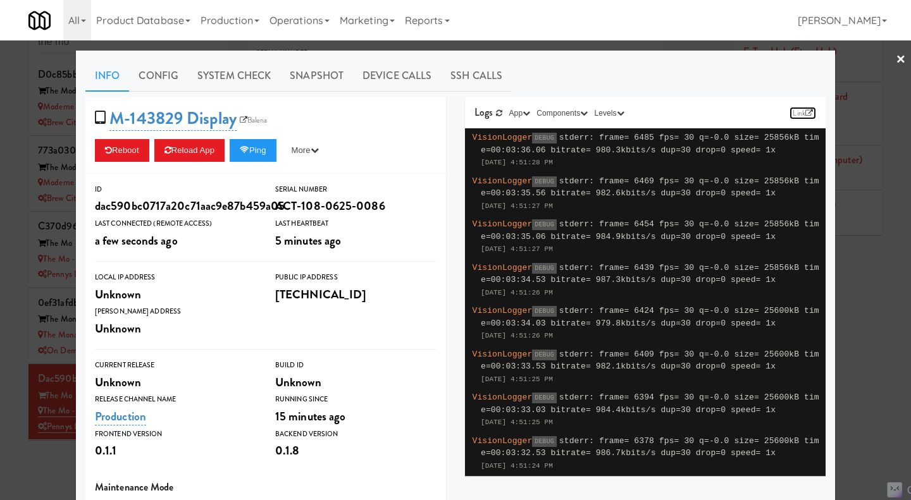
click at [789, 116] on link "Link" at bounding box center [802, 113] width 27 height 13
click at [256, 153] on button "Ping" at bounding box center [253, 150] width 47 height 23
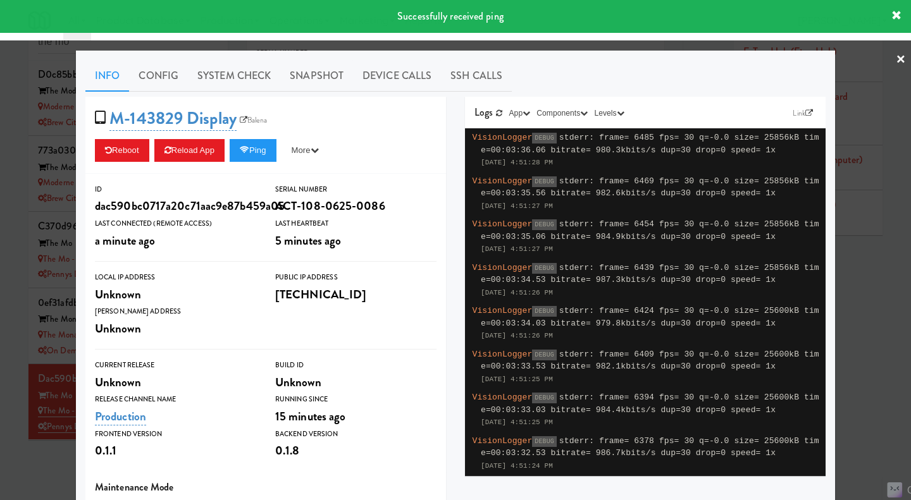
click at [244, 78] on link "System Check" at bounding box center [234, 76] width 92 height 32
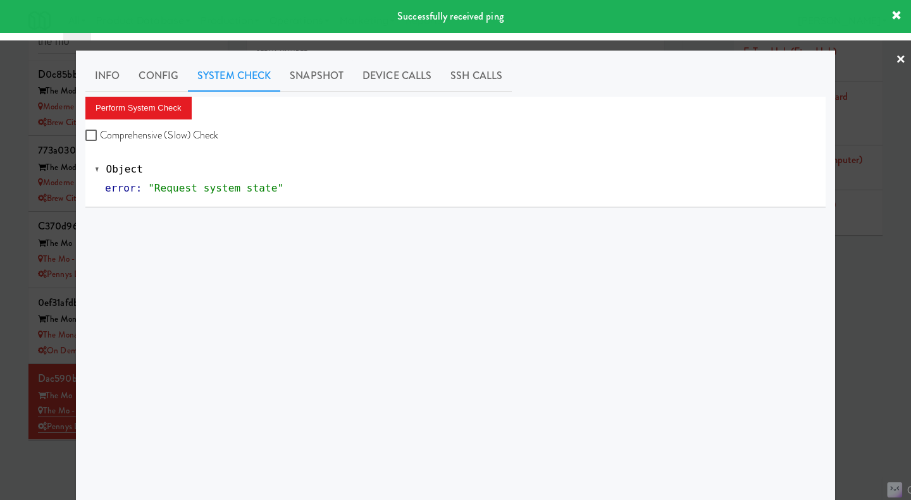
click at [161, 130] on label "Comprehensive (Slow) Check" at bounding box center [151, 135] width 133 height 19
click at [100, 131] on input "Comprehensive (Slow) Check" at bounding box center [92, 136] width 15 height 10
checkbox input "true"
click at [149, 106] on button "Perform System Check" at bounding box center [138, 108] width 106 height 23
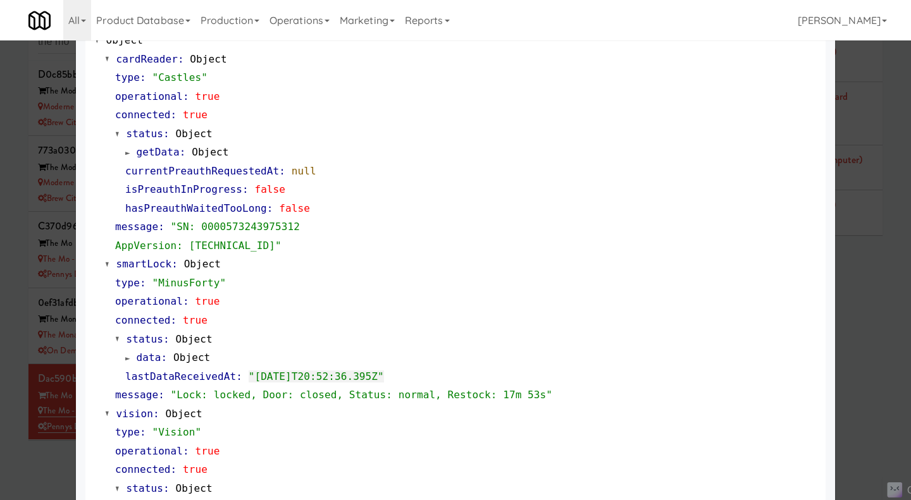
scroll to position [190, 0]
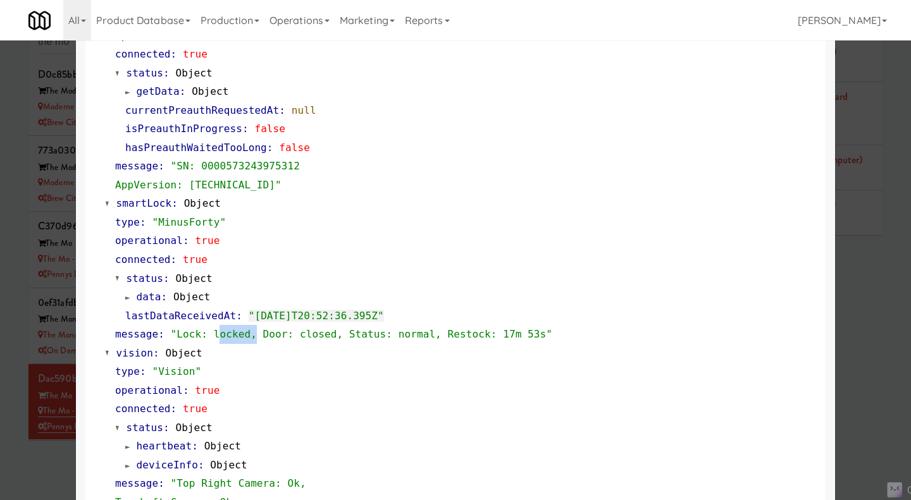
drag, startPoint x: 207, startPoint y: 333, endPoint x: 238, endPoint y: 333, distance: 31.6
click at [238, 333] on span ""Lock: locked, Door: closed, Status: normal, Restock: 17m 53s"" at bounding box center [361, 334] width 381 height 12
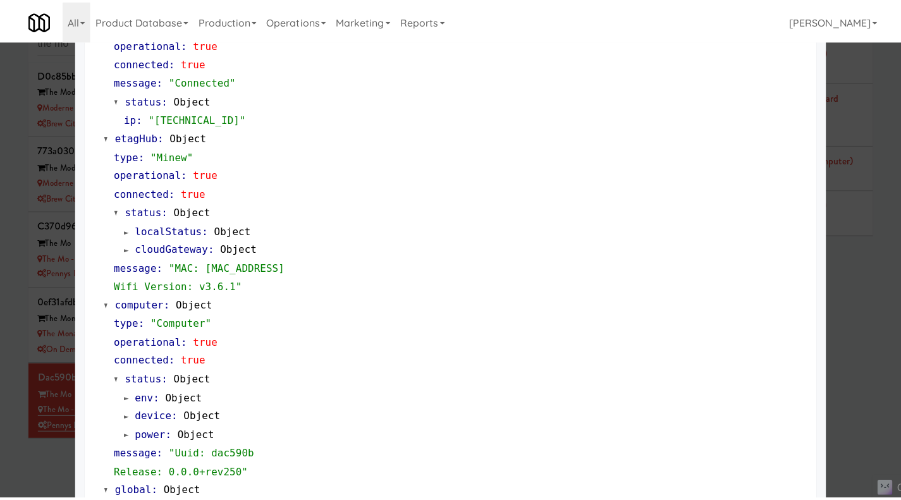
scroll to position [949, 0]
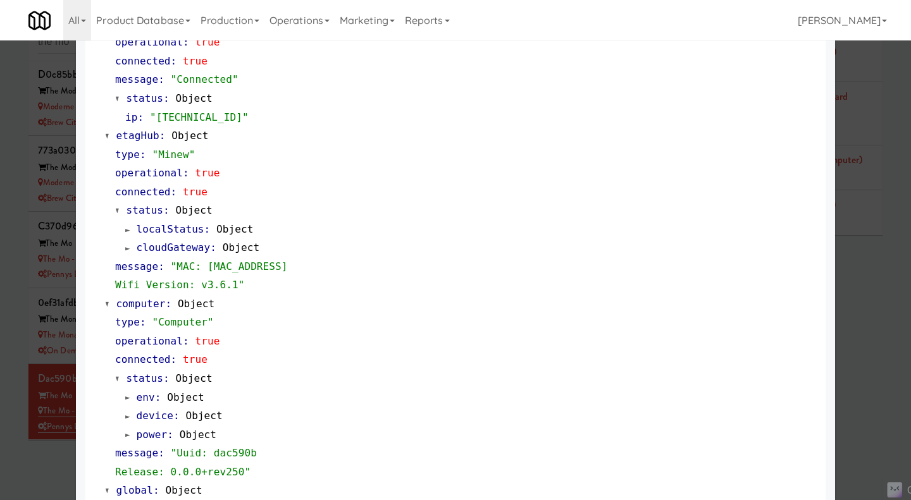
click at [877, 302] on div at bounding box center [455, 250] width 911 height 500
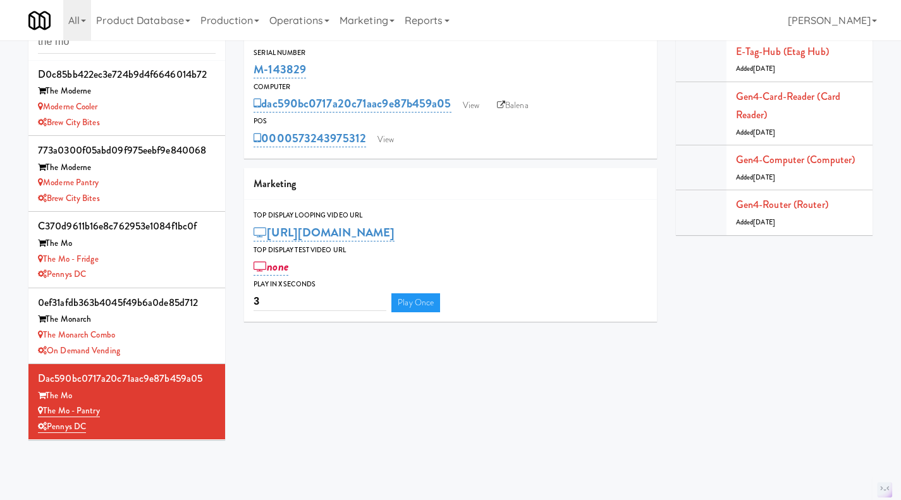
drag, startPoint x: 366, startPoint y: 151, endPoint x: 295, endPoint y: 152, distance: 70.2
click at [295, 152] on div "Serial Number M-143829 Computer dac590bc0717a20c71aac9e87b459a05 View Balena PO…" at bounding box center [450, 97] width 413 height 121
click at [443, 142] on div "0000573243975312 View" at bounding box center [451, 139] width 394 height 22
drag, startPoint x: 366, startPoint y: 151, endPoint x: 293, endPoint y: 151, distance: 72.7
click at [293, 151] on div "Serial Number M-143829 Computer dac590bc0717a20c71aac9e87b459a05 View Balena PO…" at bounding box center [450, 97] width 413 height 121
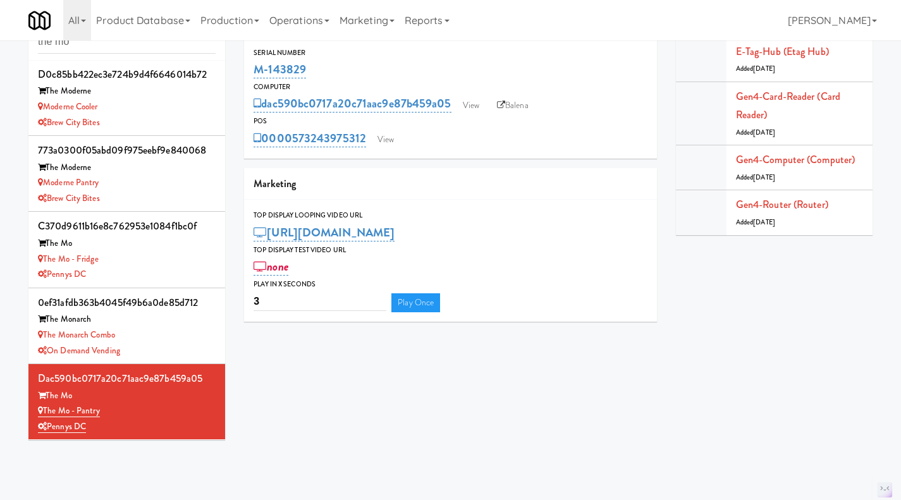
click at [466, 139] on div "0000573243975312 View" at bounding box center [451, 139] width 394 height 22
click at [362, 151] on div "Serial Number M-143829 Computer dac590bc0717a20c71aac9e87b459a05 View Balena PO…" at bounding box center [450, 97] width 413 height 121
drag, startPoint x: 367, startPoint y: 150, endPoint x: 294, endPoint y: 149, distance: 72.7
click at [294, 149] on div "Serial Number M-143829 Computer dac590bc0717a20c71aac9e87b459a05 View Balena PO…" at bounding box center [450, 97] width 413 height 121
click at [367, 155] on div "Serial Number M-143829 Computer dac590bc0717a20c71aac9e87b459a05 View Balena PO…" at bounding box center [450, 97] width 413 height 121
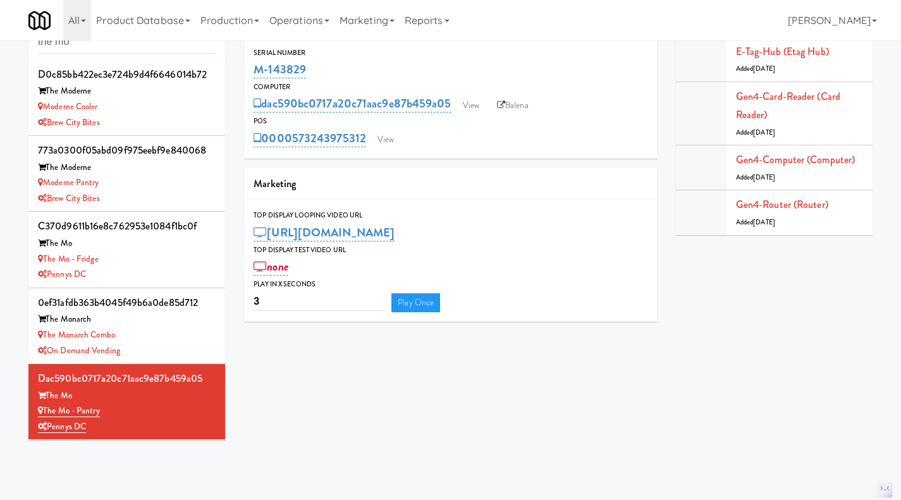
drag, startPoint x: 371, startPoint y: 152, endPoint x: 295, endPoint y: 150, distance: 75.3
click at [295, 150] on div "Serial Number M-143829 Computer dac590bc0717a20c71aac9e87b459a05 View Balena PO…" at bounding box center [450, 97] width 413 height 121
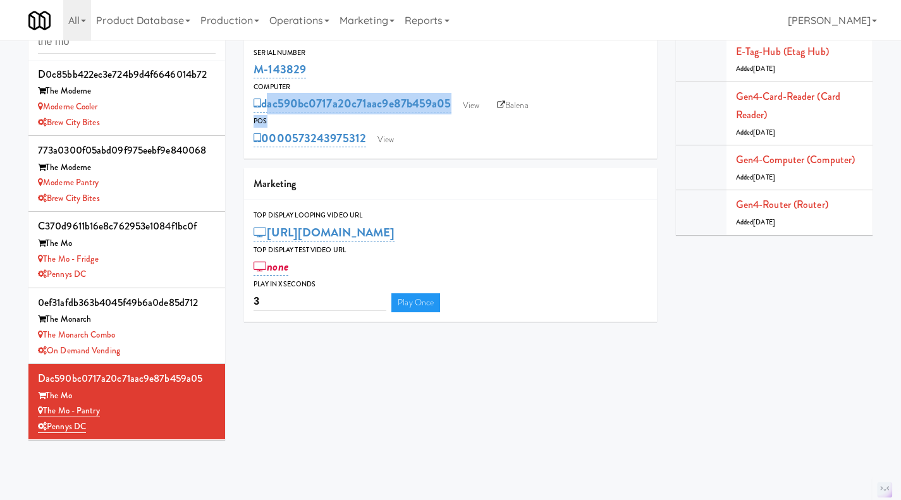
drag, startPoint x: 460, startPoint y: 118, endPoint x: 266, endPoint y: 113, distance: 194.2
click at [266, 113] on div "Serial Number M-143829 Computer dac590bc0717a20c71aac9e87b459a05 View Balena PO…" at bounding box center [450, 98] width 413 height 102
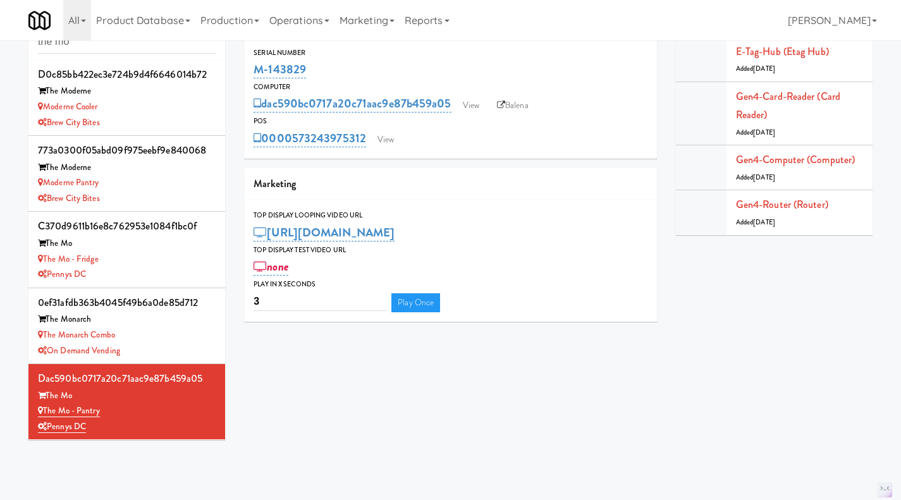
click at [377, 72] on div "M-143829" at bounding box center [451, 70] width 394 height 22
drag, startPoint x: 454, startPoint y: 113, endPoint x: 264, endPoint y: 110, distance: 189.8
click at [264, 110] on div "dac590bc0717a20c71aac9e87b459a05 View Balena" at bounding box center [451, 104] width 394 height 22
click at [454, 56] on div "Serial Number" at bounding box center [451, 53] width 394 height 13
drag, startPoint x: 366, startPoint y: 154, endPoint x: 295, endPoint y: 151, distance: 70.3
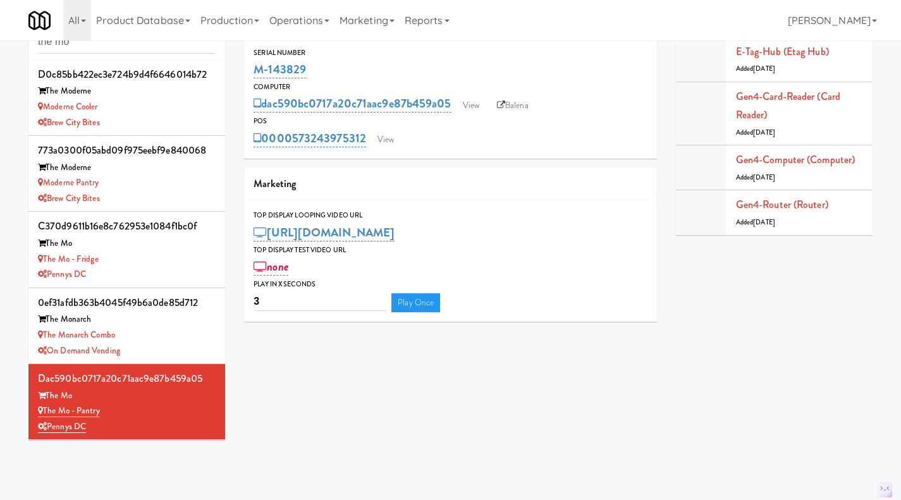
click at [295, 151] on div "Serial Number M-143829 Computer dac590bc0717a20c71aac9e87b459a05 View Balena PO…" at bounding box center [450, 97] width 413 height 121
click at [367, 147] on div "0000573243975312 View" at bounding box center [451, 139] width 394 height 22
drag, startPoint x: 367, startPoint y: 147, endPoint x: 293, endPoint y: 154, distance: 74.3
click at [293, 154] on div "Serial Number M-143829 Computer dac590bc0717a20c71aac9e87b459a05 View Balena PO…" at bounding box center [450, 97] width 413 height 121
click at [371, 149] on div "Serial Number M-143829 Computer dac590bc0717a20c71aac9e87b459a05 View Balena PO…" at bounding box center [450, 97] width 413 height 121
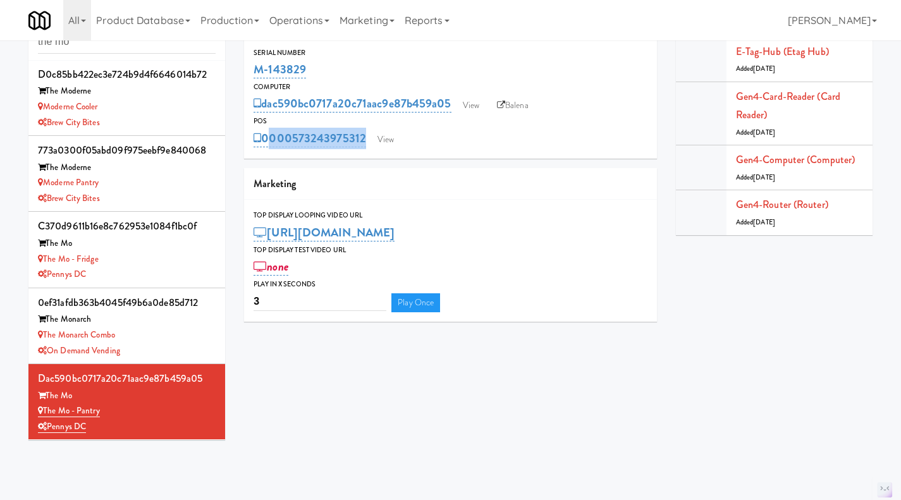
drag, startPoint x: 371, startPoint y: 149, endPoint x: 333, endPoint y: 152, distance: 38.0
click at [333, 151] on div "Serial Number M-143829 Computer dac590bc0717a20c71aac9e87b459a05 View Balena PO…" at bounding box center [450, 97] width 413 height 121
click at [371, 149] on div "Serial Number M-143829 Computer dac590bc0717a20c71aac9e87b459a05 View Balena PO…" at bounding box center [450, 97] width 413 height 121
drag, startPoint x: 368, startPoint y: 151, endPoint x: 292, endPoint y: 149, distance: 76.6
click at [292, 149] on div "Serial Number M-143829 Computer dac590bc0717a20c71aac9e87b459a05 View Balena PO…" at bounding box center [450, 97] width 413 height 121
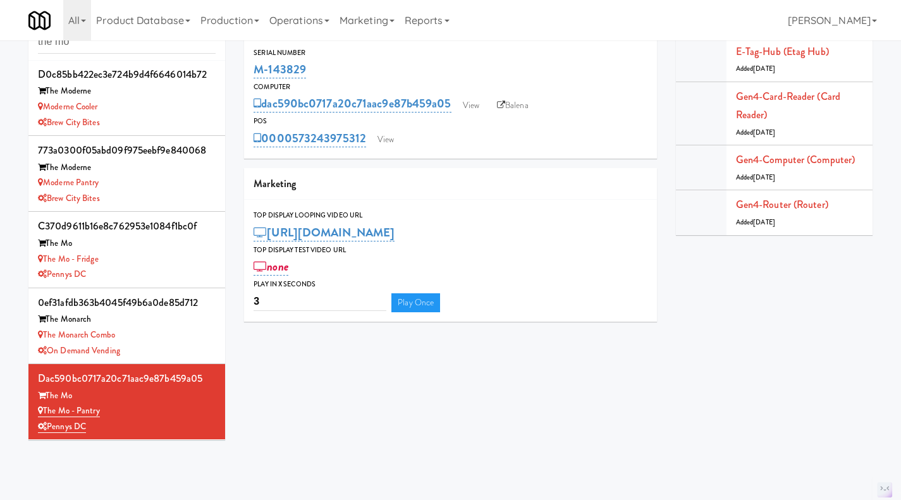
click at [371, 153] on div "Serial Number M-143829 Computer dac590bc0717a20c71aac9e87b459a05 View Balena PO…" at bounding box center [450, 97] width 413 height 121
drag, startPoint x: 367, startPoint y: 154, endPoint x: 295, endPoint y: 151, distance: 72.8
click at [295, 151] on div "Serial Number M-143829 Computer dac590bc0717a20c71aac9e87b459a05 View Balena PO…" at bounding box center [450, 97] width 413 height 121
click at [366, 153] on div "Serial Number M-143829 Computer dac590bc0717a20c71aac9e87b459a05 View Balena PO…" at bounding box center [450, 97] width 413 height 121
drag, startPoint x: 369, startPoint y: 153, endPoint x: 295, endPoint y: 153, distance: 74.0
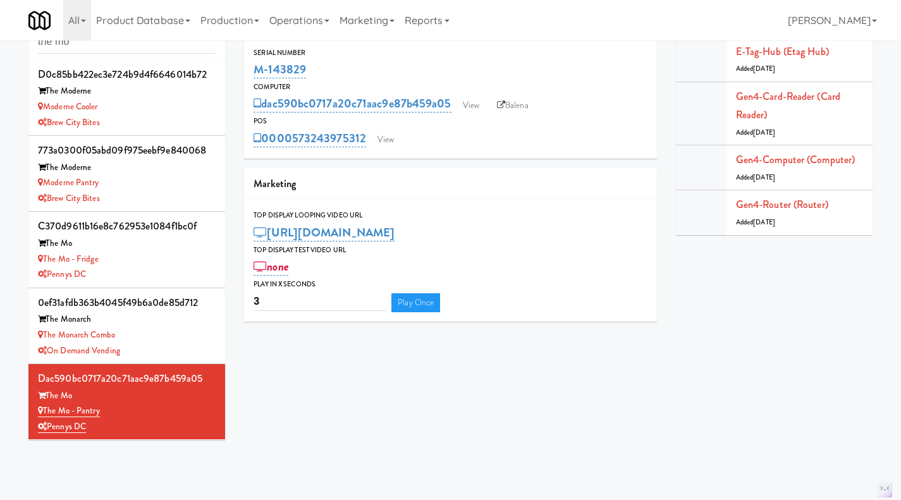
click at [295, 153] on div "Serial Number M-143829 Computer dac590bc0717a20c71aac9e87b459a05 View Balena PO…" at bounding box center [450, 97] width 413 height 121
click at [352, 80] on div "M-143829" at bounding box center [451, 70] width 394 height 22
drag, startPoint x: 321, startPoint y: 69, endPoint x: 250, endPoint y: 71, distance: 70.9
click at [250, 71] on div "Serial Number M-143829" at bounding box center [450, 64] width 413 height 34
copy link "M-143829"
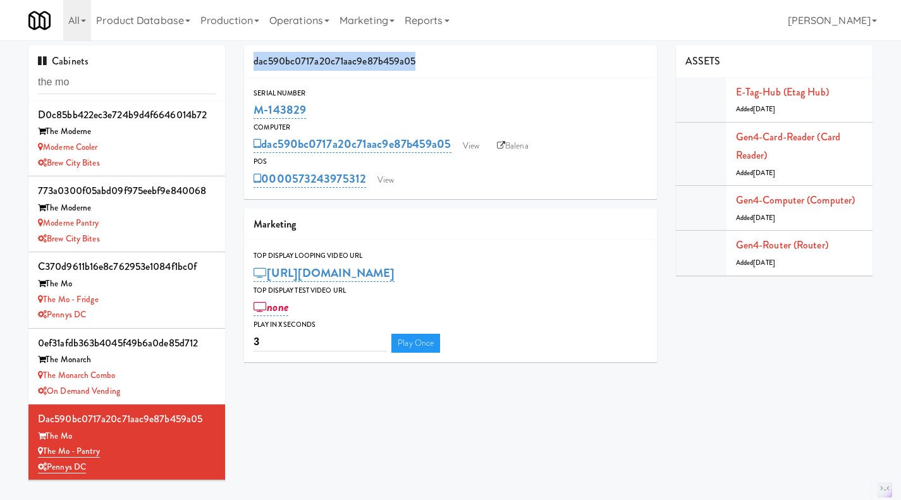
drag, startPoint x: 416, startPoint y: 57, endPoint x: 249, endPoint y: 52, distance: 166.4
click at [249, 52] on div "dac590bc0717a20c71aac9e87b459a05" at bounding box center [450, 62] width 413 height 32
drag, startPoint x: 330, startPoint y: 112, endPoint x: 259, endPoint y: 116, distance: 70.9
click at [253, 116] on div "Serial Number M-143829" at bounding box center [450, 104] width 413 height 34
copy link "M-143829"
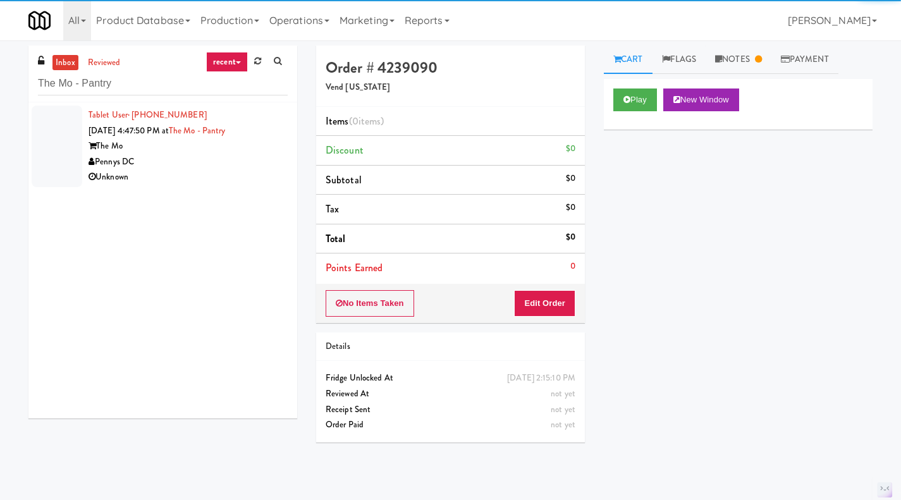
type input "The Mo - Pantry"
click at [222, 171] on div "Unknown" at bounding box center [188, 178] width 199 height 16
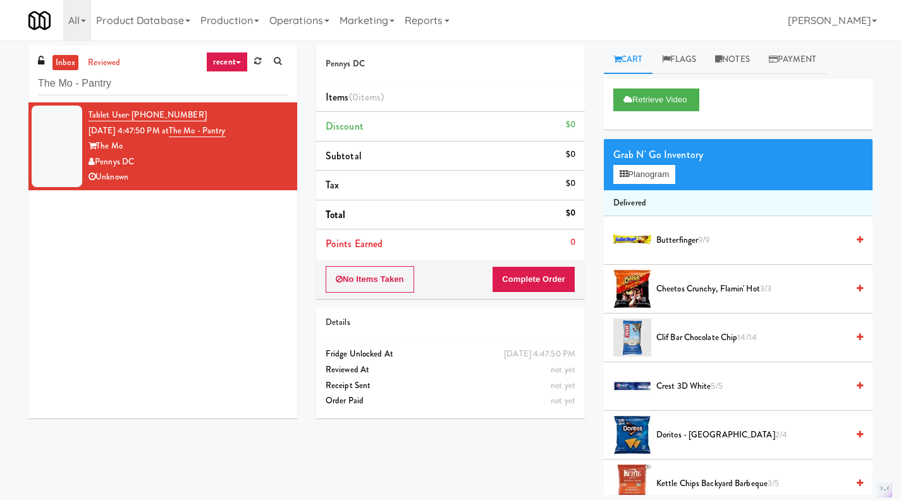
click at [576, 128] on li "Discount $0" at bounding box center [450, 127] width 269 height 30
drag, startPoint x: 580, startPoint y: 125, endPoint x: 574, endPoint y: 130, distance: 8.1
click at [574, 130] on li "Discount $0" at bounding box center [450, 127] width 269 height 30
click at [577, 128] on li "Discount $0" at bounding box center [450, 127] width 269 height 30
drag, startPoint x: 567, startPoint y: 127, endPoint x: 574, endPoint y: 126, distance: 6.5
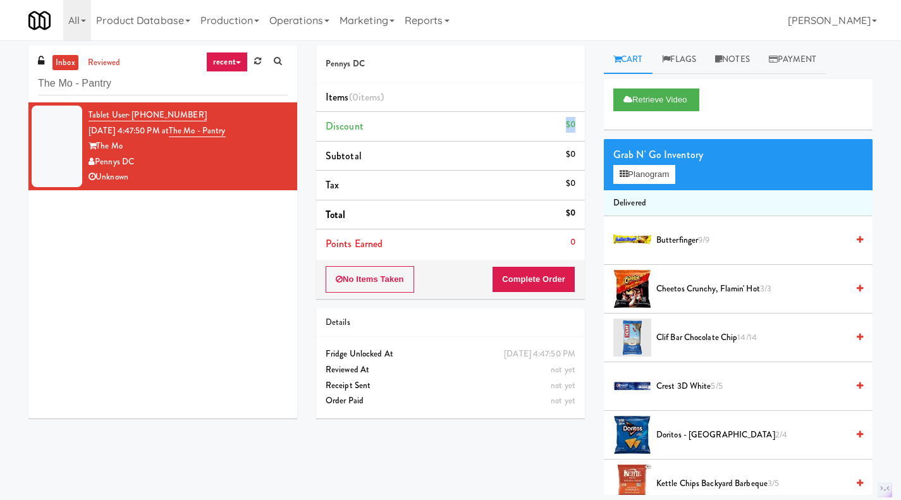
click at [574, 126] on div "$0" at bounding box center [570, 125] width 9 height 16
click at [662, 94] on button "Retrieve Video" at bounding box center [657, 100] width 86 height 23
click at [638, 106] on button "Play" at bounding box center [636, 100] width 44 height 23
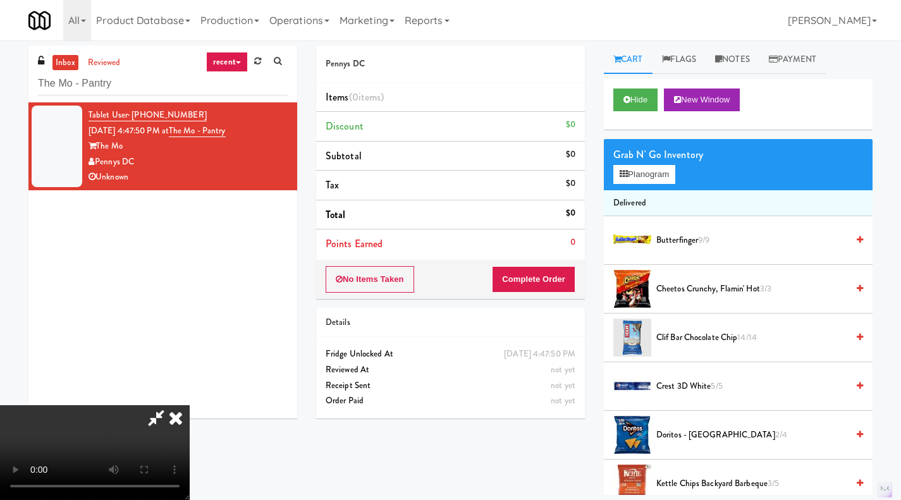
click at [180, 421] on icon at bounding box center [176, 417] width 28 height 25
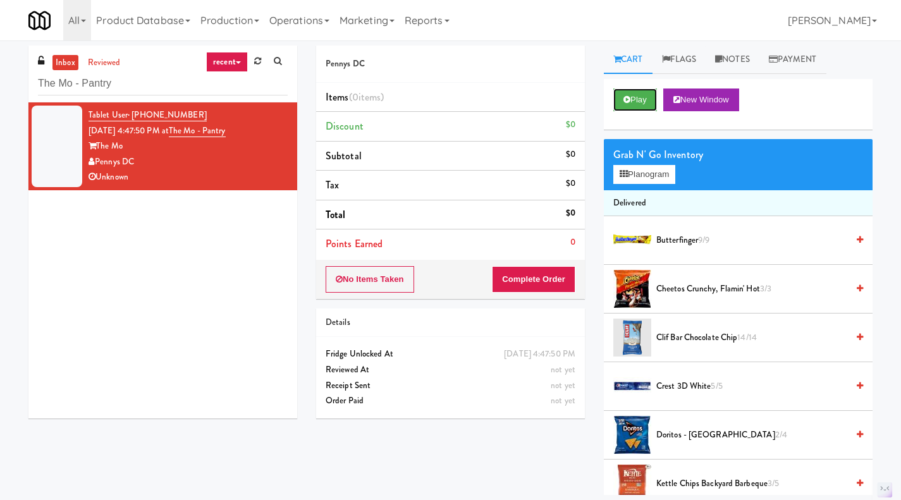
click at [630, 103] on icon at bounding box center [627, 100] width 7 height 8
click at [632, 102] on button "Play" at bounding box center [636, 100] width 44 height 23
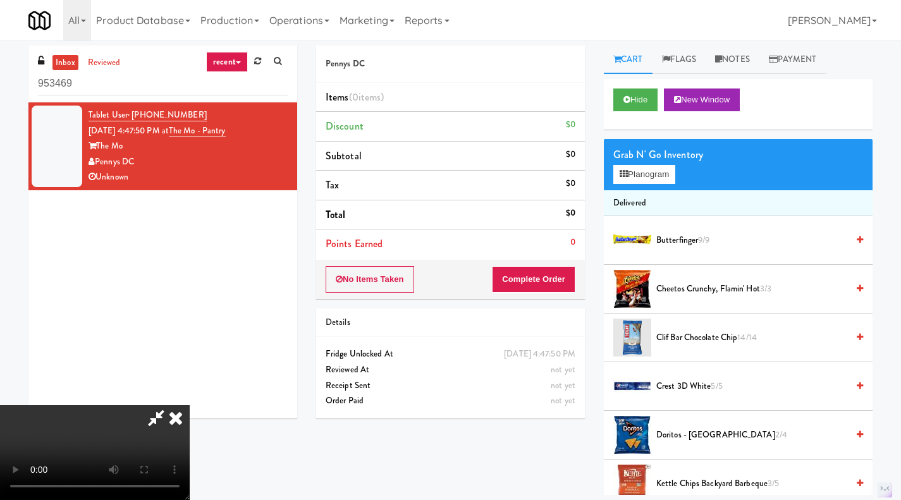
click at [175, 424] on icon at bounding box center [176, 417] width 28 height 25
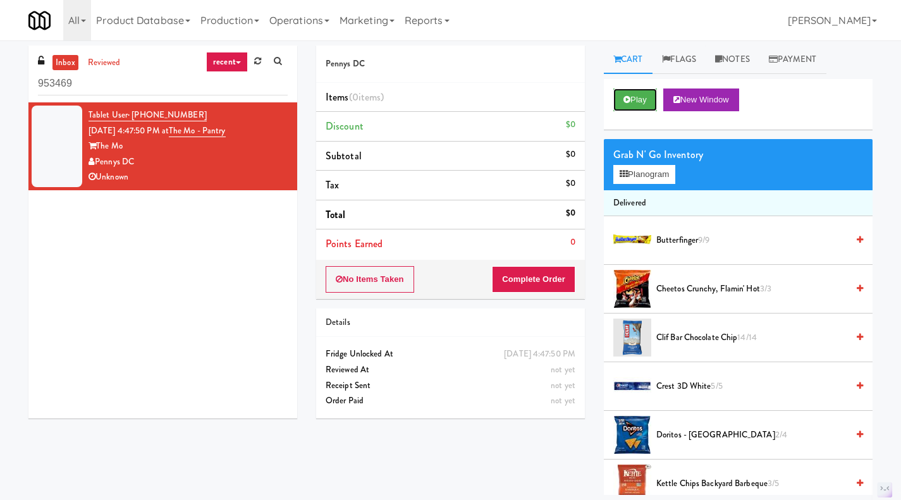
click at [640, 97] on button "Play" at bounding box center [636, 100] width 44 height 23
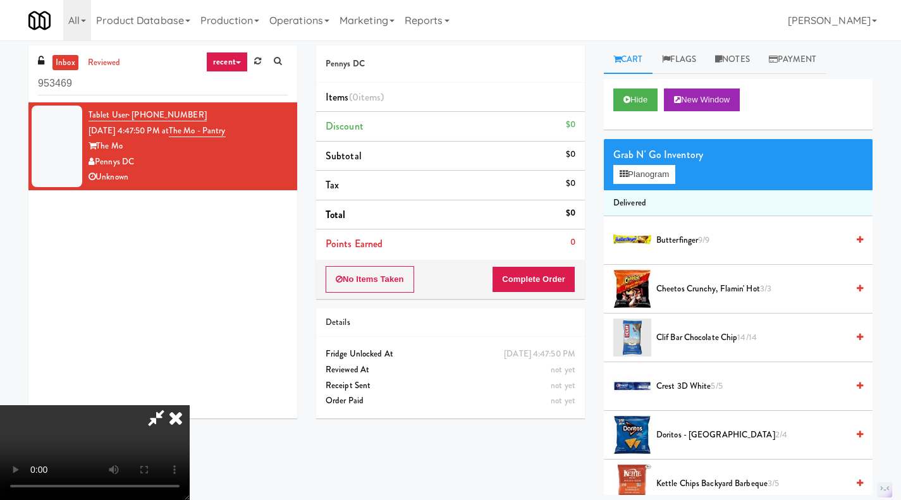
click at [179, 421] on icon at bounding box center [176, 417] width 28 height 25
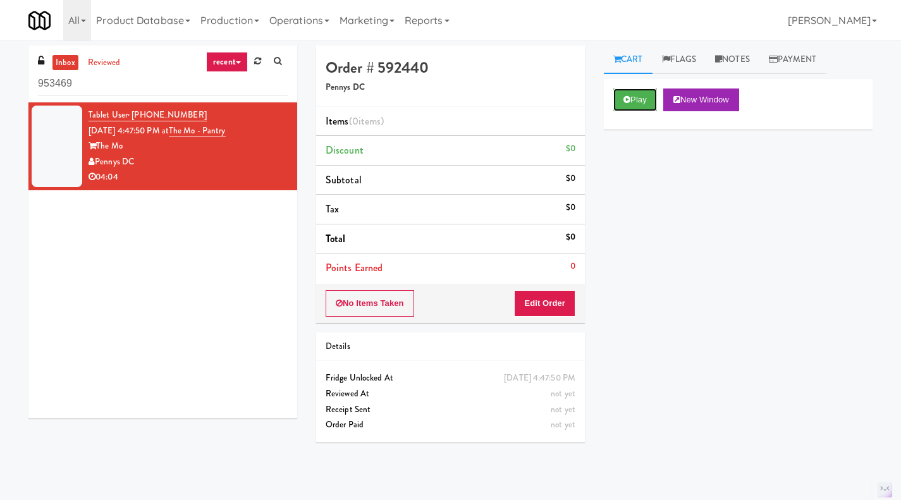
click at [645, 98] on button "Play" at bounding box center [636, 100] width 44 height 23
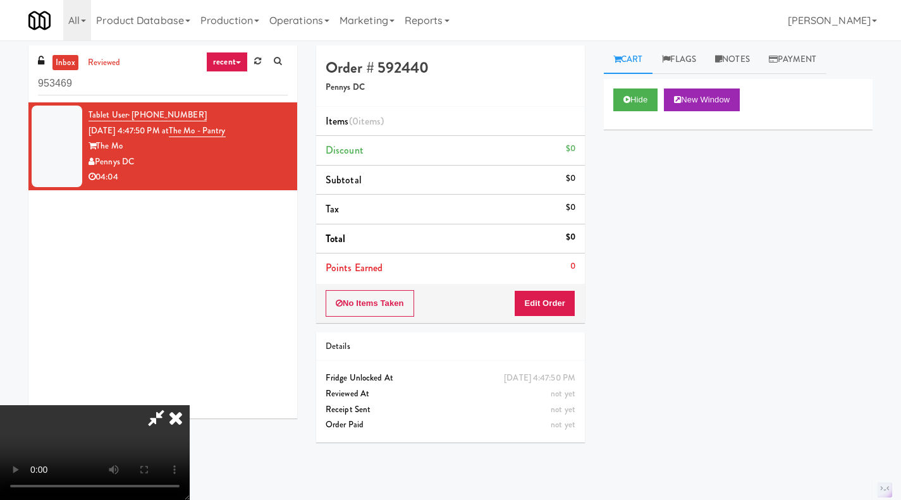
click at [190, 405] on icon at bounding box center [176, 417] width 28 height 25
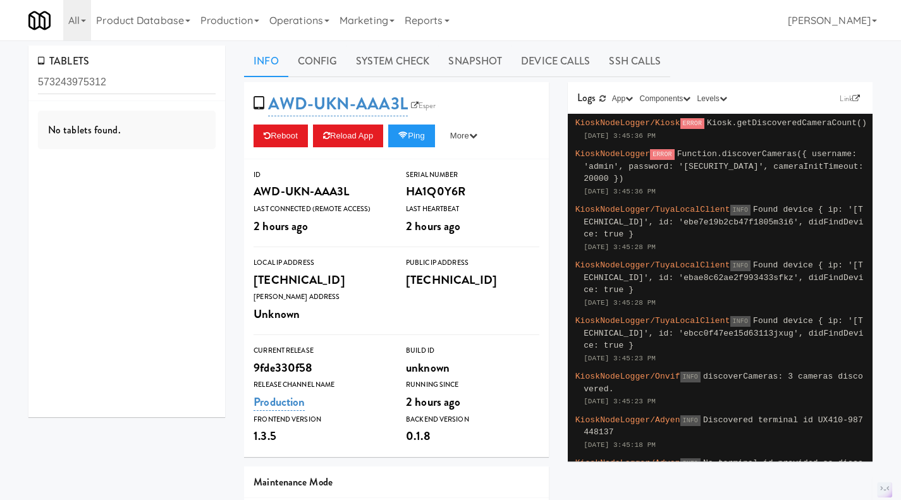
click at [299, 15] on link "Operations" at bounding box center [299, 20] width 70 height 40
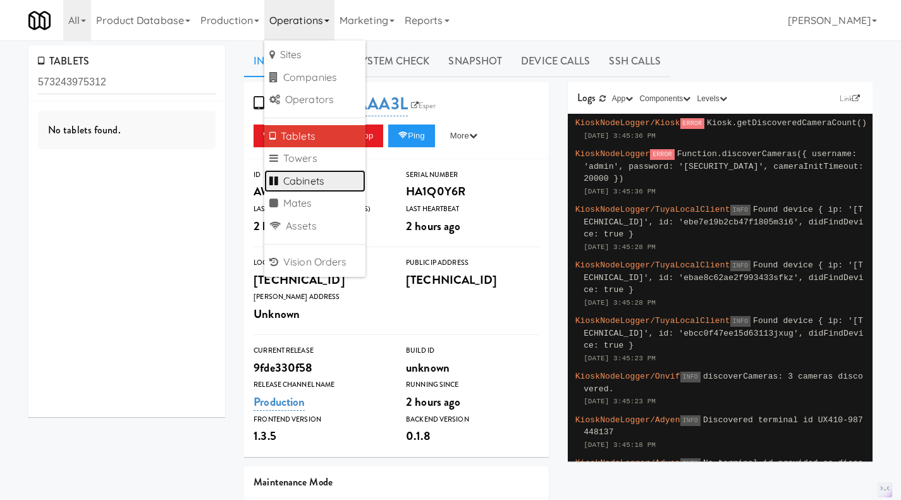
click at [305, 182] on link "Cabinets" at bounding box center [314, 181] width 101 height 23
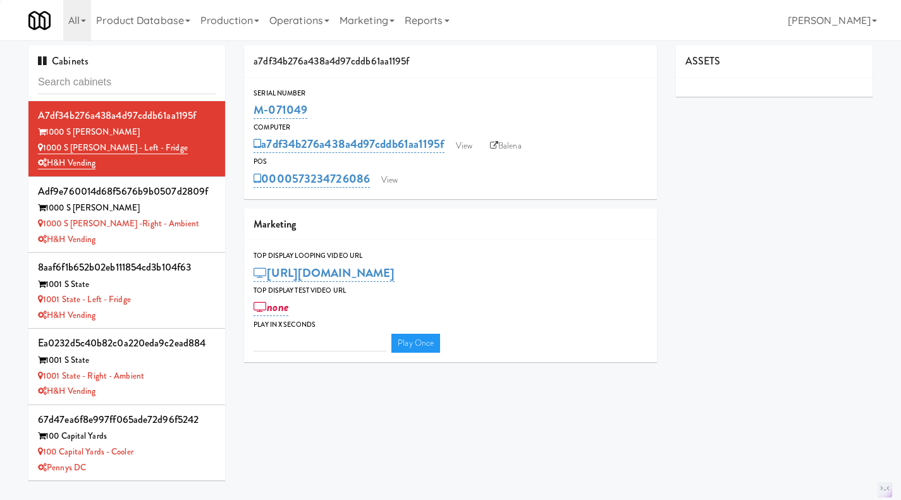
type input "3"
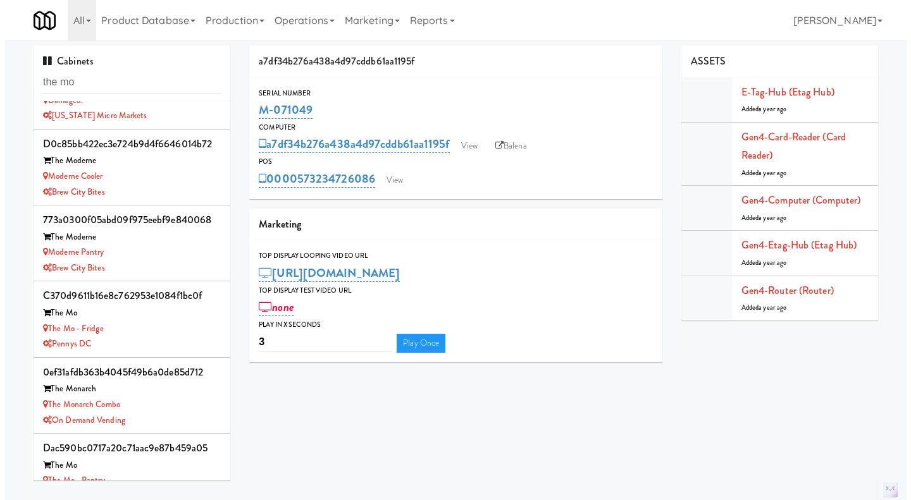
scroll to position [77, 0]
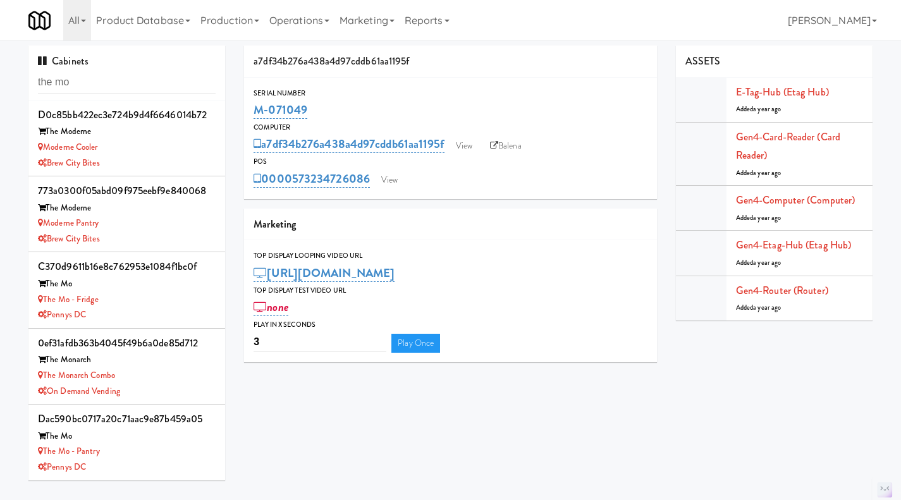
type input "the mo"
click at [150, 303] on div "The Mo - Fridge" at bounding box center [127, 300] width 178 height 16
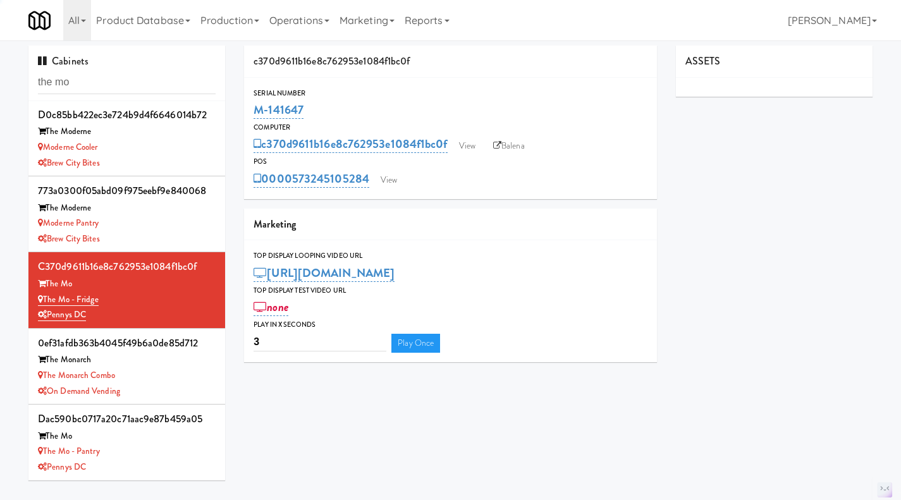
click at [168, 448] on div "The Mo - Pantry" at bounding box center [127, 452] width 178 height 16
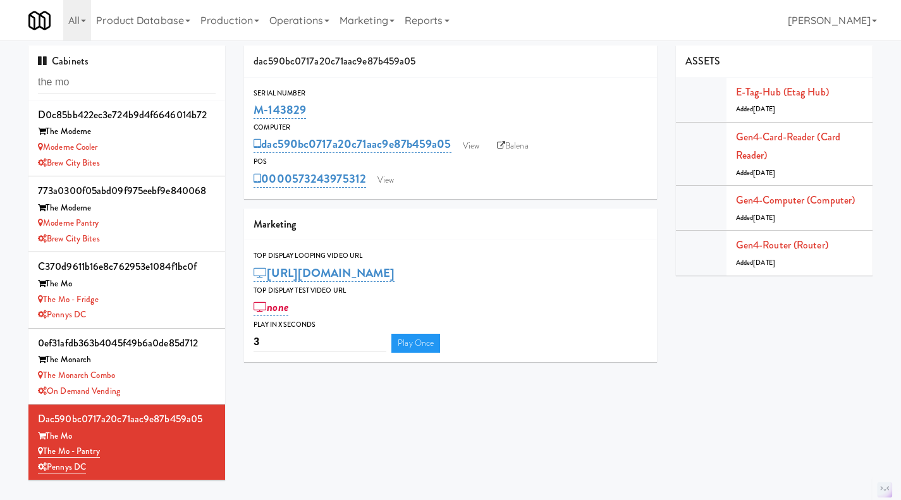
drag, startPoint x: 314, startPoint y: 108, endPoint x: 251, endPoint y: 106, distance: 62.6
click at [251, 106] on div "Serial Number M-143829" at bounding box center [450, 104] width 413 height 34
copy link "M-143829"
click at [467, 143] on link "View" at bounding box center [471, 146] width 29 height 19
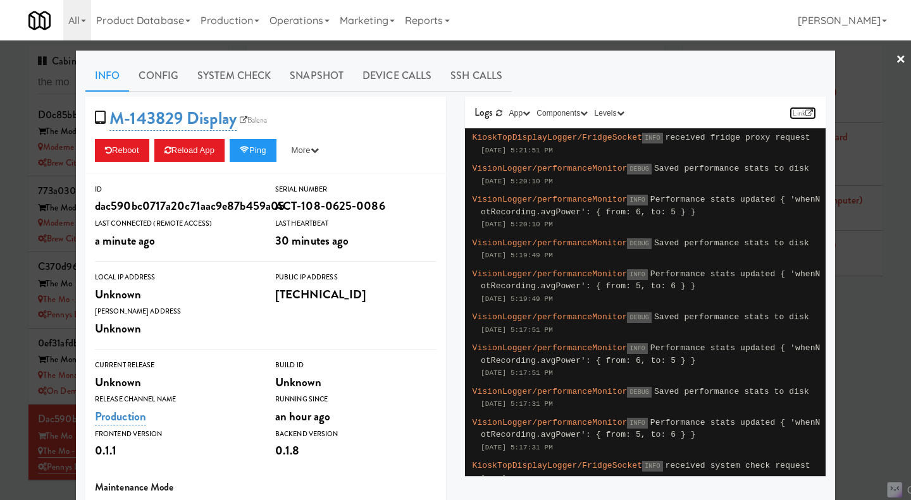
click at [805, 111] on icon at bounding box center [809, 113] width 8 height 8
